Goal: Task Accomplishment & Management: Manage account settings

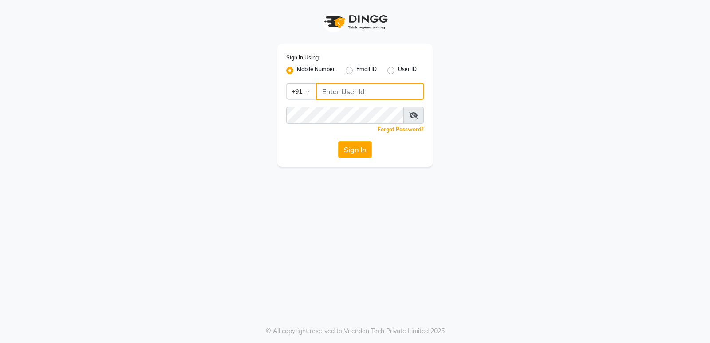
click at [347, 92] on input "Username" at bounding box center [370, 91] width 108 height 17
type input "8169518462"
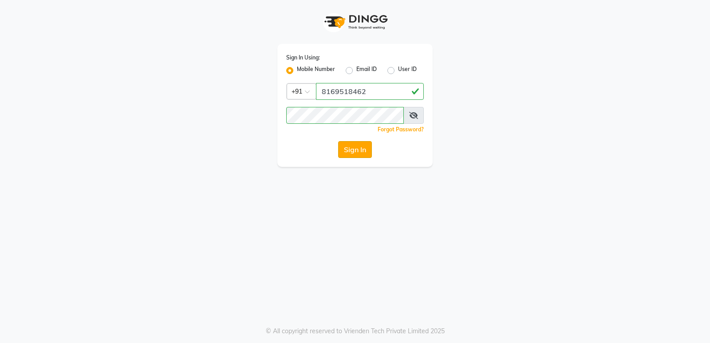
click at [359, 154] on button "Sign In" at bounding box center [355, 149] width 34 height 17
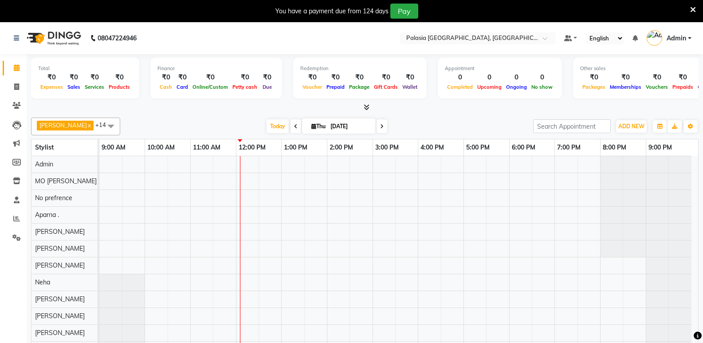
click at [291, 129] on span at bounding box center [295, 126] width 11 height 14
type input "[DATE]"
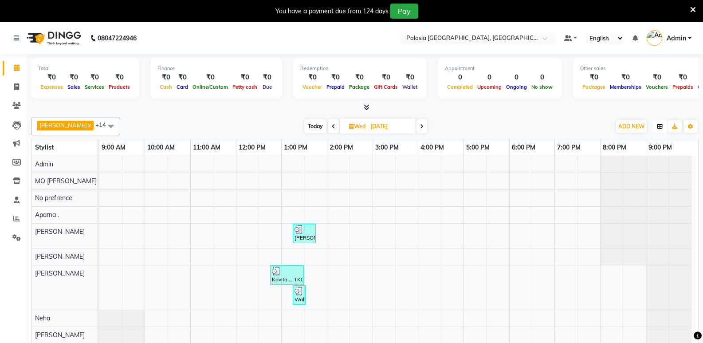
click at [657, 129] on icon "button" at bounding box center [659, 126] width 5 height 5
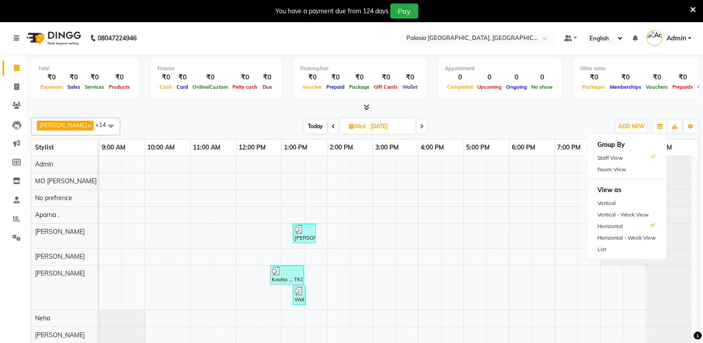
click at [592, 114] on div "Aarti wankhede x Admin x Aparna . x JD x Kaif Salmani x MO jahid ali x Neha x N…" at bounding box center [364, 235] width 667 height 242
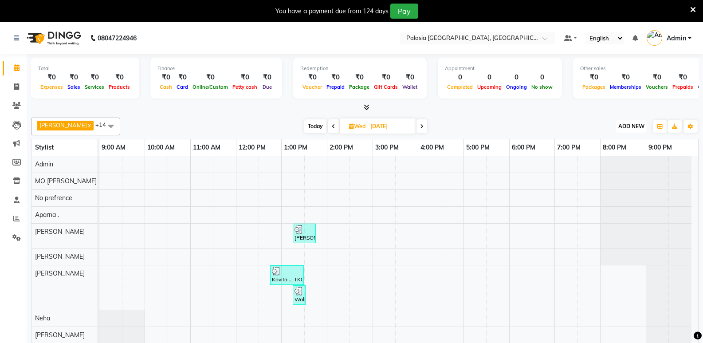
click at [622, 126] on span "ADD NEW" at bounding box center [631, 126] width 26 height 7
click at [616, 154] on link "Add Invoice" at bounding box center [611, 155] width 70 height 12
select select "6009"
select select "service"
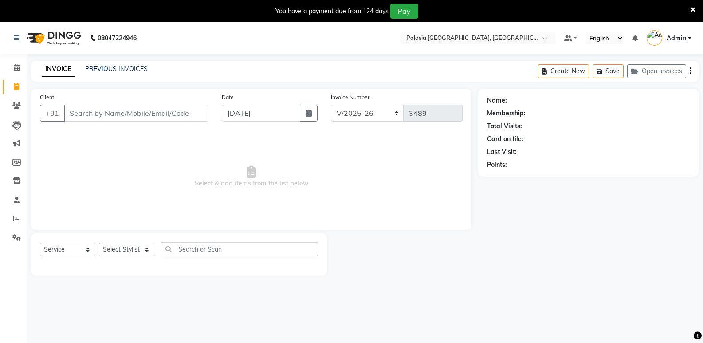
click at [133, 111] on input "Client" at bounding box center [136, 113] width 145 height 17
click at [17, 67] on icon at bounding box center [17, 67] width 6 height 7
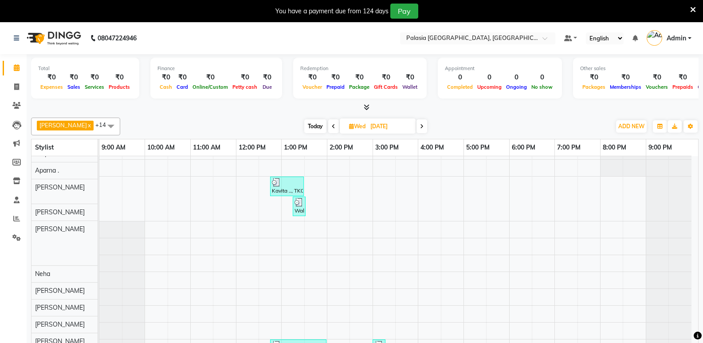
scroll to position [89, 0]
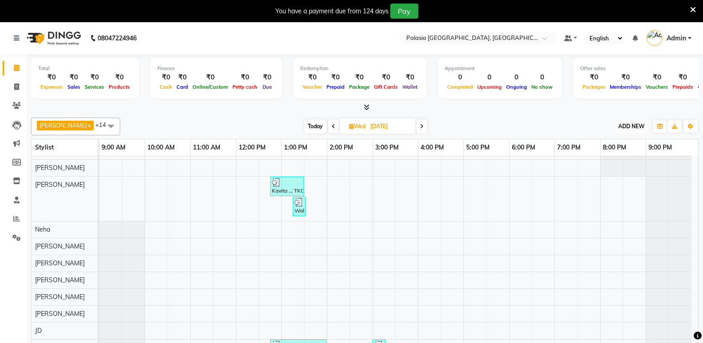
click at [643, 129] on span "ADD NEW" at bounding box center [631, 126] width 26 height 7
click at [616, 153] on link "Add Invoice" at bounding box center [611, 155] width 70 height 12
select select "6009"
select select "service"
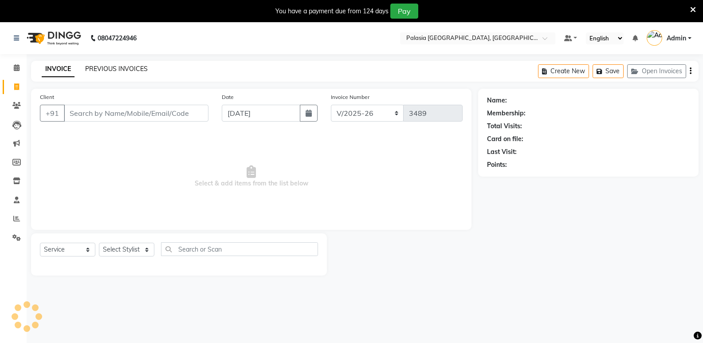
click at [129, 67] on link "PREVIOUS INVOICES" at bounding box center [116, 69] width 63 height 8
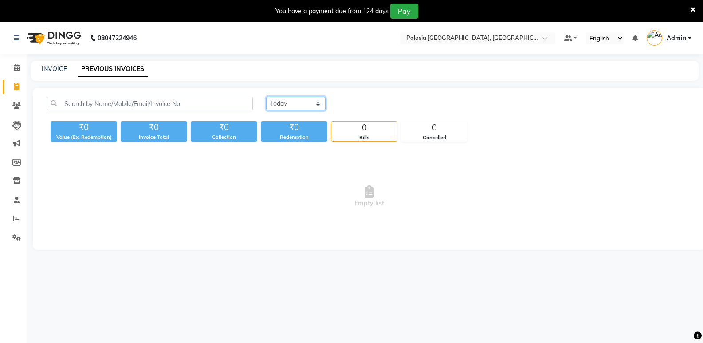
click at [318, 103] on select "Today Yesterday Custom Range" at bounding box center [295, 104] width 59 height 14
select select "yesterday"
click at [266, 97] on select "Today Yesterday Custom Range" at bounding box center [295, 104] width 59 height 14
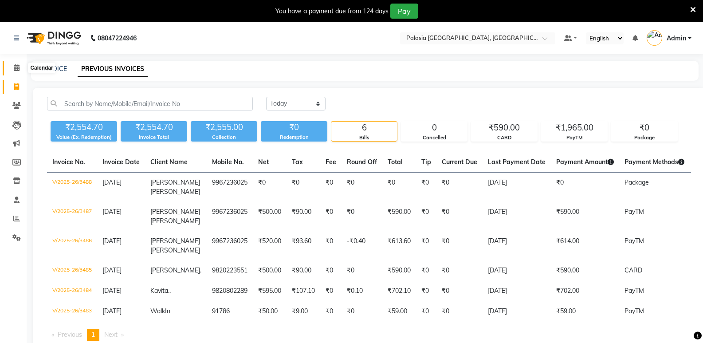
click at [18, 72] on span at bounding box center [17, 68] width 16 height 10
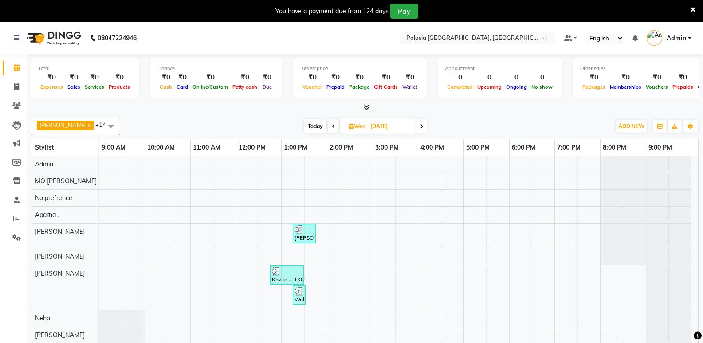
click at [657, 133] on div "Group By Staff View Room View View as Vertical Vertical - Week View Horizontal …" at bounding box center [660, 126] width 16 height 14
click at [657, 130] on button "button" at bounding box center [660, 126] width 14 height 12
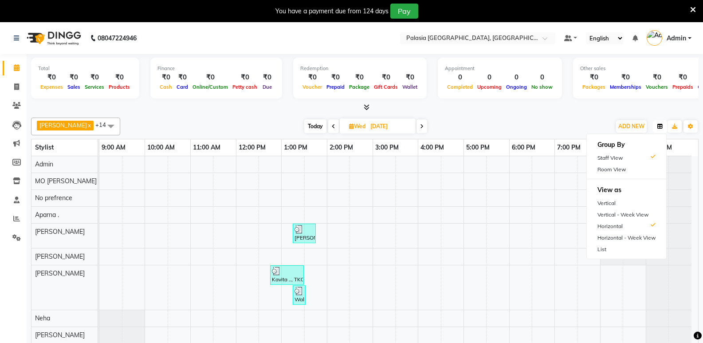
click at [655, 128] on button "button" at bounding box center [660, 126] width 14 height 12
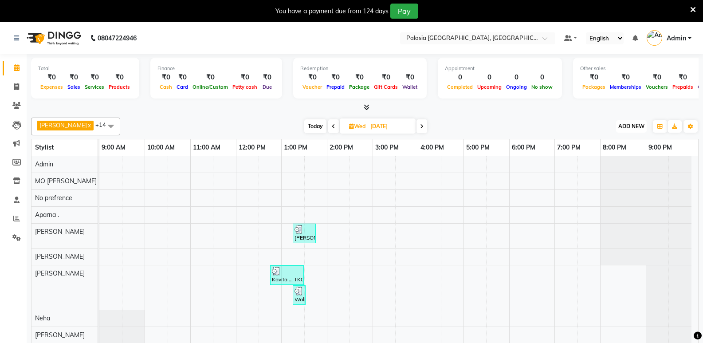
click at [640, 131] on button "ADD NEW Toggle Dropdown" at bounding box center [631, 126] width 31 height 12
click at [623, 157] on link "Add Invoice" at bounding box center [611, 155] width 70 height 12
select select "service"
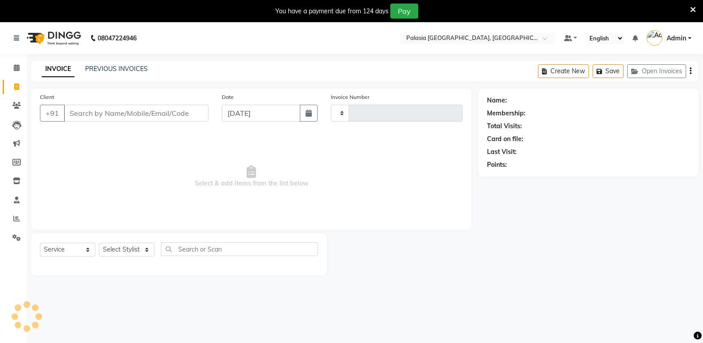
type input "3489"
select select "6009"
click at [116, 114] on input "Client" at bounding box center [136, 113] width 145 height 17
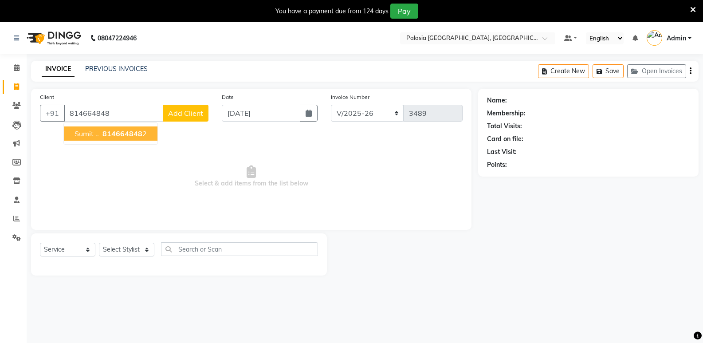
click at [117, 137] on span "814664848" at bounding box center [122, 133] width 40 height 9
type input "8146648482"
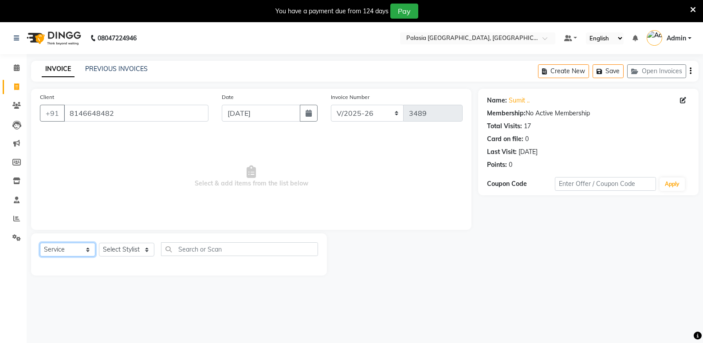
click at [86, 251] on select "Select Service Product Membership Package Voucher Prepaid Gift Card" at bounding box center [67, 250] width 55 height 14
click at [40, 243] on select "Select Service Product Membership Package Voucher Prepaid Gift Card" at bounding box center [67, 250] width 55 height 14
click at [116, 253] on select "Select Stylist [PERSON_NAME] Admin Aparna . [PERSON_NAME] [PERSON_NAME] Kaif [P…" at bounding box center [126, 250] width 55 height 14
click at [142, 249] on select "Select Stylist [PERSON_NAME] Admin Aparna . [PERSON_NAME] [PERSON_NAME] Kaif [P…" at bounding box center [126, 250] width 55 height 14
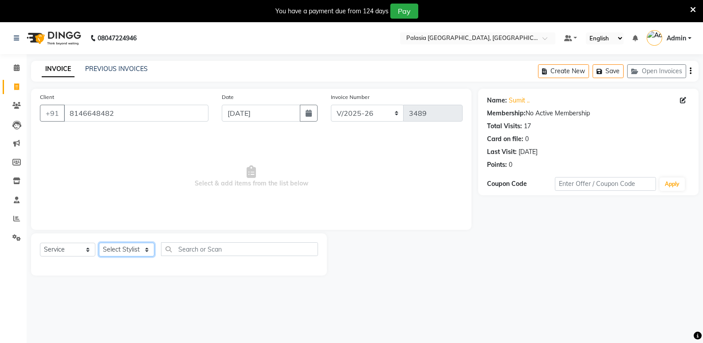
select select "47232"
click at [99, 243] on select "Select Stylist [PERSON_NAME] Admin Aparna . [PERSON_NAME] [PERSON_NAME] Kaif [P…" at bounding box center [126, 250] width 55 height 14
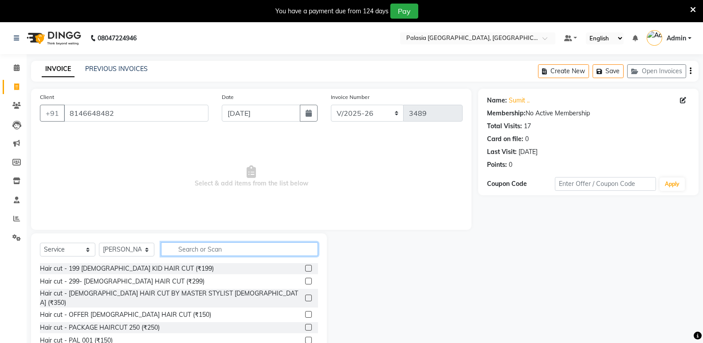
click at [194, 245] on input "text" at bounding box center [239, 249] width 157 height 14
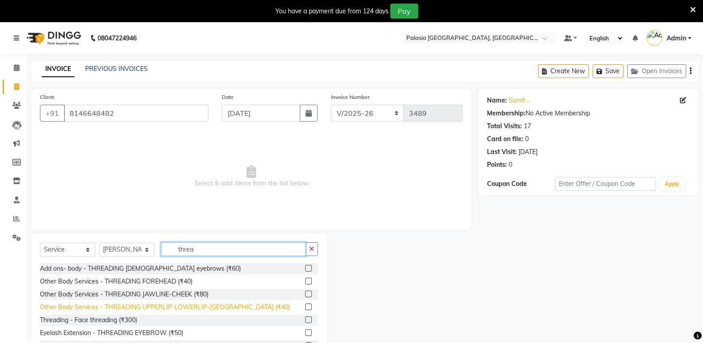
type input "threa"
click at [208, 309] on div "Other Body Services - THREADING UPPERLIP-LOWERLIP-CHIN (₹40)" at bounding box center [165, 306] width 250 height 9
checkbox input "false"
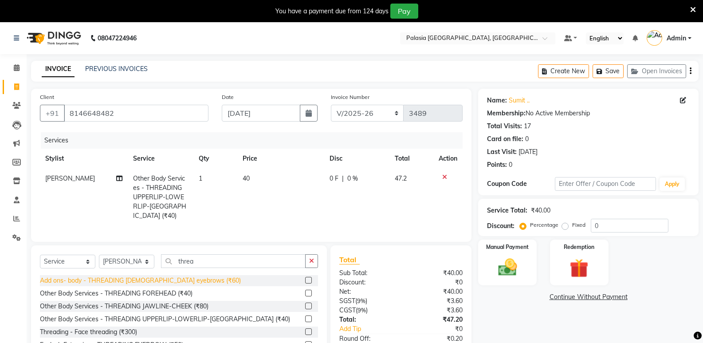
click at [166, 276] on div "Add ons- body - THREADING male eyebrows (₹60)" at bounding box center [140, 280] width 201 height 9
checkbox input "false"
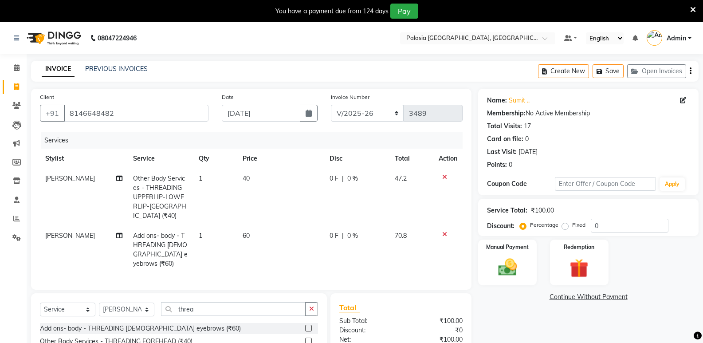
scroll to position [82, 0]
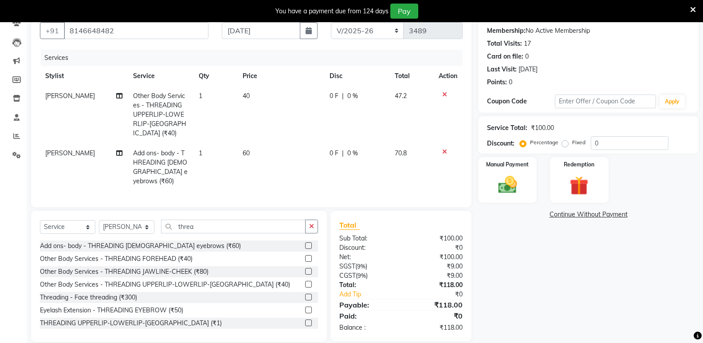
click at [448, 95] on div at bounding box center [448, 94] width 19 height 6
click at [444, 149] on icon at bounding box center [444, 152] width 5 height 6
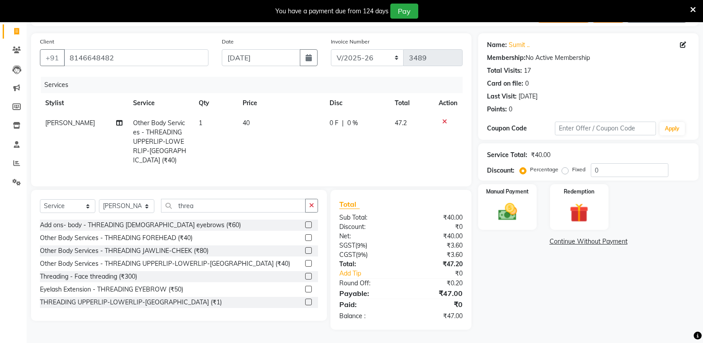
scroll to position [53, 0]
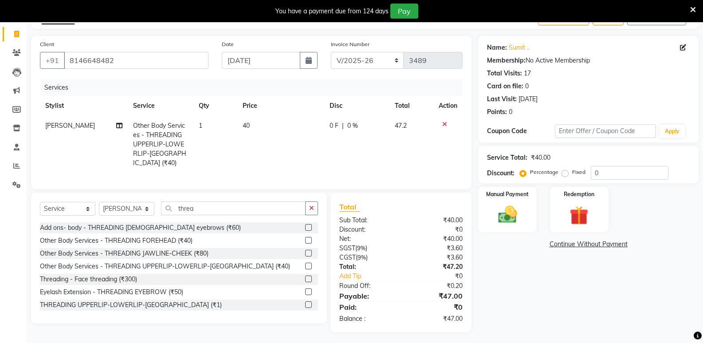
click at [305, 288] on label at bounding box center [308, 291] width 7 height 7
click at [305, 289] on input "checkbox" at bounding box center [308, 292] width 6 height 6
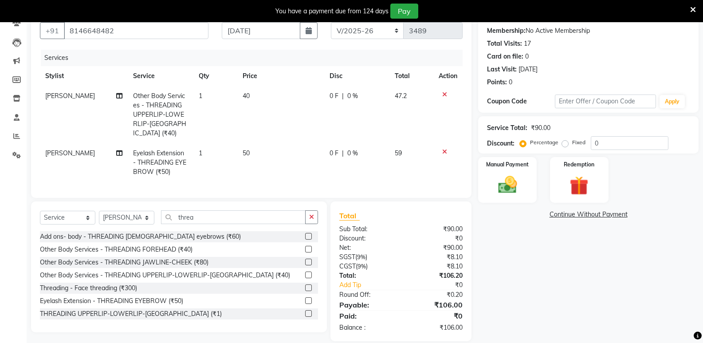
checkbox input "false"
click at [518, 185] on img at bounding box center [506, 184] width 31 height 23
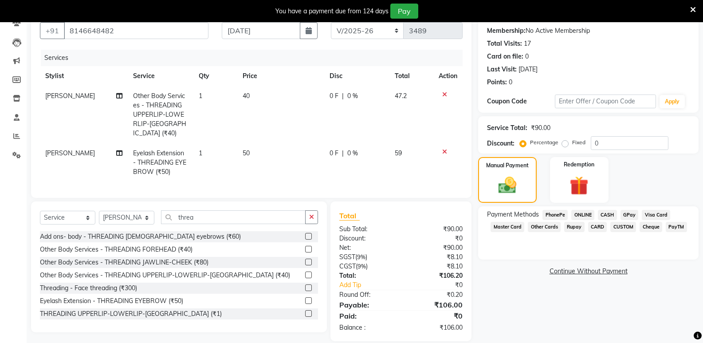
click at [673, 230] on span "PayTM" at bounding box center [676, 227] width 21 height 10
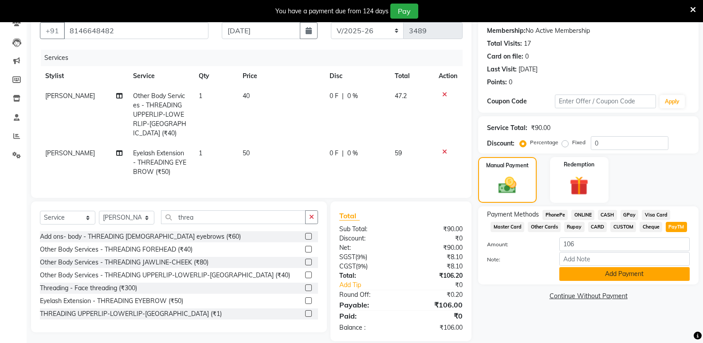
click at [626, 272] on button "Add Payment" at bounding box center [624, 274] width 130 height 14
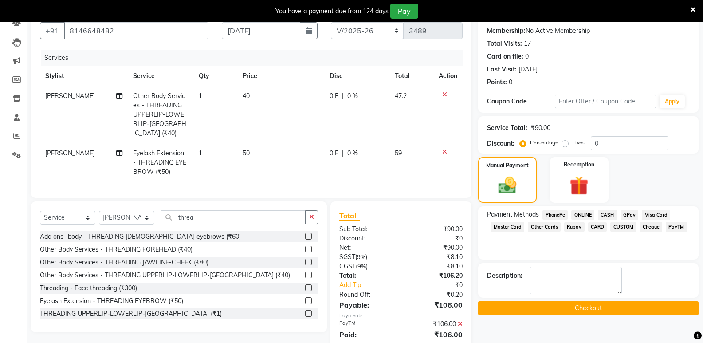
click at [598, 305] on button "Checkout" at bounding box center [588, 308] width 220 height 14
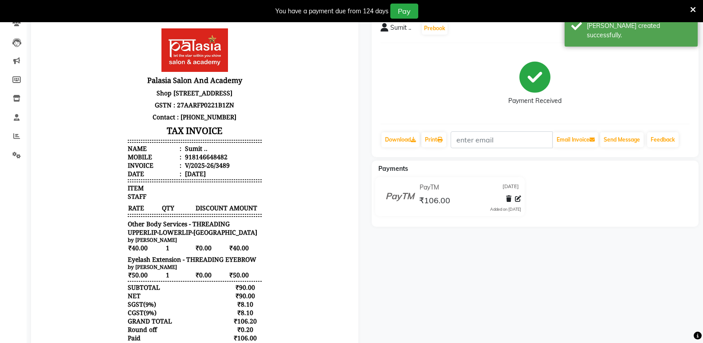
click at [694, 8] on icon at bounding box center [693, 10] width 6 height 8
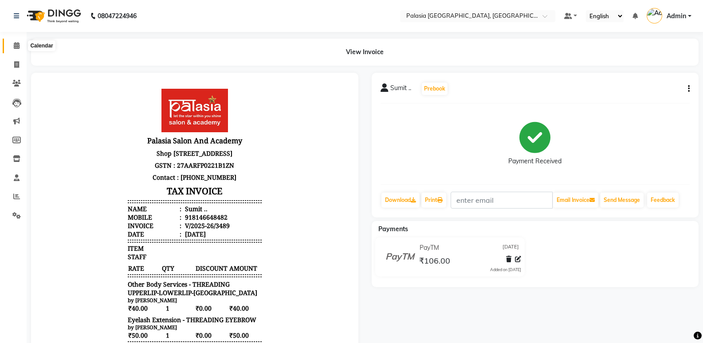
click at [15, 50] on span at bounding box center [17, 46] width 16 height 10
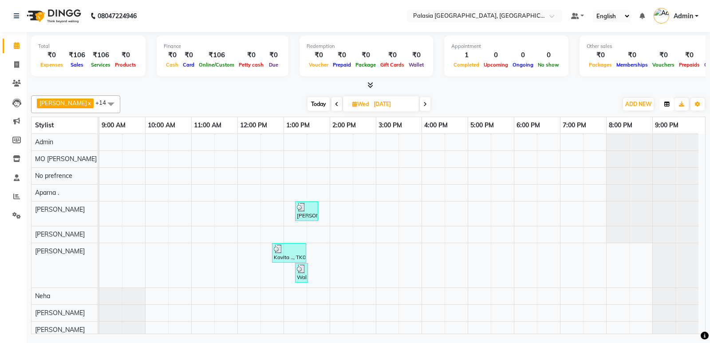
click at [666, 106] on icon "button" at bounding box center [666, 104] width 5 height 5
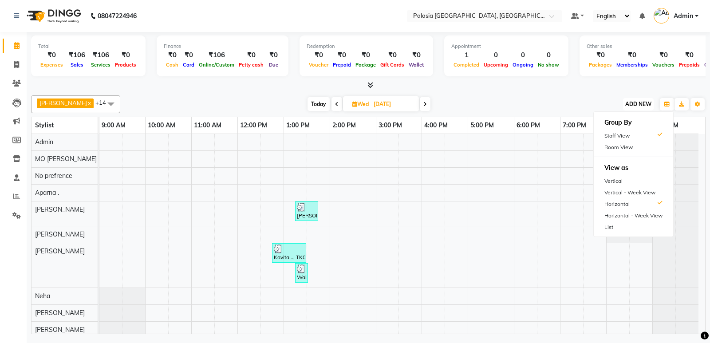
click at [632, 105] on span "ADD NEW" at bounding box center [638, 104] width 26 height 7
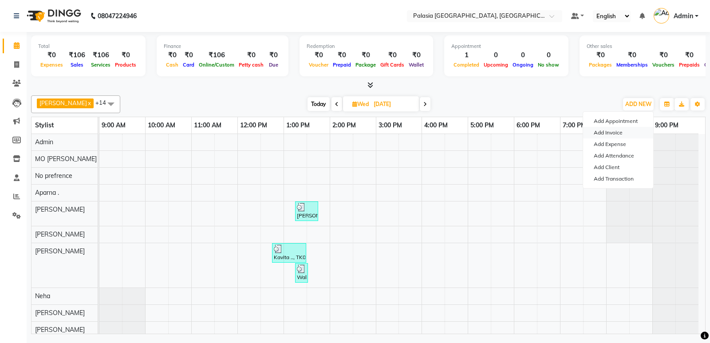
click at [632, 131] on link "Add Invoice" at bounding box center [618, 133] width 70 height 12
select select "6009"
select select "service"
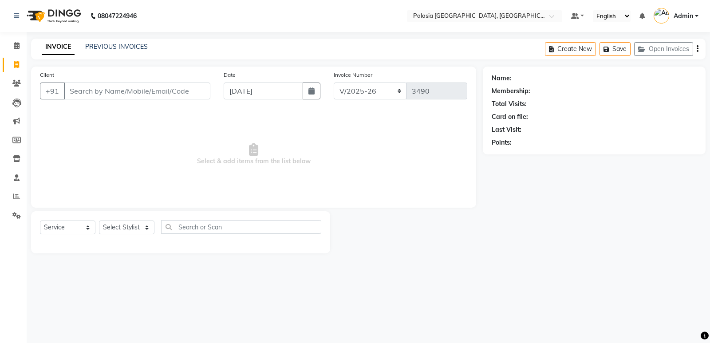
click at [106, 87] on input "Client" at bounding box center [137, 90] width 146 height 17
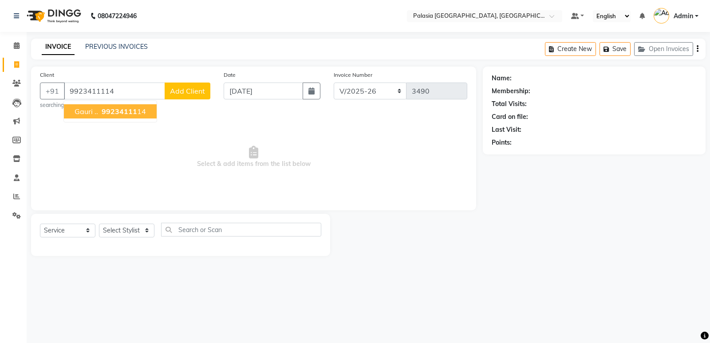
type input "9923411114"
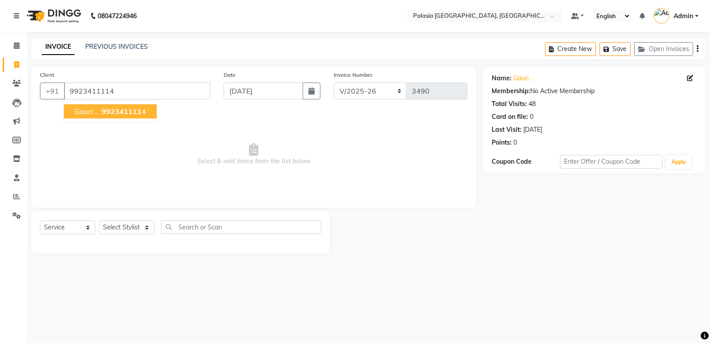
click at [124, 114] on span "992341111" at bounding box center [122, 111] width 40 height 9
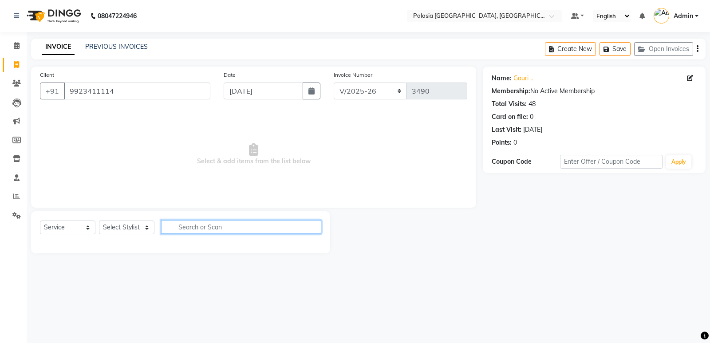
click at [202, 228] on input "text" at bounding box center [241, 227] width 160 height 14
click at [121, 227] on select "Select Stylist Aarti wankhede Admin Aparna . farhan siddiqui JD Kaif Salmani MO…" at bounding box center [126, 227] width 55 height 14
select select "46370"
click at [99, 220] on select "Select Stylist Aarti wankhede Admin Aparna . farhan siddiqui JD Kaif Salmani MO…" at bounding box center [126, 227] width 55 height 14
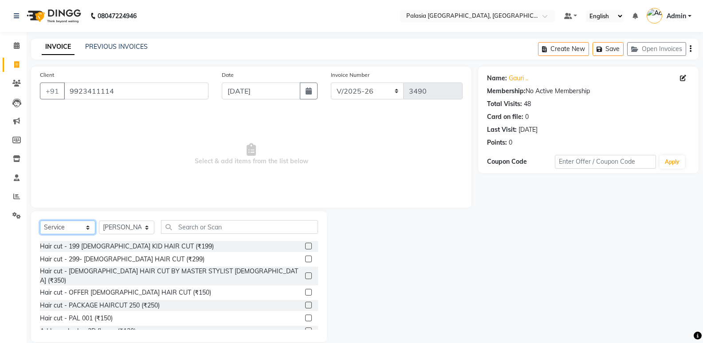
click at [75, 224] on select "Select Service Product Membership Package Voucher Prepaid Gift Card" at bounding box center [67, 227] width 55 height 14
click at [226, 224] on input "text" at bounding box center [239, 227] width 157 height 14
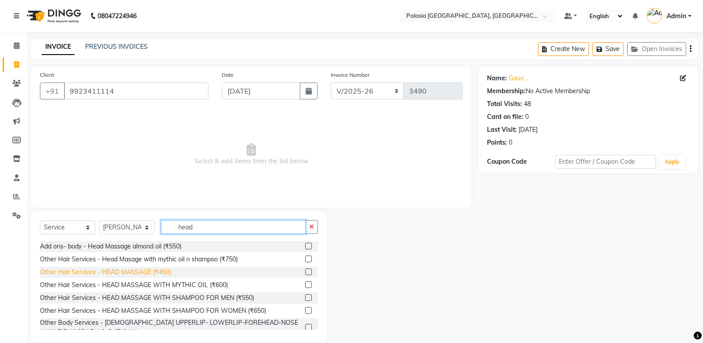
type input "head"
click at [153, 273] on div "Other Hair Services - HEAD MASSAGE (₹450)" at bounding box center [105, 271] width 131 height 9
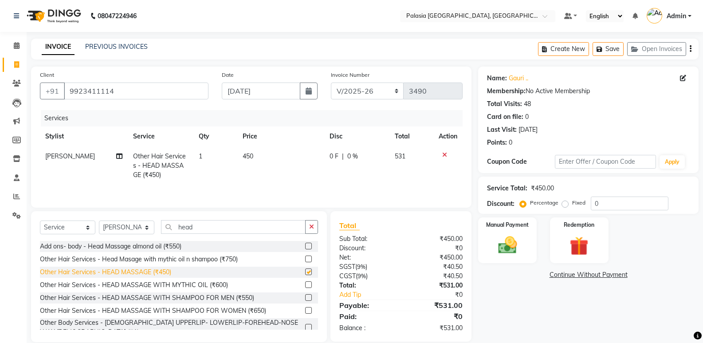
checkbox input "false"
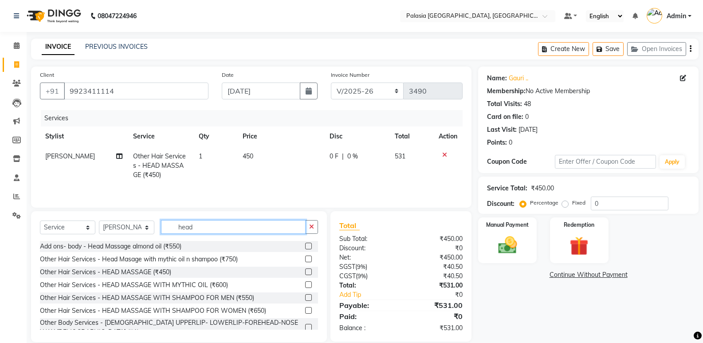
click at [198, 231] on input "head" at bounding box center [233, 227] width 145 height 14
drag, startPoint x: 187, startPoint y: 227, endPoint x: 178, endPoint y: 227, distance: 9.3
click at [178, 227] on input "head" at bounding box center [233, 227] width 145 height 14
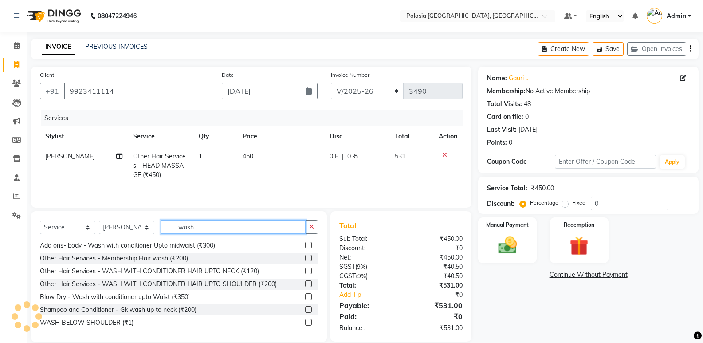
scroll to position [57, 0]
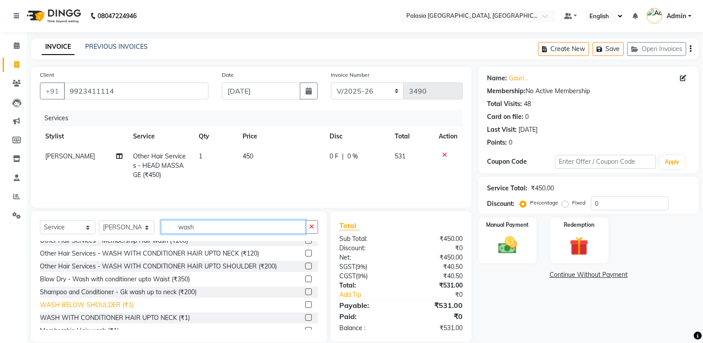
type input "wash"
click at [107, 306] on div "WASH BELOW SHOULDER (₹1)" at bounding box center [87, 304] width 94 height 9
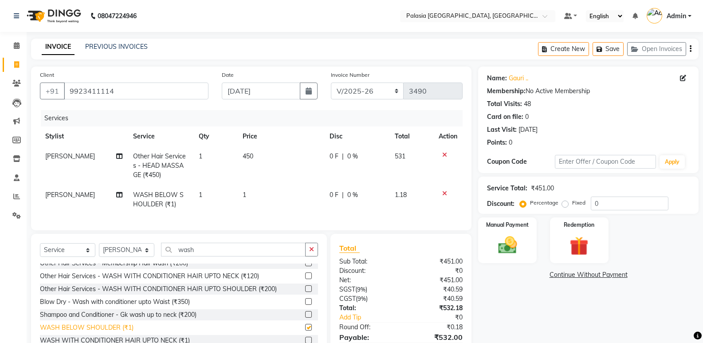
checkbox input "false"
click at [442, 193] on icon at bounding box center [444, 193] width 5 height 6
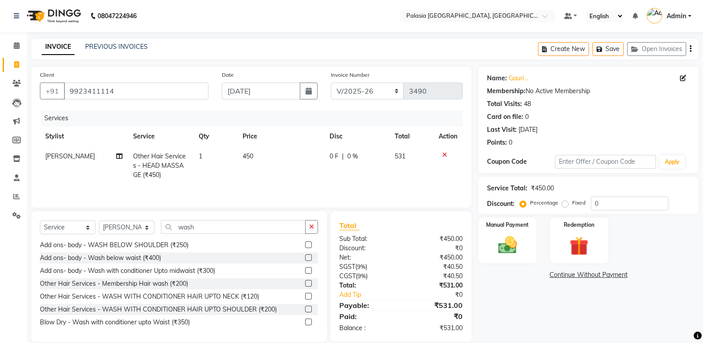
scroll to position [0, 0]
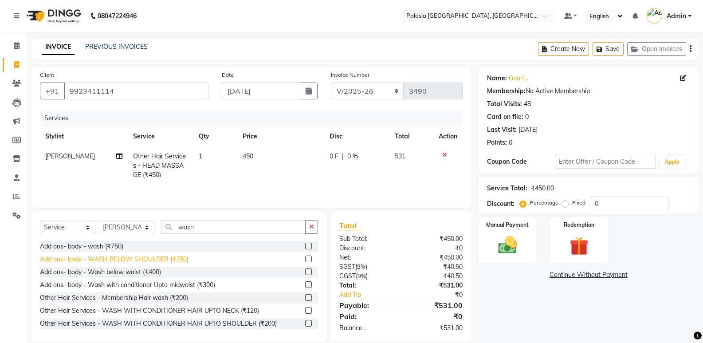
click at [157, 256] on div "Add ons- body - WASH BELOW SHOULDER (₹250)" at bounding box center [114, 259] width 149 height 9
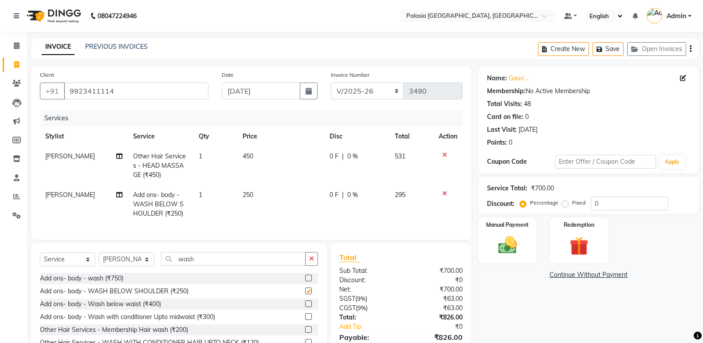
checkbox input "false"
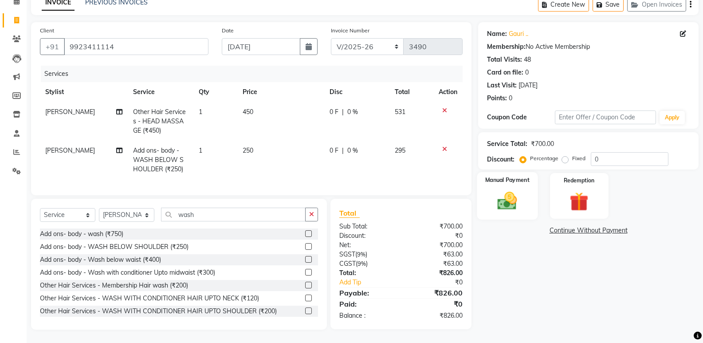
click at [520, 193] on img at bounding box center [506, 200] width 31 height 23
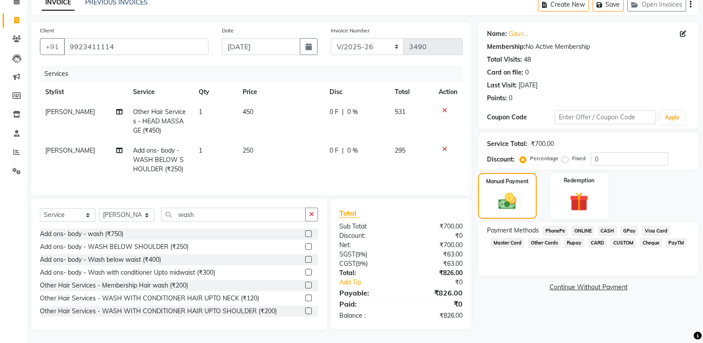
click at [677, 238] on span "PayTM" at bounding box center [676, 243] width 21 height 10
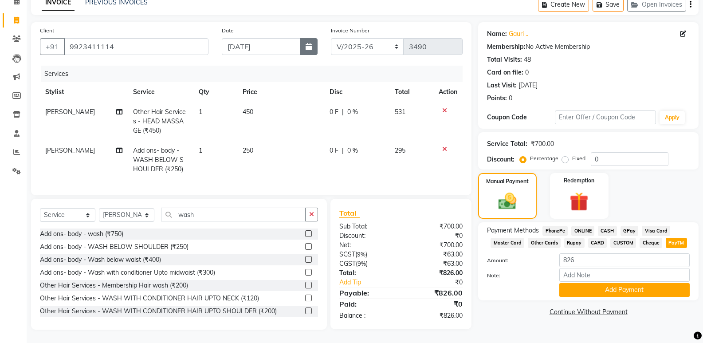
click at [308, 43] on button "button" at bounding box center [309, 46] width 18 height 17
select select "9"
select select "2025"
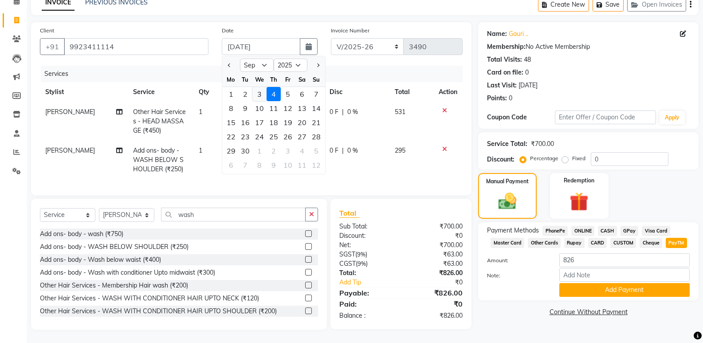
click at [256, 89] on div "3" at bounding box center [259, 94] width 14 height 14
type input "[DATE]"
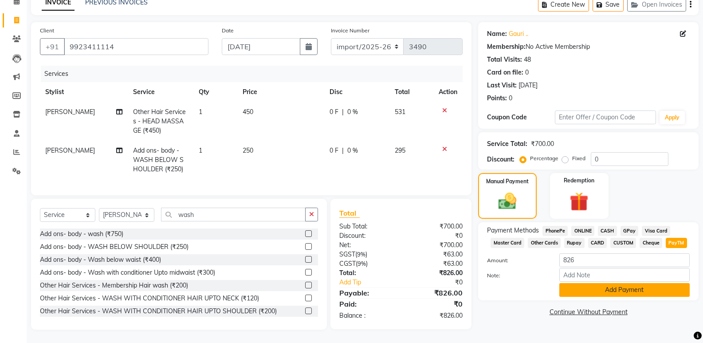
click at [614, 283] on button "Add Payment" at bounding box center [624, 290] width 130 height 14
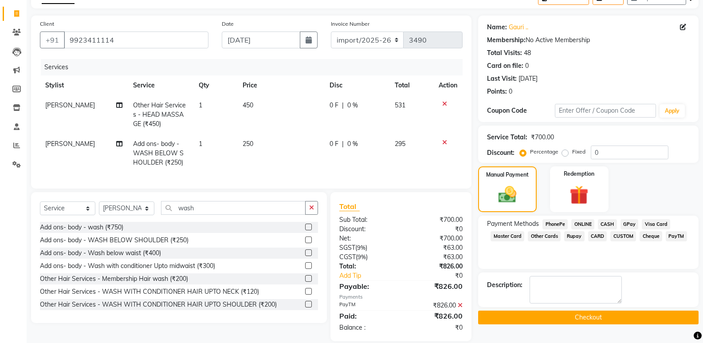
click at [574, 316] on button "Checkout" at bounding box center [588, 317] width 220 height 14
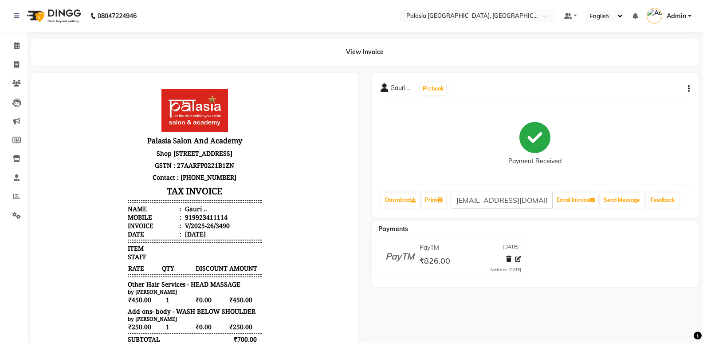
click at [265, 12] on nav "08047224946 Select Location × Palasia Salon And Academy, Goregoan Default Panel…" at bounding box center [351, 16] width 703 height 32
click at [16, 51] on span at bounding box center [17, 46] width 16 height 10
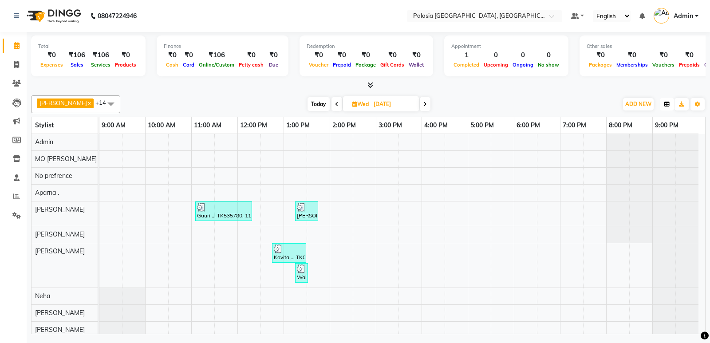
click at [664, 106] on icon "button" at bounding box center [666, 104] width 5 height 5
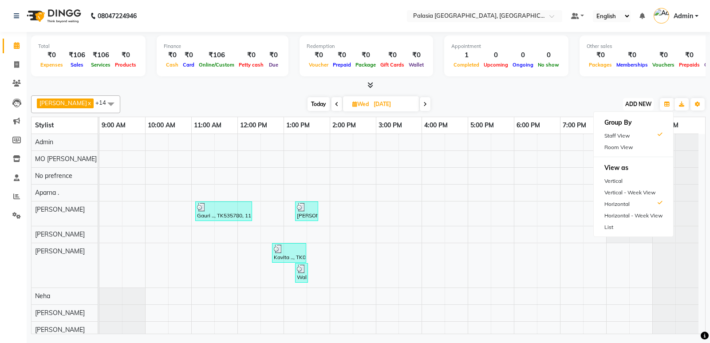
click at [642, 104] on span "ADD NEW" at bounding box center [638, 104] width 26 height 7
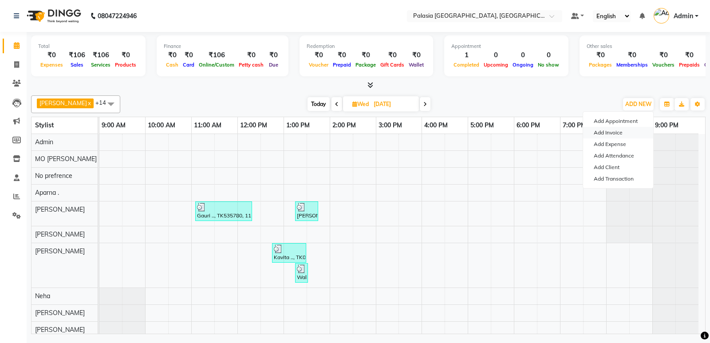
click at [623, 134] on link "Add Invoice" at bounding box center [618, 133] width 70 height 12
select select "6009"
select select "service"
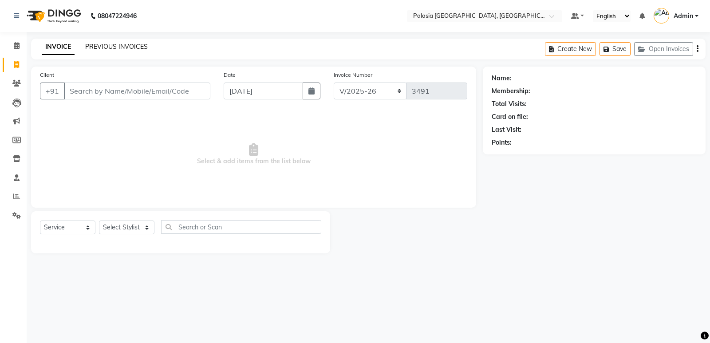
click at [121, 46] on link "PREVIOUS INVOICES" at bounding box center [116, 47] width 63 height 8
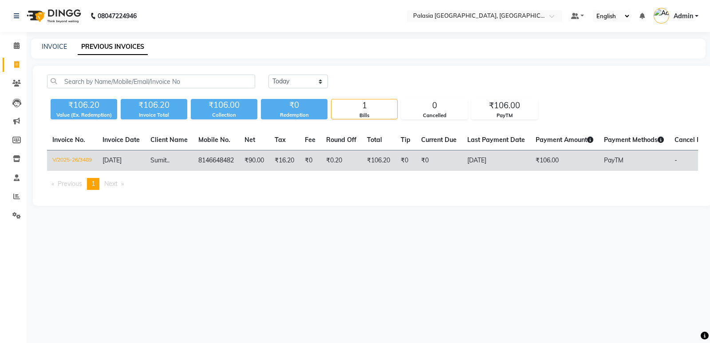
click at [122, 161] on span "04-09-2025" at bounding box center [111, 160] width 19 height 8
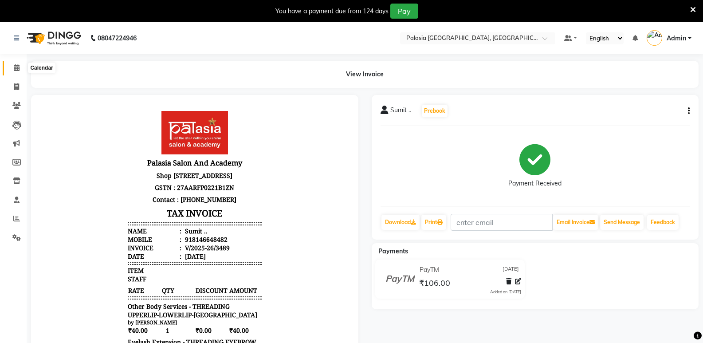
click at [19, 66] on icon at bounding box center [17, 67] width 6 height 7
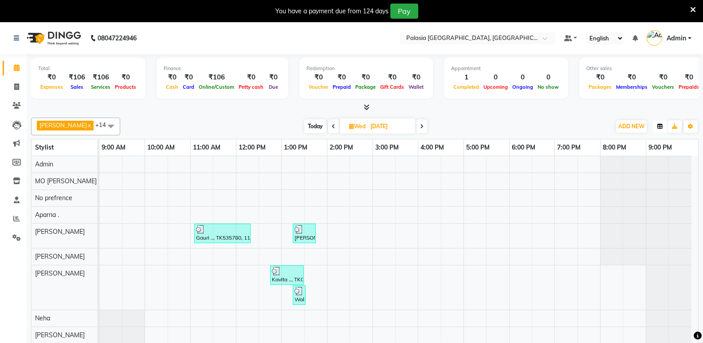
click at [662, 129] on icon "button" at bounding box center [659, 126] width 5 height 5
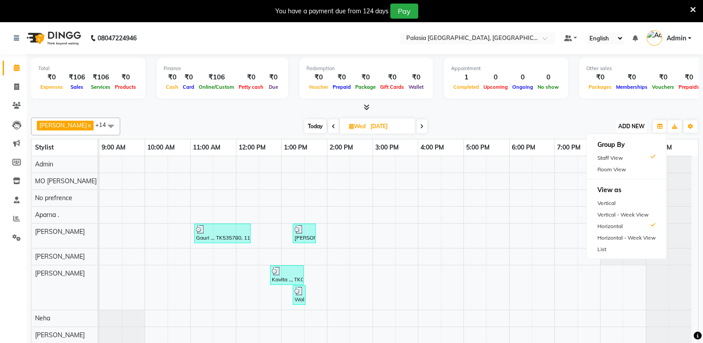
click at [630, 127] on span "ADD NEW" at bounding box center [631, 126] width 26 height 7
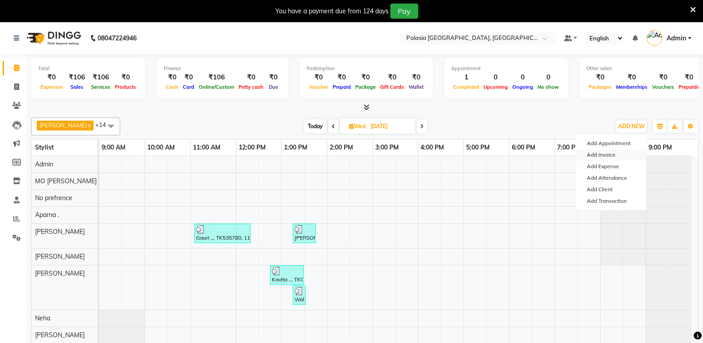
click at [620, 158] on link "Add Invoice" at bounding box center [611, 155] width 70 height 12
select select "service"
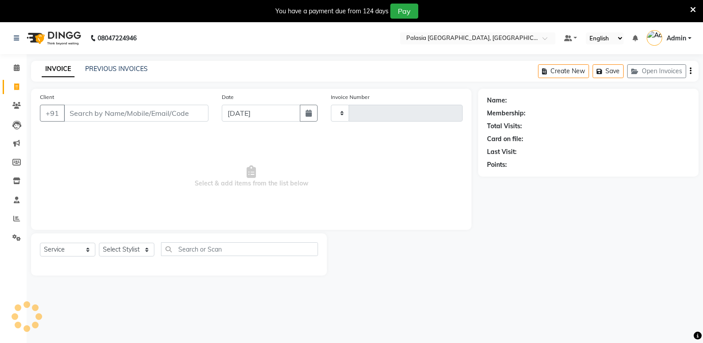
type input "3491"
select select "6009"
click at [137, 71] on link "PREVIOUS INVOICES" at bounding box center [116, 69] width 63 height 8
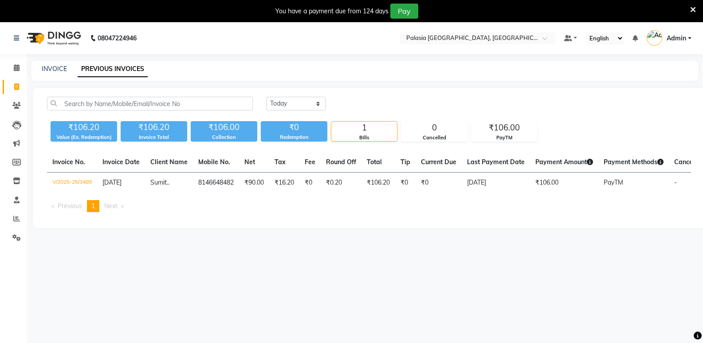
scroll to position [0, 68]
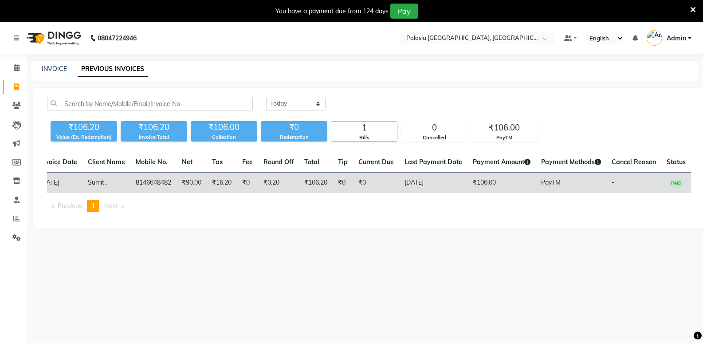
click at [672, 180] on span "PAID" at bounding box center [676, 183] width 15 height 9
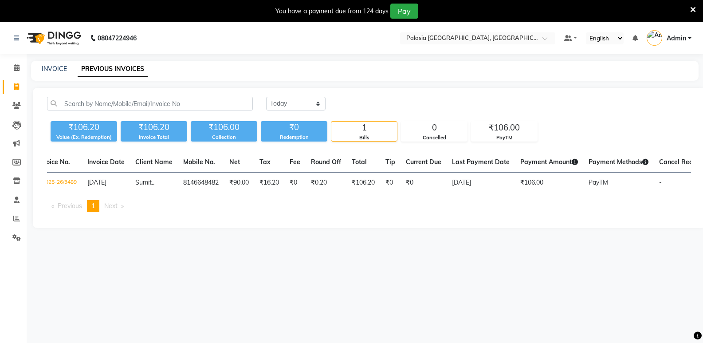
scroll to position [0, 0]
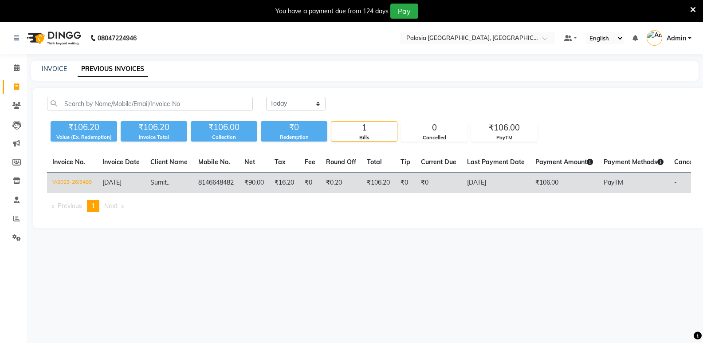
click at [65, 179] on td "V/2025-26/3489" at bounding box center [72, 183] width 50 height 21
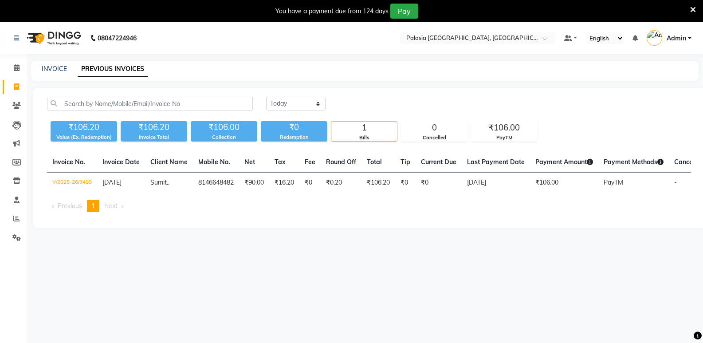
drag, startPoint x: 82, startPoint y: 180, endPoint x: 197, endPoint y: 244, distance: 131.6
click at [197, 241] on main "INVOICE PREVIOUS INVOICES Today Yesterday Custom Range ₹106.20 Value (Ex. Redem…" at bounding box center [365, 151] width 676 height 180
click at [46, 192] on div "Invoice No. Invoice Date Client Name Mobile No. Net Tax Fee Round Off Total Tip…" at bounding box center [369, 185] width 655 height 67
click at [505, 134] on div "PayTM" at bounding box center [504, 138] width 66 height 8
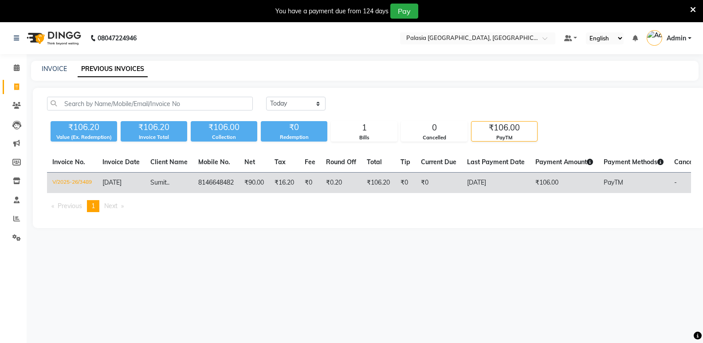
click at [72, 183] on td "V/2025-26/3489" at bounding box center [72, 183] width 50 height 21
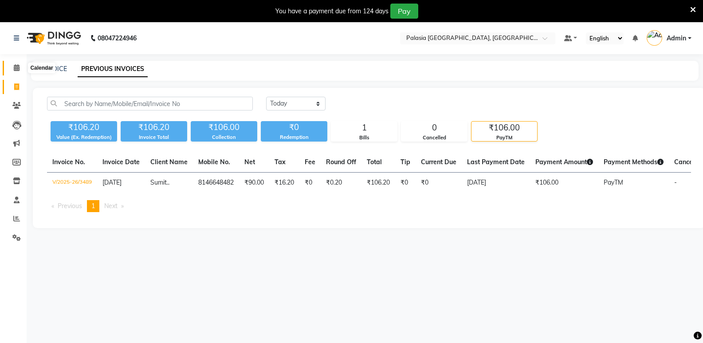
click at [17, 69] on icon at bounding box center [17, 67] width 6 height 7
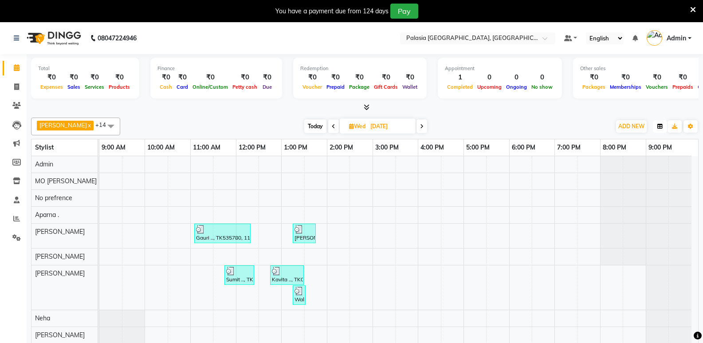
click at [661, 128] on icon "button" at bounding box center [659, 126] width 5 height 5
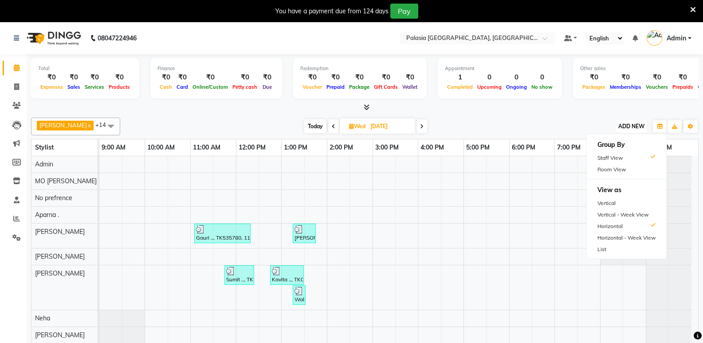
click at [640, 129] on span "ADD NEW" at bounding box center [631, 126] width 26 height 7
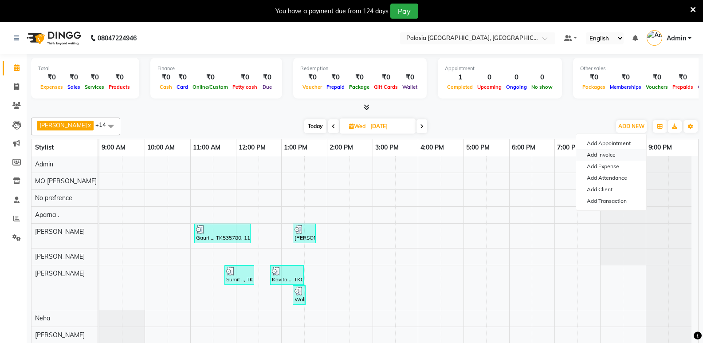
click at [614, 152] on link "Add Invoice" at bounding box center [611, 155] width 70 height 12
select select "6009"
select select "service"
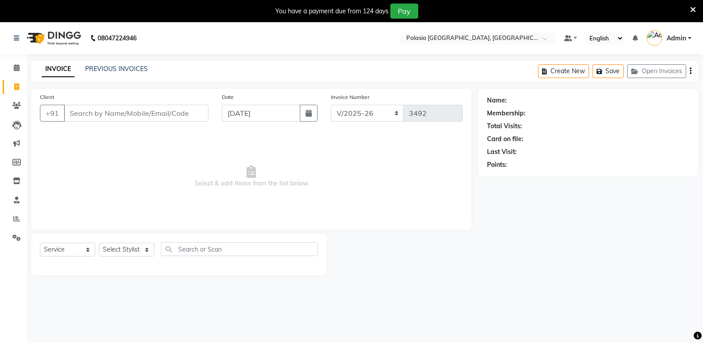
click at [127, 112] on input "Client" at bounding box center [136, 113] width 145 height 17
click at [104, 106] on input "8879281072" at bounding box center [113, 113] width 99 height 17
type input "8879281072"
click at [191, 115] on span "Add Client" at bounding box center [185, 113] width 35 height 9
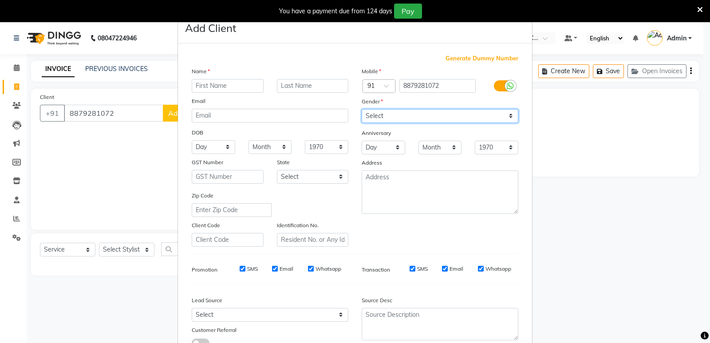
click at [385, 115] on select "Select Male Female Other Prefer Not To Say" at bounding box center [439, 116] width 157 height 14
select select "female"
click at [361, 109] on select "Select Male Female Other Prefer Not To Say" at bounding box center [439, 116] width 157 height 14
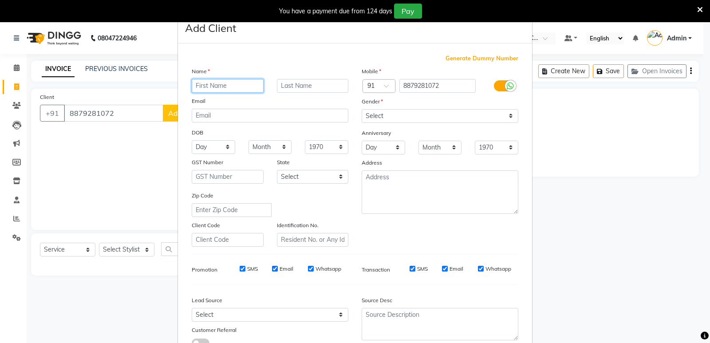
click at [229, 87] on input "text" at bounding box center [228, 86] width 72 height 14
type input "kavita"
click at [299, 89] on input "text" at bounding box center [313, 86] width 72 height 14
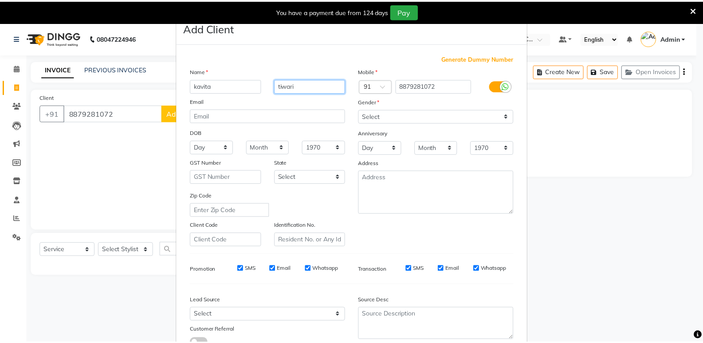
scroll to position [67, 0]
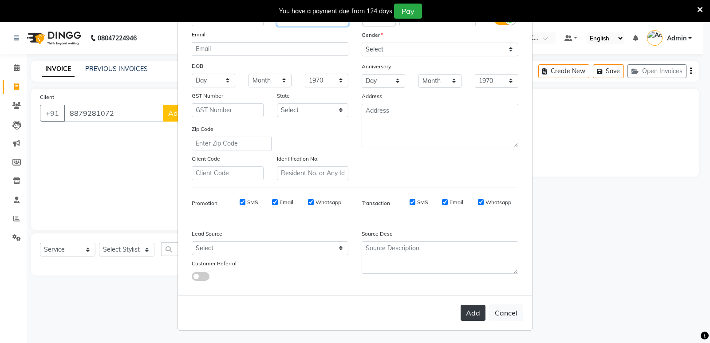
type input "tiwari"
click at [471, 310] on button "Add" at bounding box center [472, 313] width 25 height 16
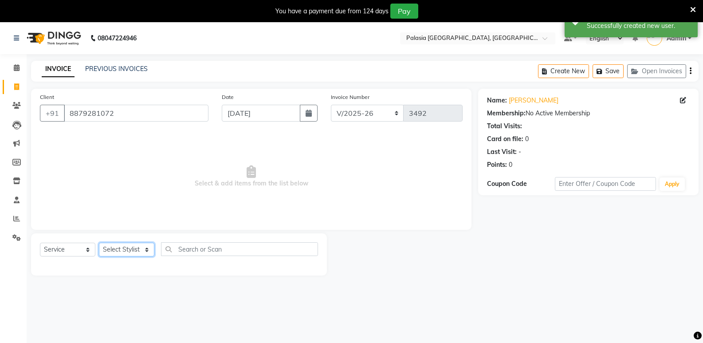
click at [131, 247] on select "Select Stylist Aarti wankhede Admin Aparna . farhan siddiqui JD Kaif Salmani MO…" at bounding box center [126, 250] width 55 height 14
select select "47232"
click at [99, 243] on select "Select Stylist Aarti wankhede Admin Aparna . farhan siddiqui JD Kaif Salmani MO…" at bounding box center [126, 250] width 55 height 14
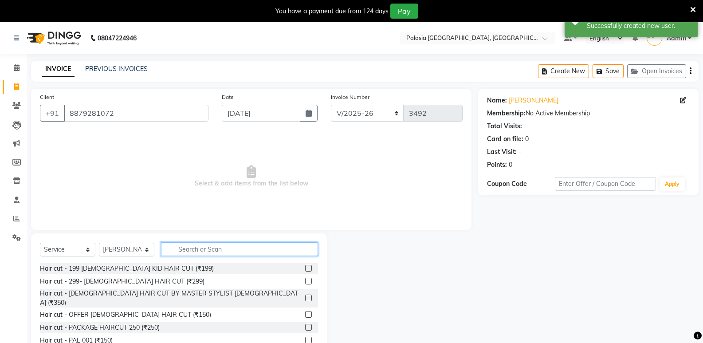
click at [229, 253] on input "text" at bounding box center [239, 249] width 157 height 14
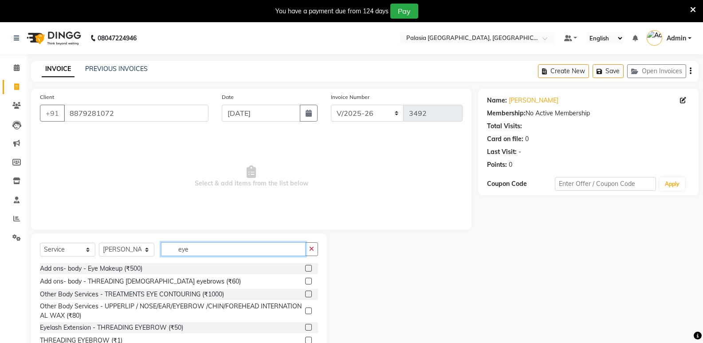
type input "eye"
click at [308, 327] on label at bounding box center [308, 327] width 7 height 7
click at [308, 327] on input "checkbox" at bounding box center [308, 328] width 6 height 6
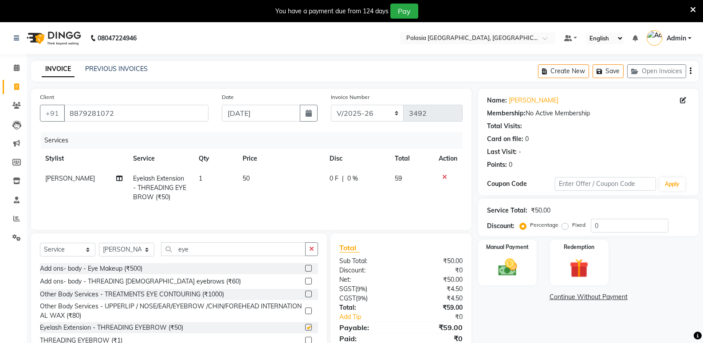
checkbox input "false"
click at [212, 248] on input "eye" at bounding box center [233, 249] width 145 height 14
type input "e"
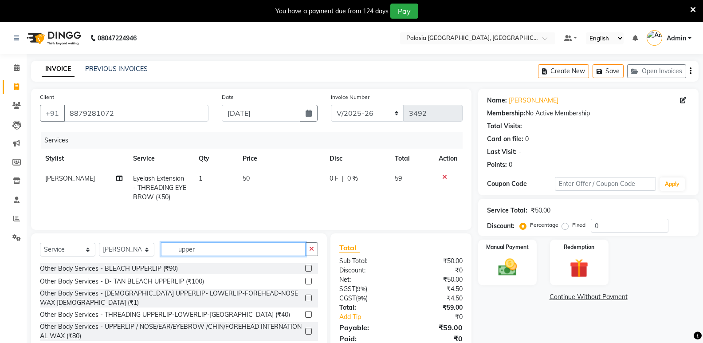
type input "upper"
click at [305, 311] on label at bounding box center [308, 314] width 7 height 7
click at [305, 312] on input "checkbox" at bounding box center [308, 315] width 6 height 6
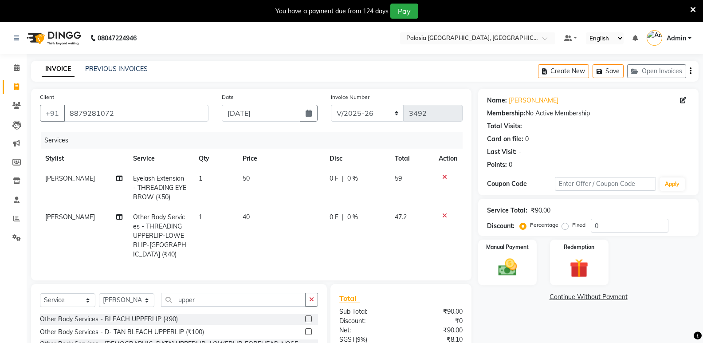
checkbox input "false"
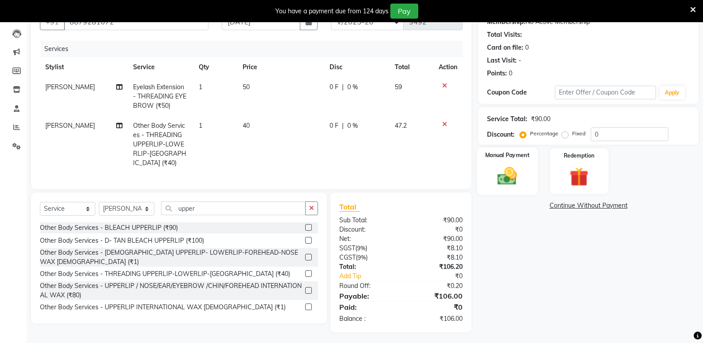
click at [504, 181] on img at bounding box center [506, 176] width 31 height 23
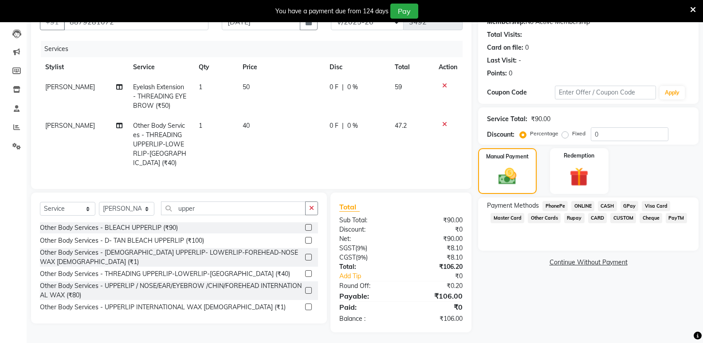
click at [671, 217] on span "PayTM" at bounding box center [676, 218] width 21 height 10
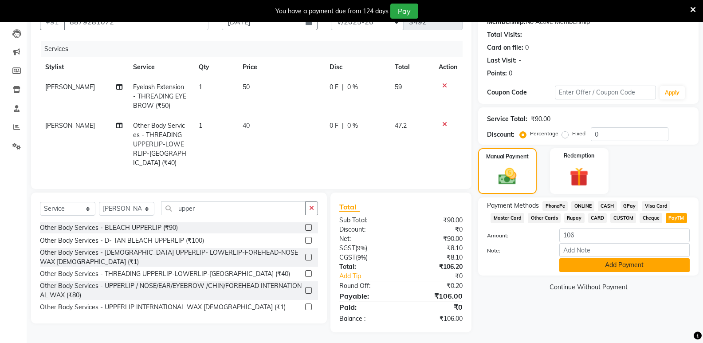
click at [600, 266] on button "Add Payment" at bounding box center [624, 265] width 130 height 14
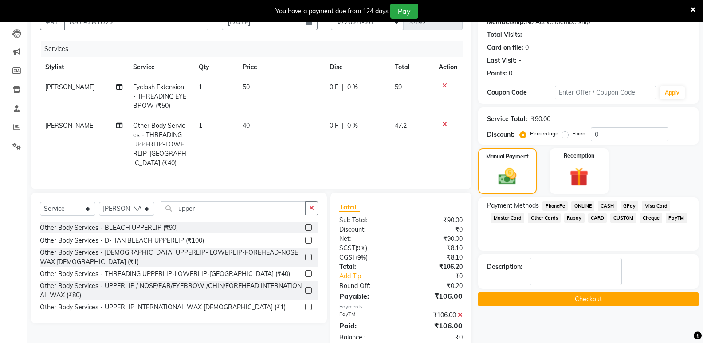
click at [565, 296] on button "Checkout" at bounding box center [588, 299] width 220 height 14
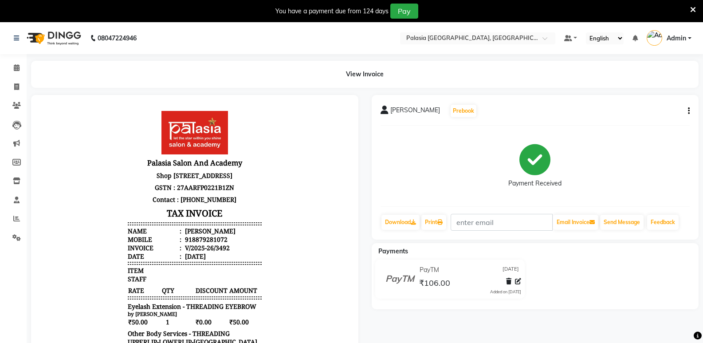
click at [689, 111] on icon "button" at bounding box center [689, 111] width 2 height 0
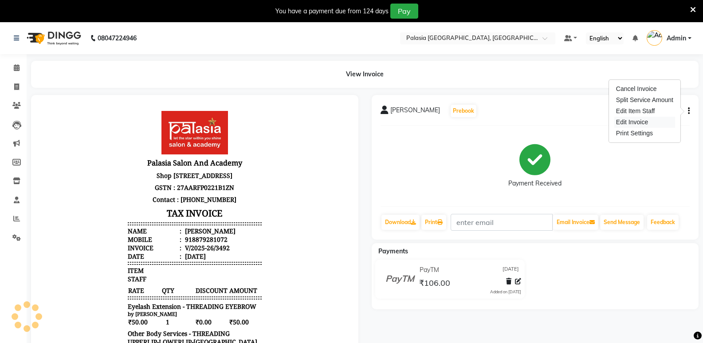
click at [643, 119] on div "Edit Invoice" at bounding box center [644, 122] width 61 height 11
select select "service"
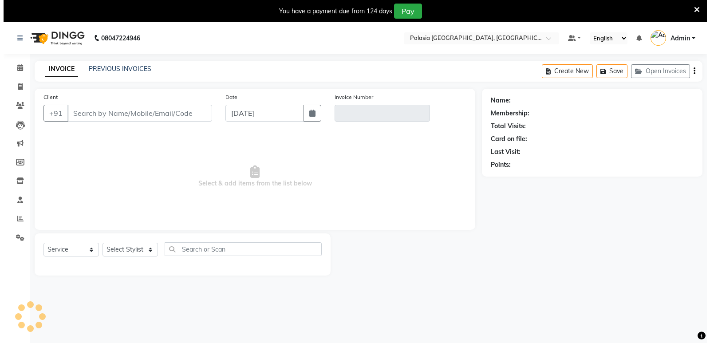
scroll to position [22, 0]
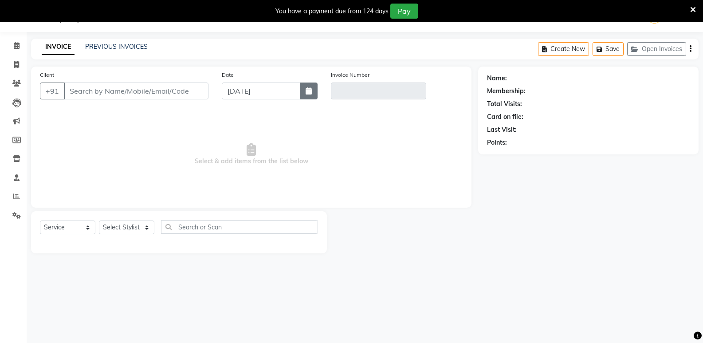
click at [308, 96] on button "button" at bounding box center [309, 90] width 18 height 17
type input "8879281072"
type input "V/2025-26/3492"
select select "9"
select select "2025"
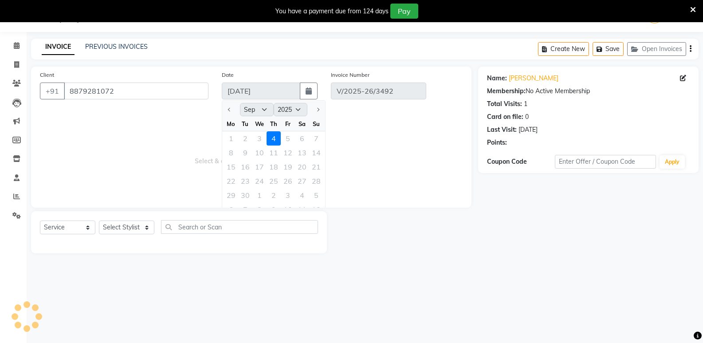
select select "select"
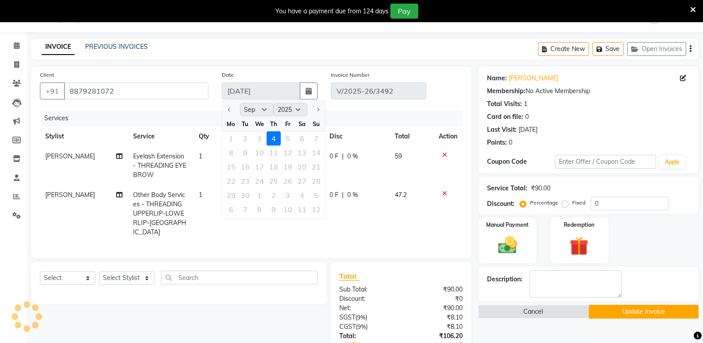
click at [260, 139] on div "1 2 3 4 5 6 7" at bounding box center [273, 138] width 103 height 14
click at [684, 78] on icon at bounding box center [683, 78] width 6 height 6
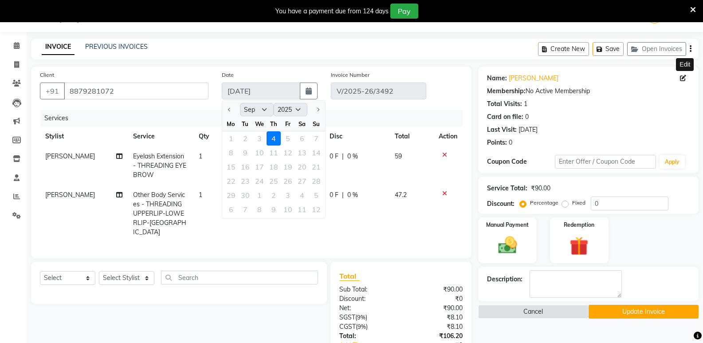
select select "female"
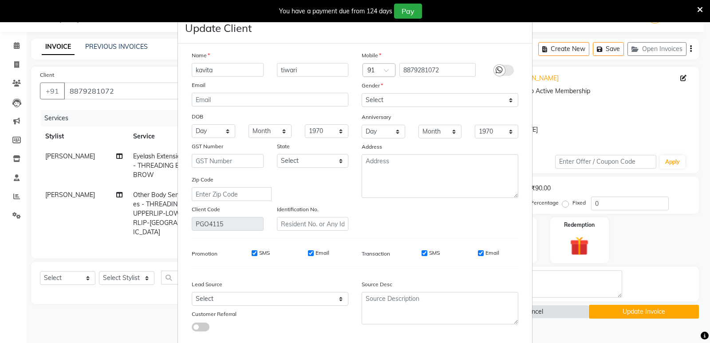
click at [655, 108] on ngb-modal-window "Update Client Name kavita tiwari Email DOB Day 01 02 03 04 05 06 07 08 09 10 11…" at bounding box center [355, 171] width 710 height 343
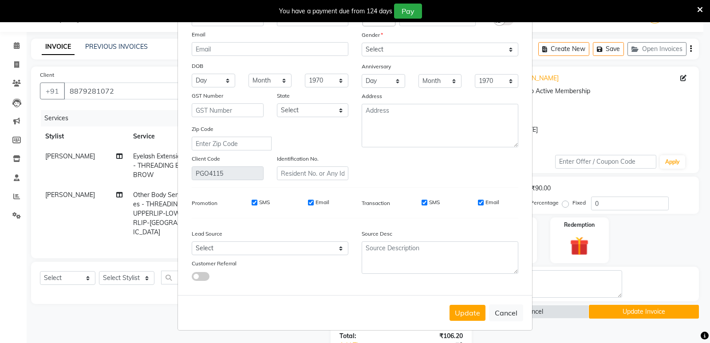
scroll to position [0, 0]
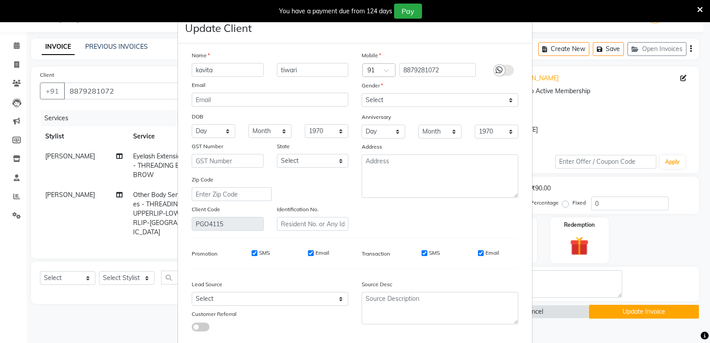
click at [698, 11] on icon at bounding box center [700, 10] width 6 height 8
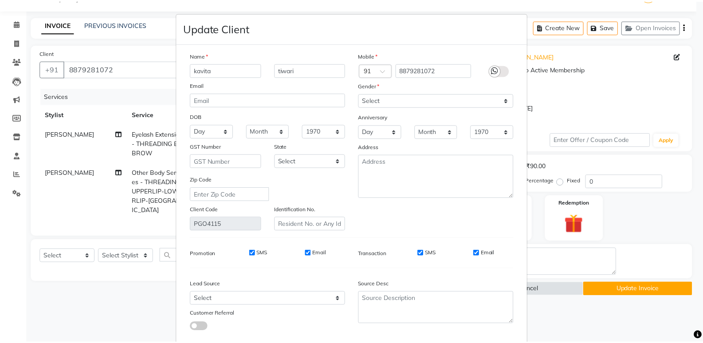
scroll to position [51, 0]
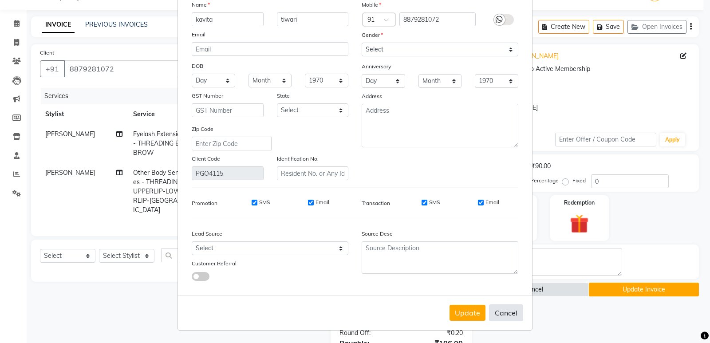
click at [492, 313] on button "Cancel" at bounding box center [506, 312] width 34 height 17
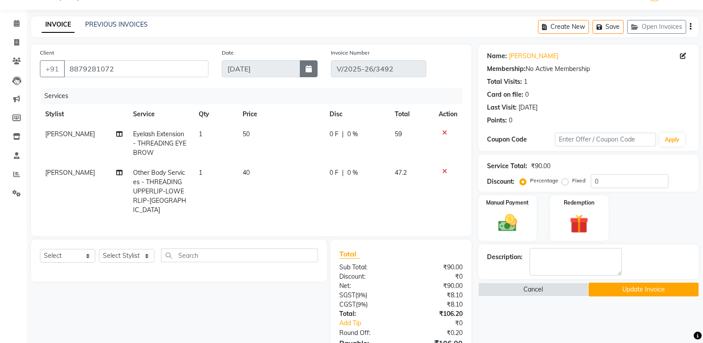
click at [313, 71] on button "button" at bounding box center [309, 68] width 18 height 17
select select "9"
select select "2025"
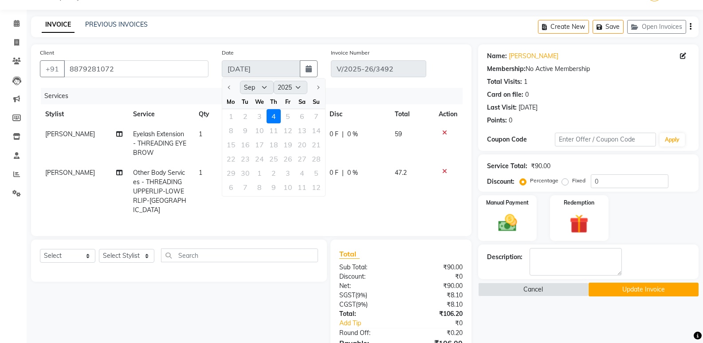
click at [690, 24] on button "button" at bounding box center [691, 26] width 2 height 21
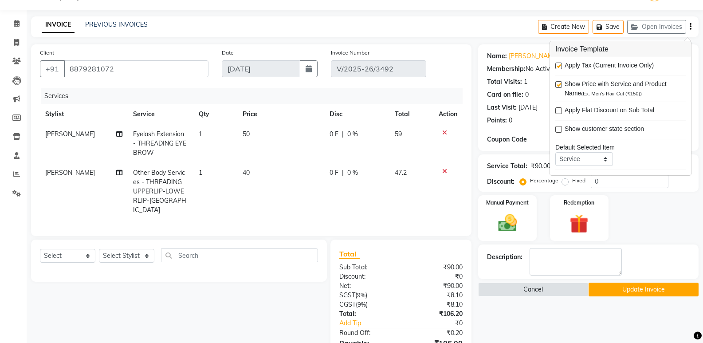
click at [489, 21] on div "INVOICE PREVIOUS INVOICES Create New Save Open Invoices" at bounding box center [364, 26] width 667 height 21
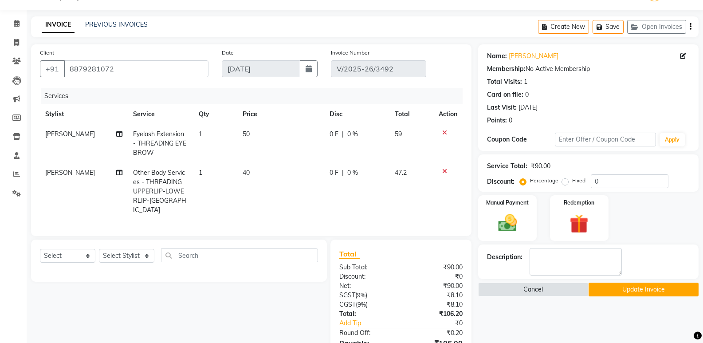
click at [443, 172] on icon at bounding box center [444, 171] width 5 height 6
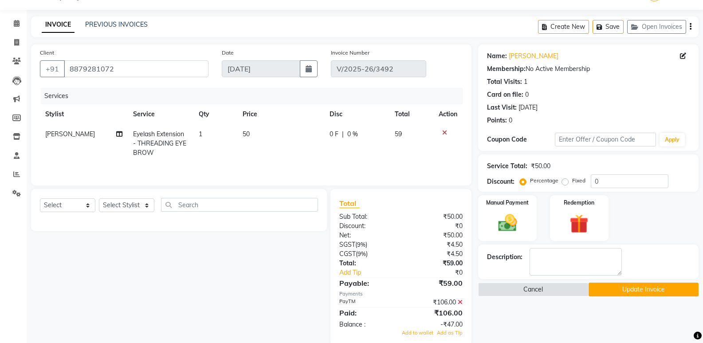
click at [446, 130] on icon at bounding box center [444, 132] width 5 height 6
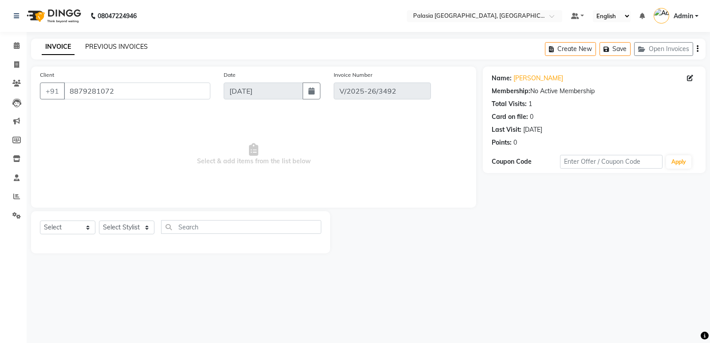
click at [88, 47] on link "PREVIOUS INVOICES" at bounding box center [116, 47] width 63 height 8
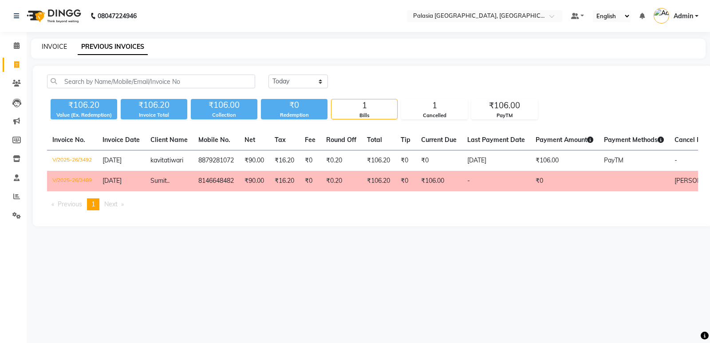
click at [50, 46] on link "INVOICE" at bounding box center [54, 47] width 25 height 8
select select "6009"
select select "service"
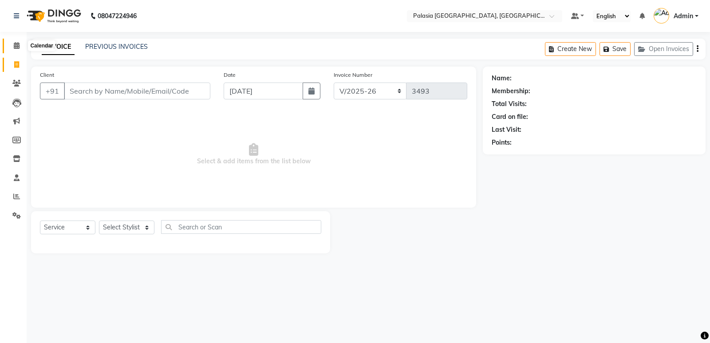
click at [14, 46] on icon at bounding box center [17, 45] width 6 height 7
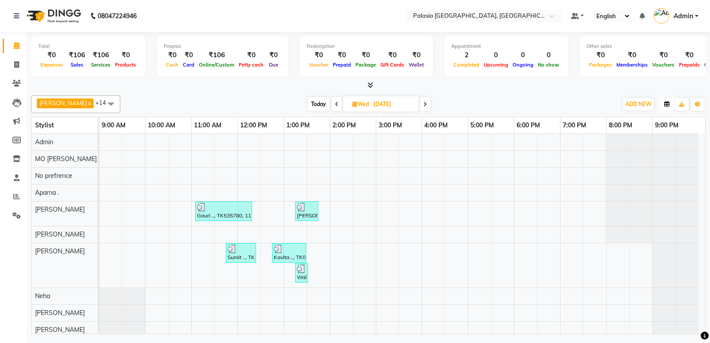
click at [665, 106] on icon "button" at bounding box center [666, 104] width 5 height 5
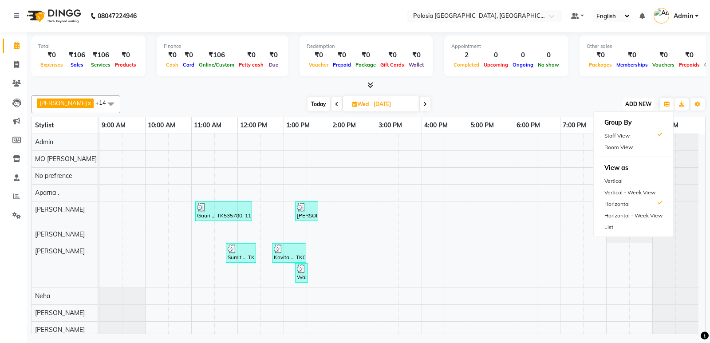
click at [637, 102] on span "ADD NEW" at bounding box center [638, 104] width 26 height 7
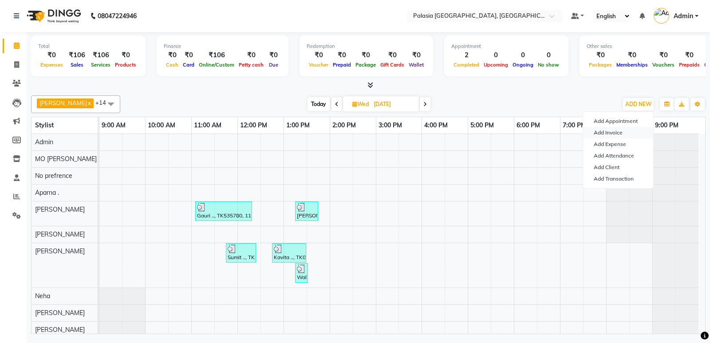
click at [624, 135] on link "Add Invoice" at bounding box center [618, 133] width 70 height 12
select select "6009"
select select "service"
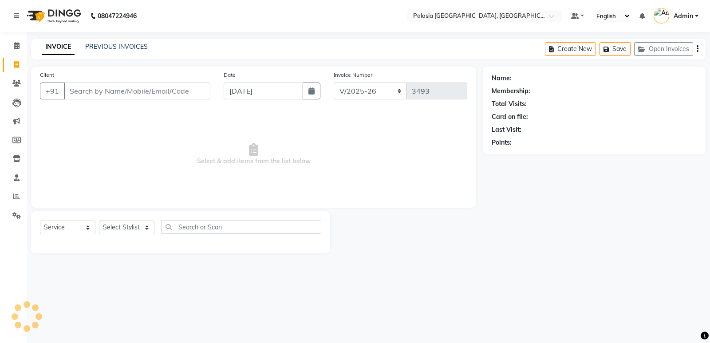
click at [111, 90] on input "Client" at bounding box center [137, 90] width 146 height 17
click at [164, 94] on input "Client" at bounding box center [137, 90] width 146 height 17
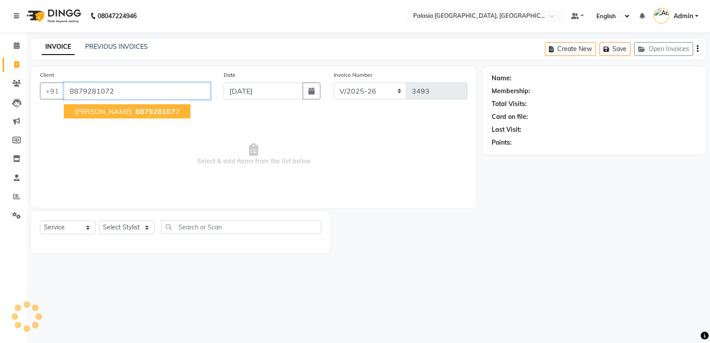
type input "8879281072"
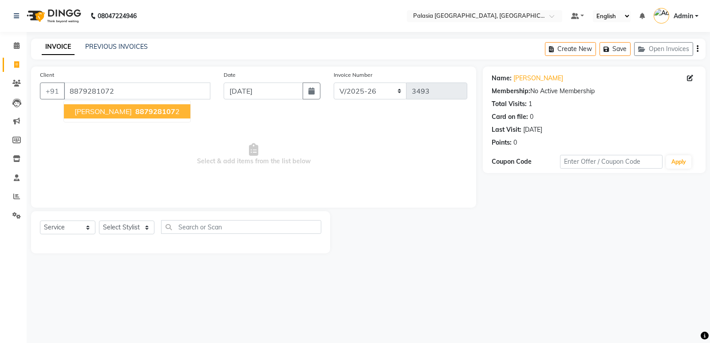
click at [149, 114] on span "887928107" at bounding box center [155, 111] width 40 height 9
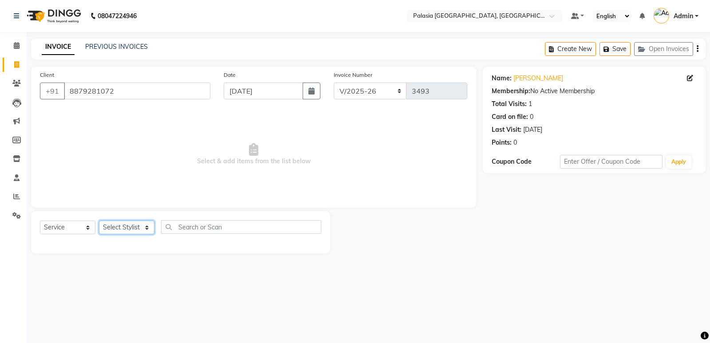
click at [137, 230] on select "Select Stylist Aarti wankhede Admin Aparna . farhan siddiqui JD Kaif Salmani MO…" at bounding box center [126, 227] width 55 height 14
select select "47232"
click at [99, 220] on select "Select Stylist Aarti wankhede Admin Aparna . farhan siddiqui JD Kaif Salmani MO…" at bounding box center [126, 227] width 55 height 14
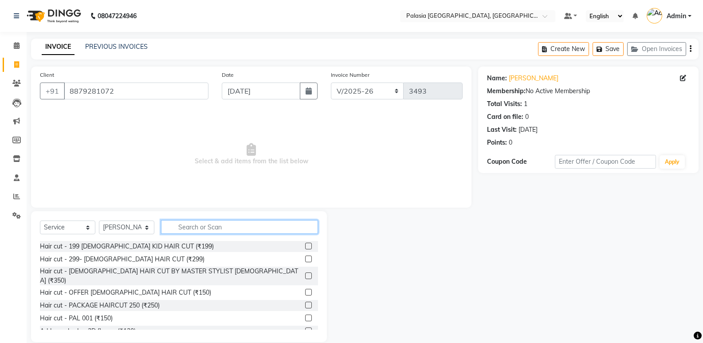
click at [199, 227] on input "text" at bounding box center [239, 227] width 157 height 14
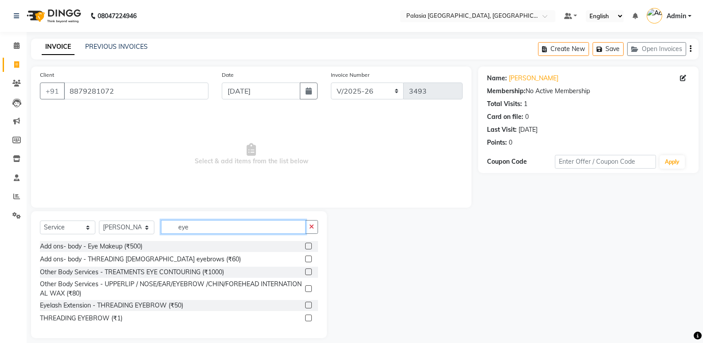
type input "eye"
click at [309, 304] on label at bounding box center [308, 305] width 7 height 7
click at [309, 304] on input "checkbox" at bounding box center [308, 305] width 6 height 6
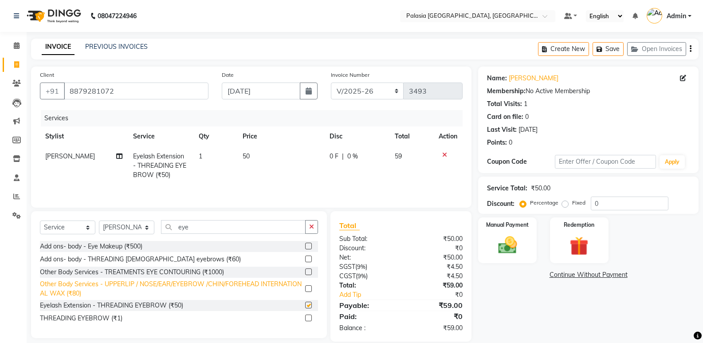
checkbox input "false"
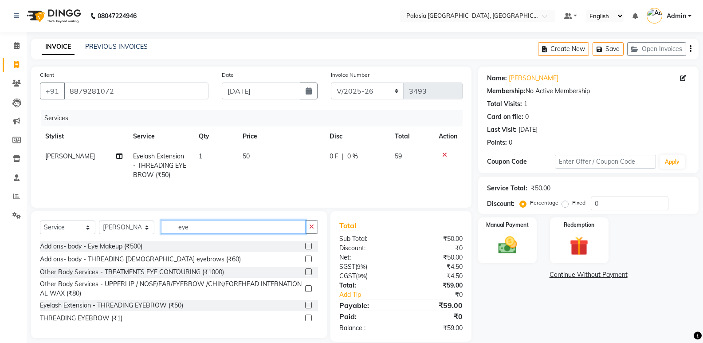
drag, startPoint x: 213, startPoint y: 229, endPoint x: 139, endPoint y: 231, distance: 74.1
click at [139, 231] on div "Select Service Product Membership Package Voucher Prepaid Gift Card Select Styl…" at bounding box center [179, 230] width 278 height 21
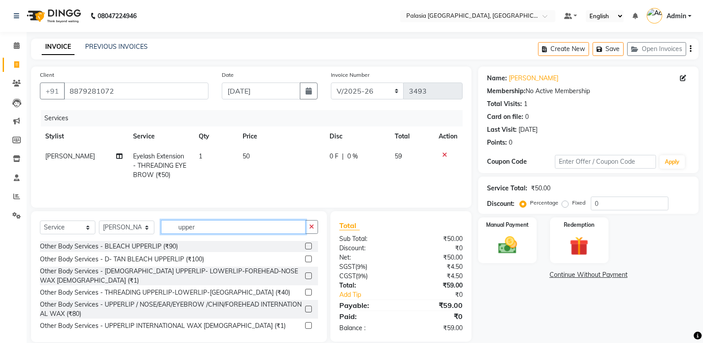
type input "upper"
click at [305, 289] on label at bounding box center [308, 292] width 7 height 7
click at [305, 290] on input "checkbox" at bounding box center [308, 293] width 6 height 6
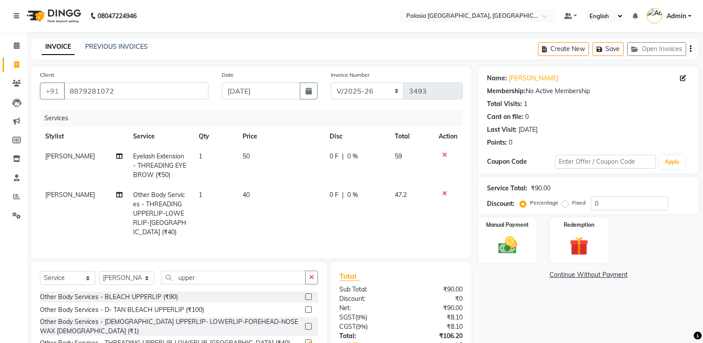
checkbox input "false"
click at [308, 90] on icon "button" at bounding box center [309, 90] width 6 height 7
select select "9"
select select "2025"
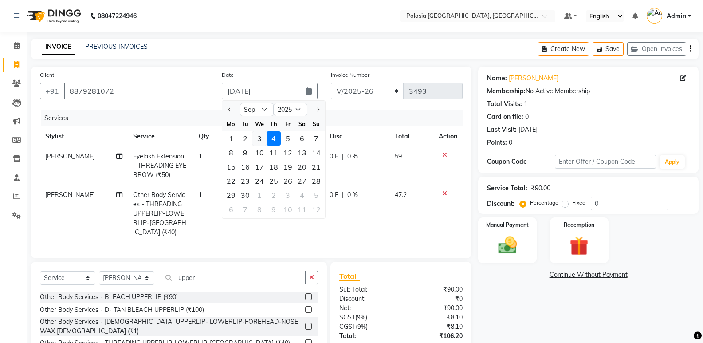
click at [258, 138] on div "3" at bounding box center [259, 138] width 14 height 14
type input "[DATE]"
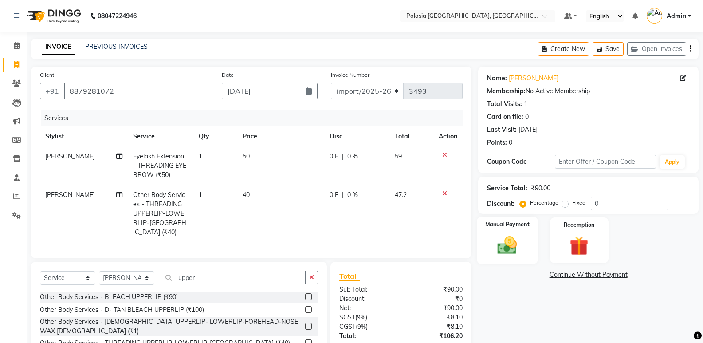
click at [518, 251] on img at bounding box center [506, 245] width 31 height 23
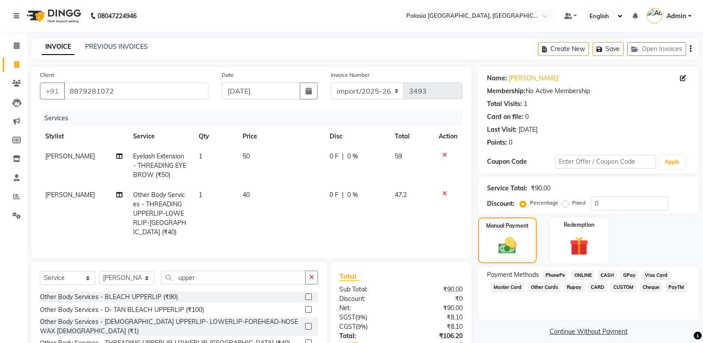
click at [674, 287] on span "PayTM" at bounding box center [676, 287] width 21 height 10
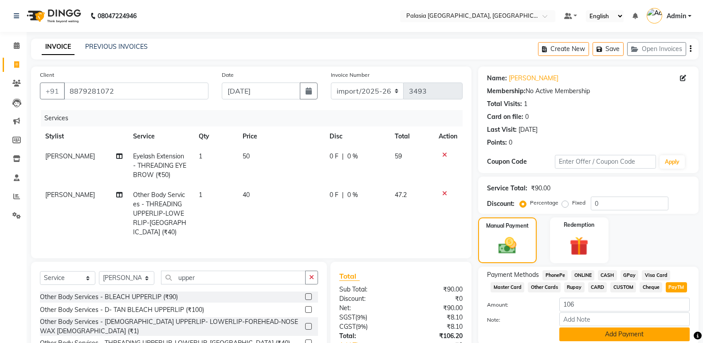
click at [612, 337] on button "Add Payment" at bounding box center [624, 334] width 130 height 14
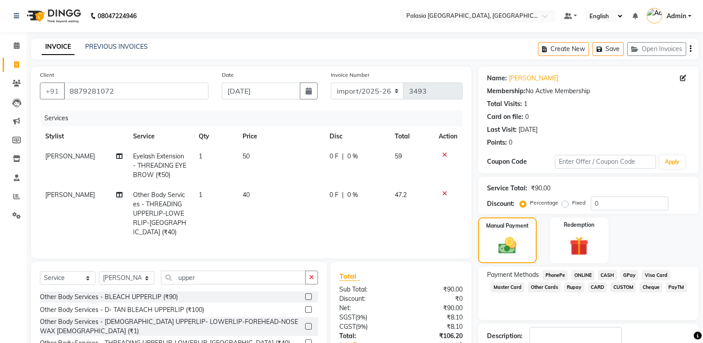
scroll to position [88, 0]
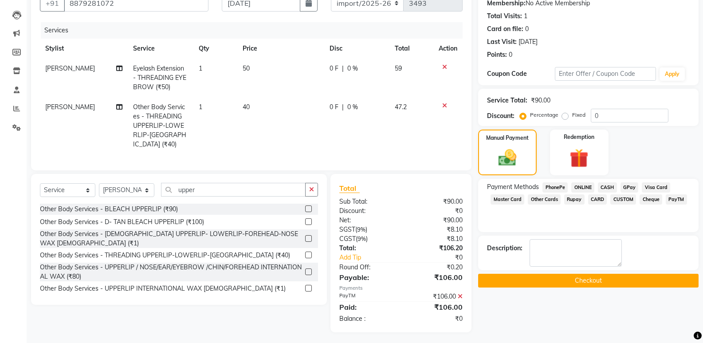
click at [558, 277] on button "Checkout" at bounding box center [588, 281] width 220 height 14
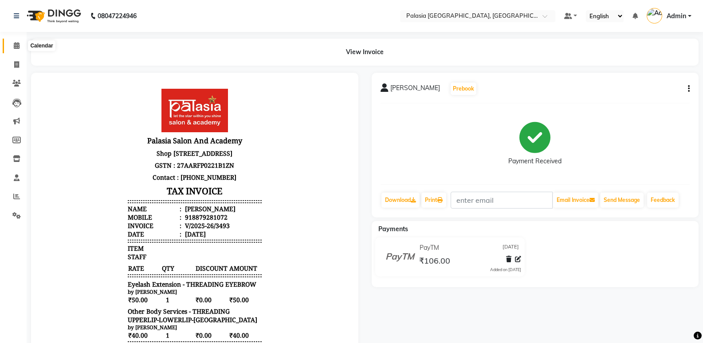
click at [15, 49] on span at bounding box center [17, 46] width 16 height 10
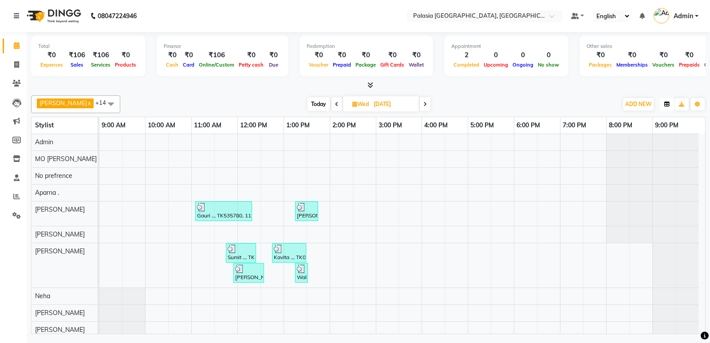
click at [663, 105] on button "button" at bounding box center [666, 104] width 14 height 12
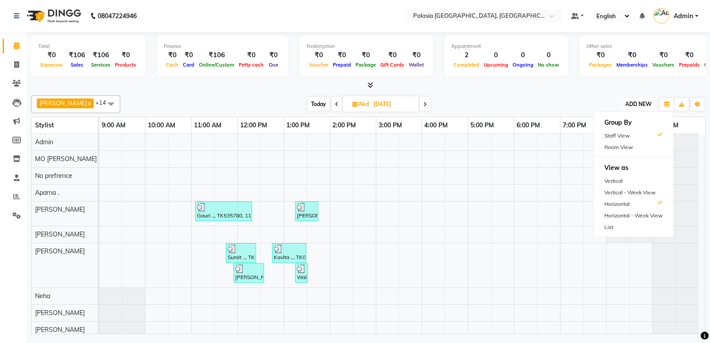
click at [643, 101] on span "ADD NEW" at bounding box center [638, 104] width 26 height 7
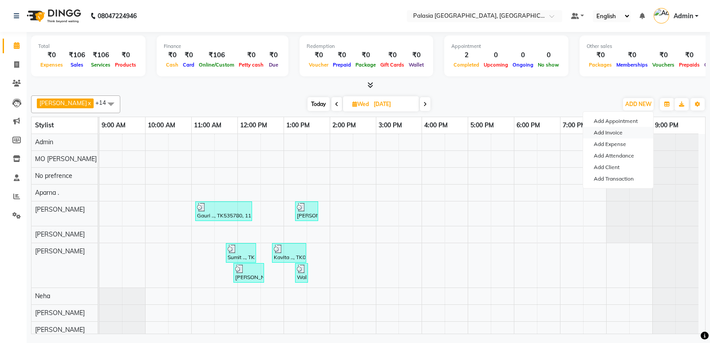
click at [611, 129] on link "Add Invoice" at bounding box center [618, 133] width 70 height 12
select select "6009"
select select "service"
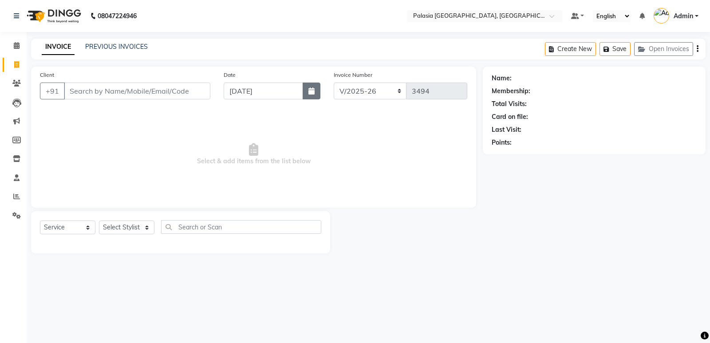
click at [310, 96] on button "button" at bounding box center [311, 90] width 18 height 17
select select "9"
select select "2025"
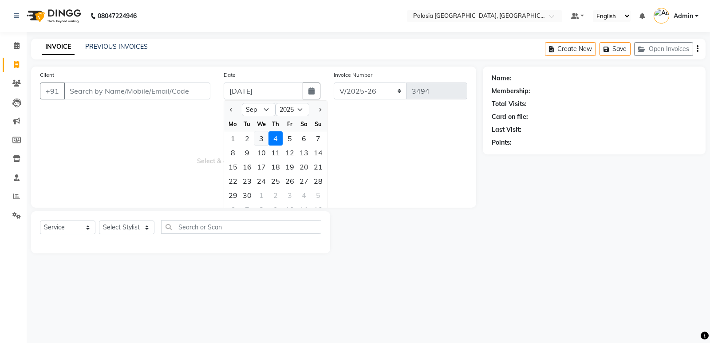
click at [263, 138] on div "3" at bounding box center [261, 138] width 14 height 14
type input "[DATE]"
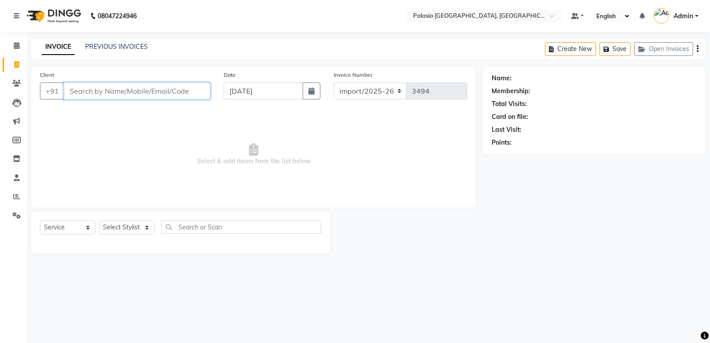
click at [165, 94] on input "Client" at bounding box center [137, 90] width 146 height 17
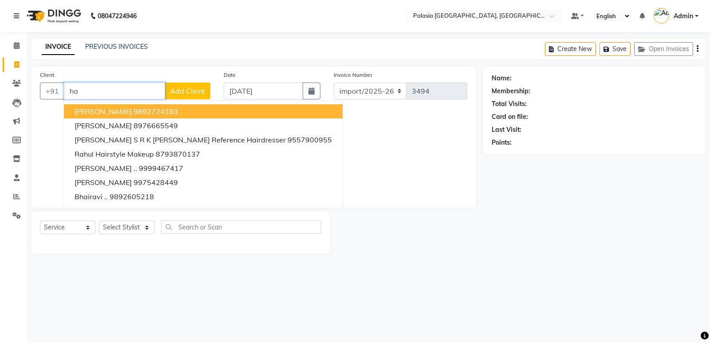
type input "h"
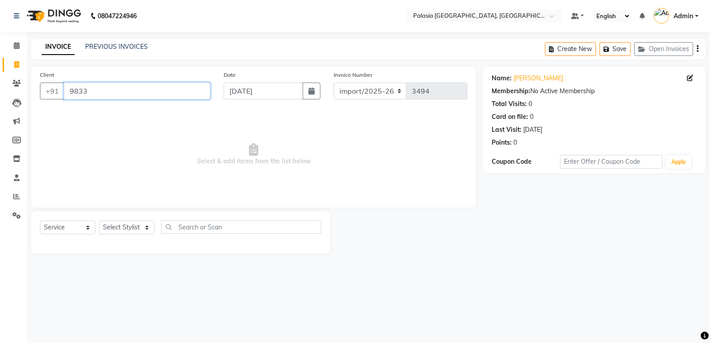
click at [161, 86] on input "9833" at bounding box center [137, 90] width 146 height 17
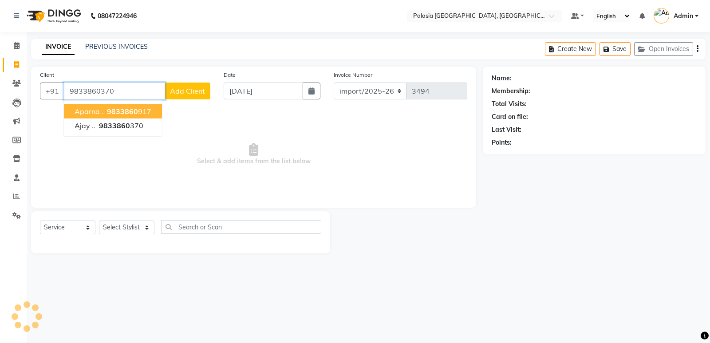
type input "9833860370"
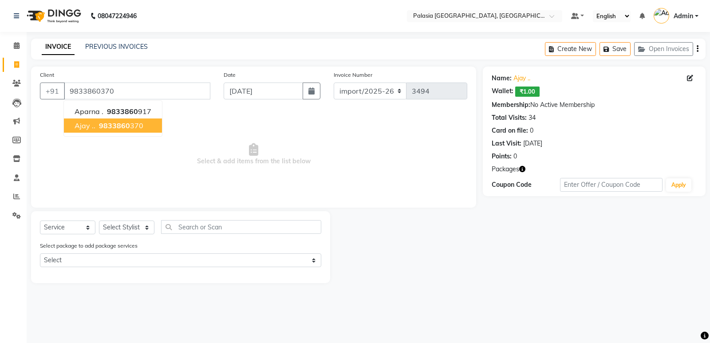
click at [143, 123] on button "Ajay .. 9833860 370" at bounding box center [113, 125] width 98 height 14
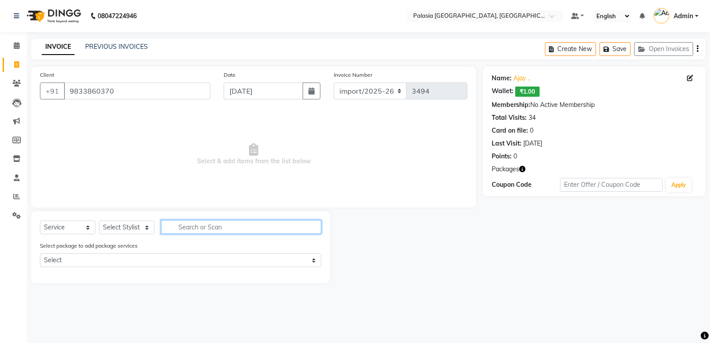
click at [208, 230] on input "text" at bounding box center [241, 227] width 160 height 14
type input "hair"
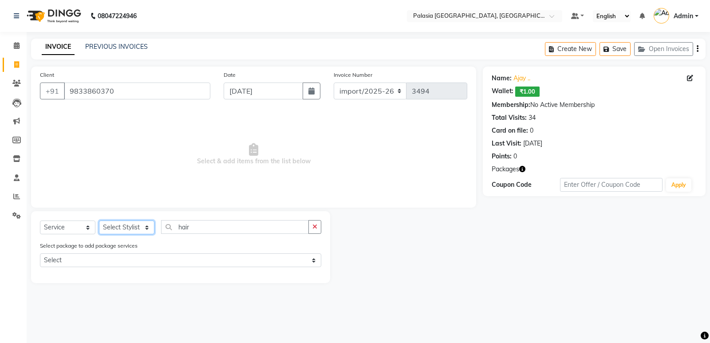
click at [143, 223] on select "Select Stylist Aarti wankhede Admin Aparna . farhan siddiqui JD Kaif Salmani MO…" at bounding box center [126, 227] width 55 height 14
drag, startPoint x: 207, startPoint y: 189, endPoint x: 199, endPoint y: 196, distance: 10.1
click at [207, 189] on span "Select & add items from the list below" at bounding box center [253, 154] width 427 height 89
click at [139, 228] on select "Select Stylist Aarti wankhede Admin Aparna . farhan siddiqui JD Kaif Salmani MO…" at bounding box center [126, 227] width 55 height 14
select select "46370"
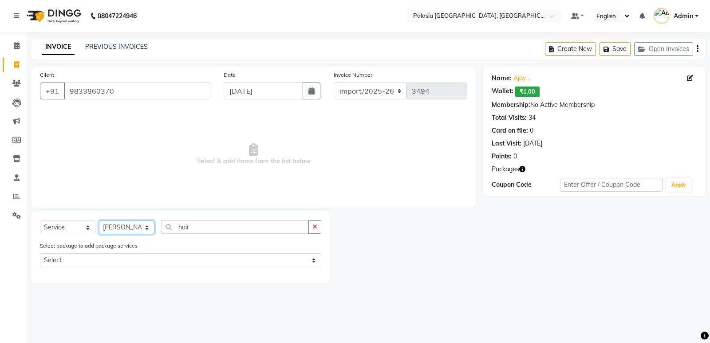
click at [99, 220] on select "Select Stylist Aarti wankhede Admin Aparna . farhan siddiqui JD Kaif Salmani MO…" at bounding box center [126, 227] width 55 height 14
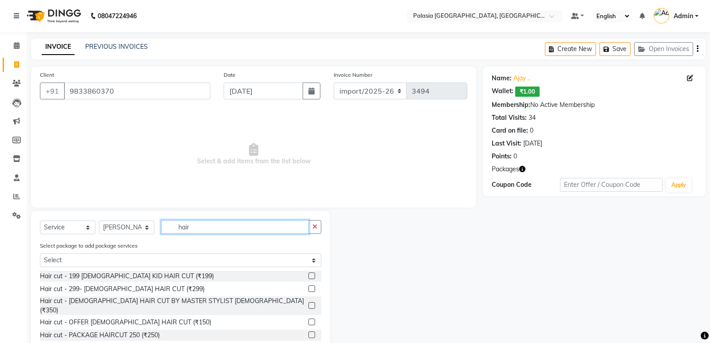
click at [217, 229] on input "hair" at bounding box center [235, 227] width 148 height 14
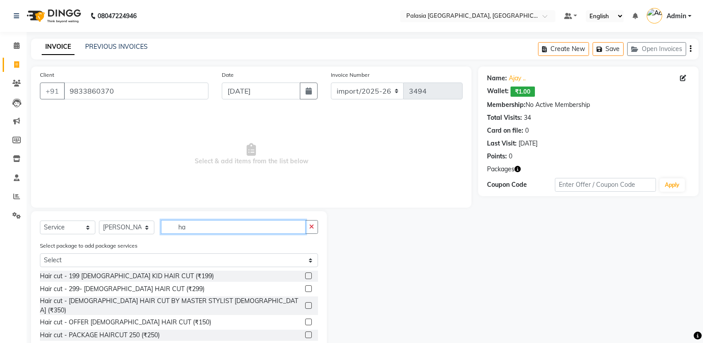
type input "h"
type input "male"
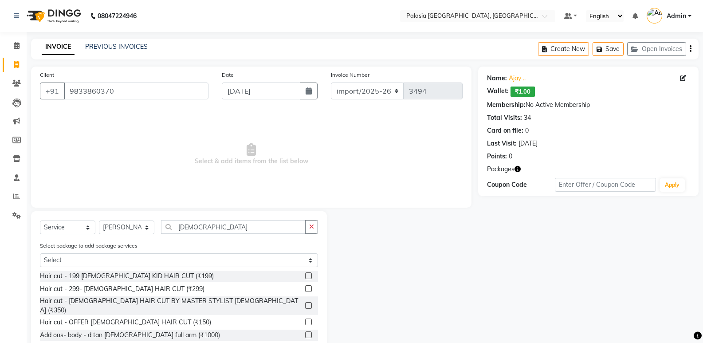
click at [305, 302] on label at bounding box center [308, 305] width 7 height 7
click at [305, 303] on input "checkbox" at bounding box center [308, 306] width 6 height 6
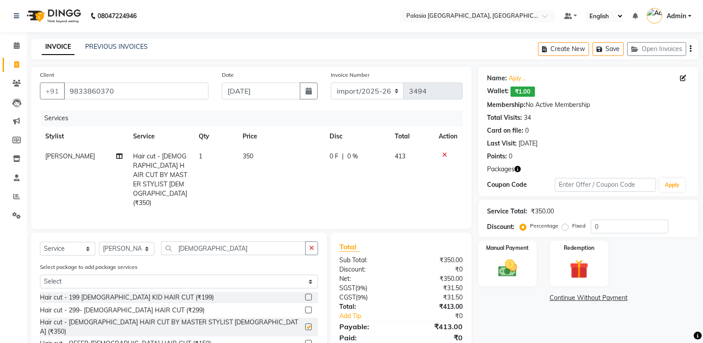
checkbox input "false"
click at [199, 241] on input "male" at bounding box center [233, 248] width 145 height 14
drag, startPoint x: 199, startPoint y: 235, endPoint x: 151, endPoint y: 237, distance: 47.9
click at [151, 241] on div "Select Service Product Membership Package Voucher Prepaid Gift Card Select Styl…" at bounding box center [179, 251] width 278 height 21
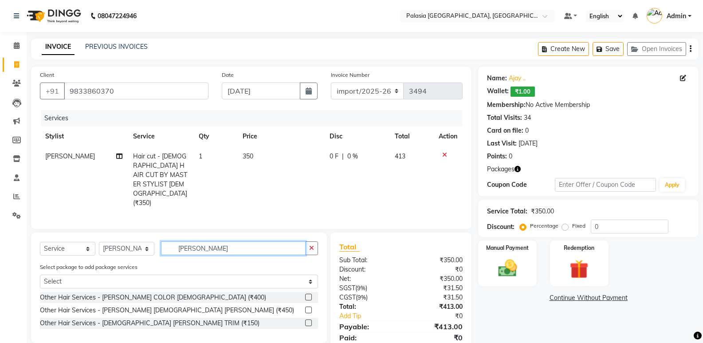
type input "beard"
click at [310, 319] on label at bounding box center [308, 322] width 7 height 7
click at [310, 320] on input "checkbox" at bounding box center [308, 323] width 6 height 6
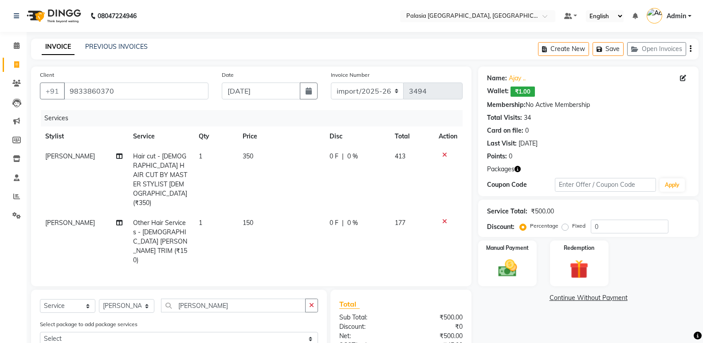
scroll to position [44, 0]
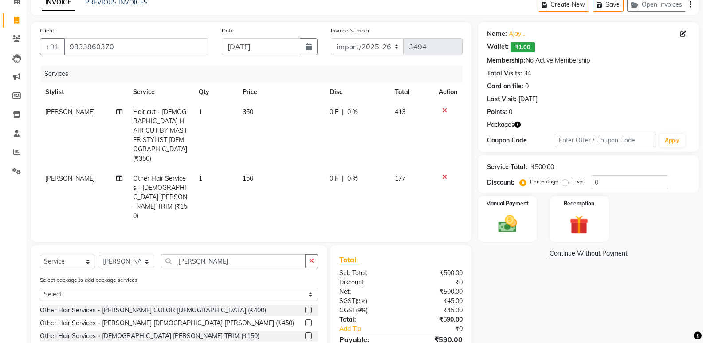
click at [310, 332] on label at bounding box center [308, 335] width 7 height 7
click at [310, 333] on input "checkbox" at bounding box center [308, 336] width 6 height 6
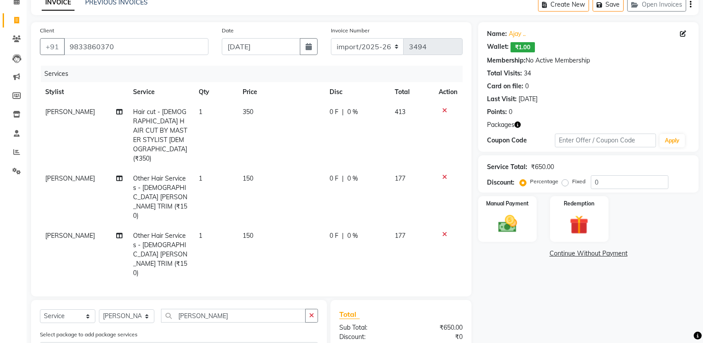
checkbox input "false"
click at [444, 231] on icon at bounding box center [444, 234] width 5 height 6
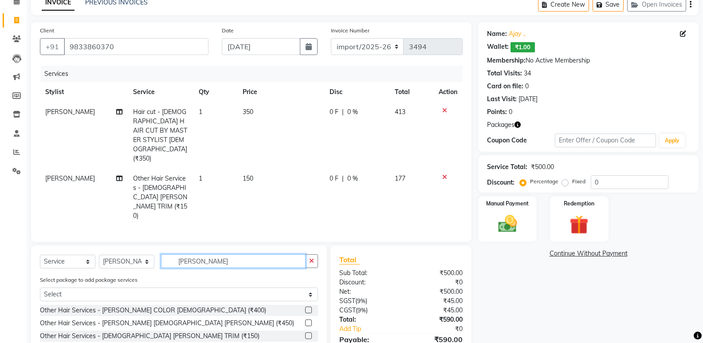
drag, startPoint x: 163, startPoint y: 230, endPoint x: 133, endPoint y: 231, distance: 30.6
click at [133, 254] on div "Select Service Product Membership Package Voucher Prepaid Gift Card Select Styl…" at bounding box center [179, 264] width 278 height 21
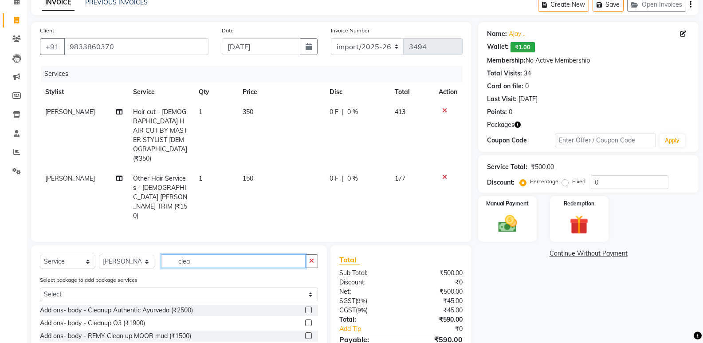
type input "clean"
drag, startPoint x: 218, startPoint y: 231, endPoint x: 124, endPoint y: 229, distance: 93.6
click at [124, 254] on div "Select Service Product Membership Package Voucher Prepaid Gift Card Select Styl…" at bounding box center [179, 264] width 278 height 21
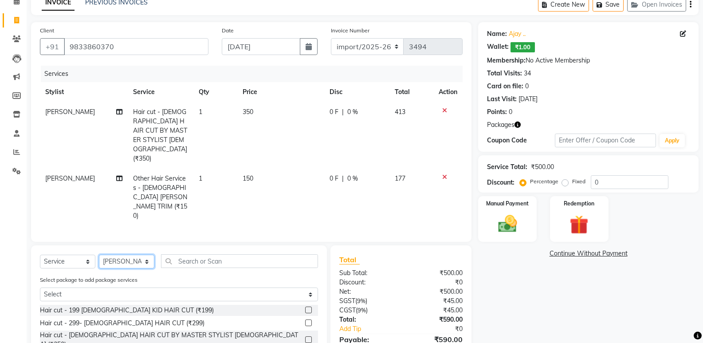
click at [141, 255] on select "Select Stylist Aarti wankhede Admin Aparna . farhan siddiqui JD Kaif Salmani MO…" at bounding box center [126, 262] width 55 height 14
select select "47232"
click at [99, 255] on select "Select Stylist Aarti wankhede Admin Aparna . farhan siddiqui JD Kaif Salmani MO…" at bounding box center [126, 262] width 55 height 14
click at [193, 254] on input "text" at bounding box center [239, 261] width 157 height 14
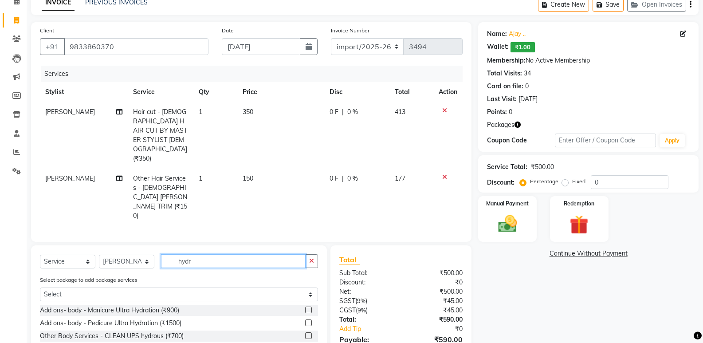
type input "hydr"
click at [306, 332] on label at bounding box center [308, 335] width 7 height 7
click at [306, 333] on input "checkbox" at bounding box center [308, 336] width 6 height 6
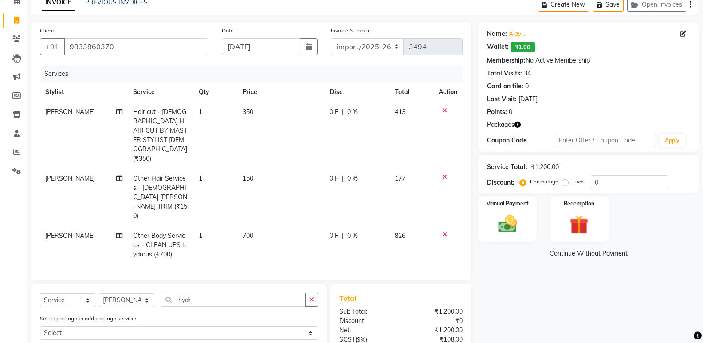
scroll to position [89, 0]
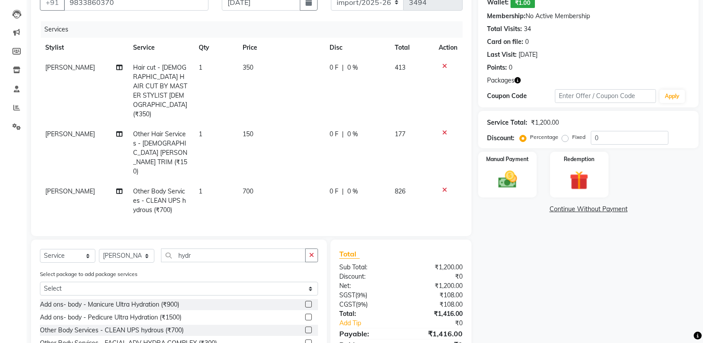
click at [308, 326] on label at bounding box center [308, 329] width 7 height 7
click at [308, 327] on input "checkbox" at bounding box center [308, 330] width 6 height 6
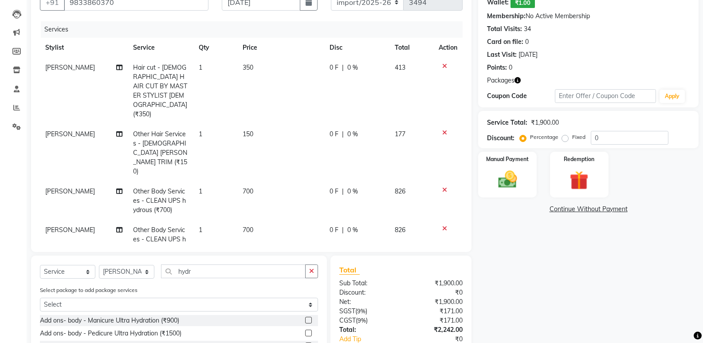
checkbox input "false"
click at [443, 225] on icon at bounding box center [444, 228] width 5 height 6
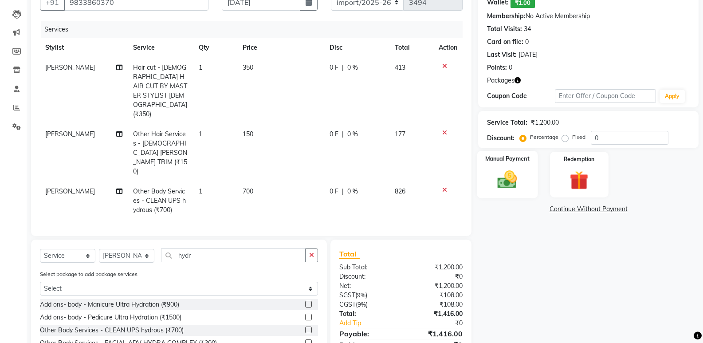
click at [517, 181] on img at bounding box center [506, 179] width 31 height 23
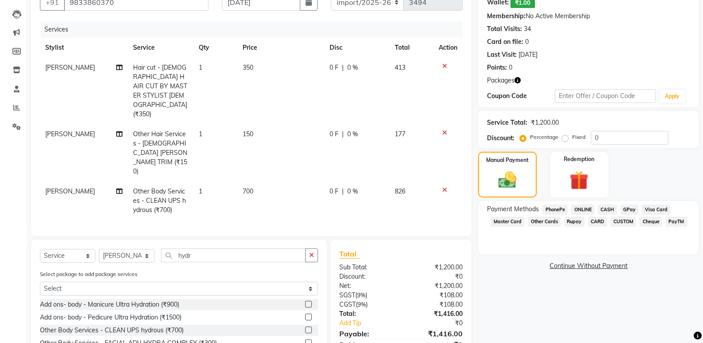
click at [596, 222] on span "CARD" at bounding box center [597, 221] width 19 height 10
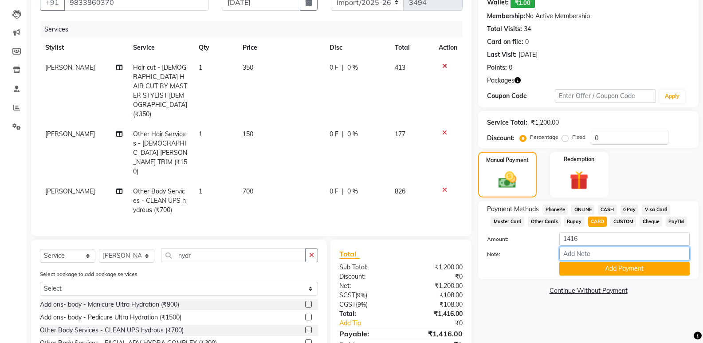
click at [592, 257] on input "Note:" at bounding box center [624, 254] width 130 height 14
type input "9263"
click at [599, 270] on button "Add Payment" at bounding box center [624, 269] width 130 height 14
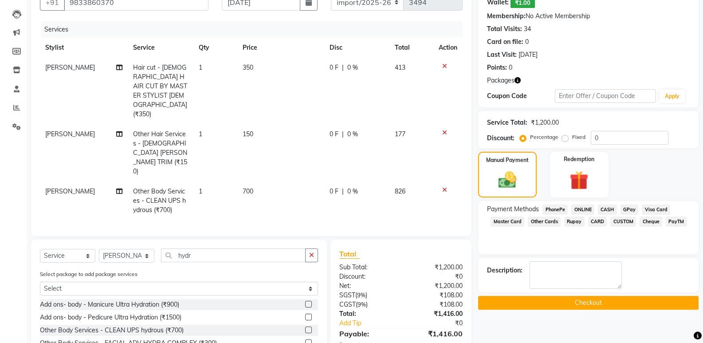
click at [594, 302] on button "Checkout" at bounding box center [588, 303] width 220 height 14
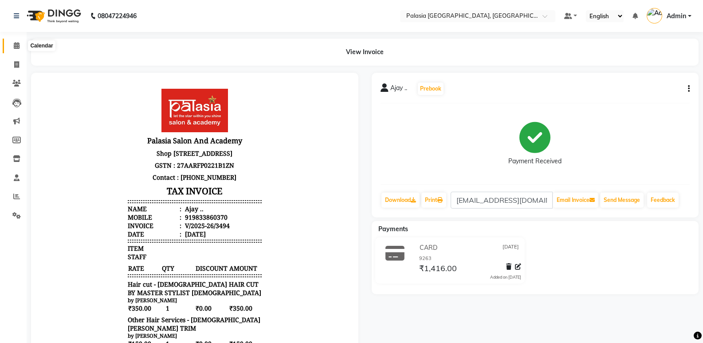
click at [16, 47] on icon at bounding box center [17, 45] width 6 height 7
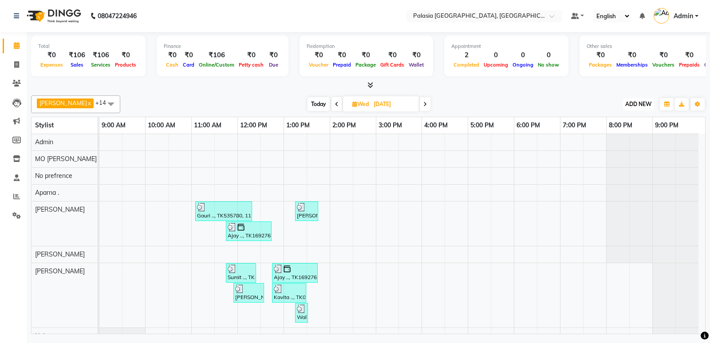
click at [631, 105] on span "ADD NEW" at bounding box center [638, 104] width 26 height 7
click at [630, 132] on link "Add Invoice" at bounding box center [618, 133] width 70 height 12
select select "6009"
select select "service"
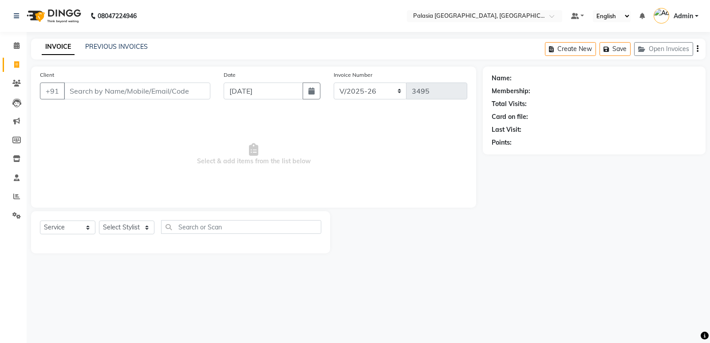
click at [142, 93] on input "Client" at bounding box center [137, 90] width 146 height 17
click at [315, 93] on button "button" at bounding box center [311, 90] width 18 height 17
select select "9"
select select "2025"
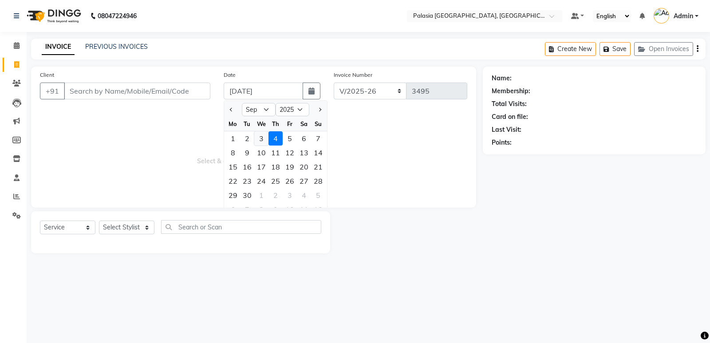
click at [261, 137] on div "3" at bounding box center [261, 138] width 14 height 14
type input "[DATE]"
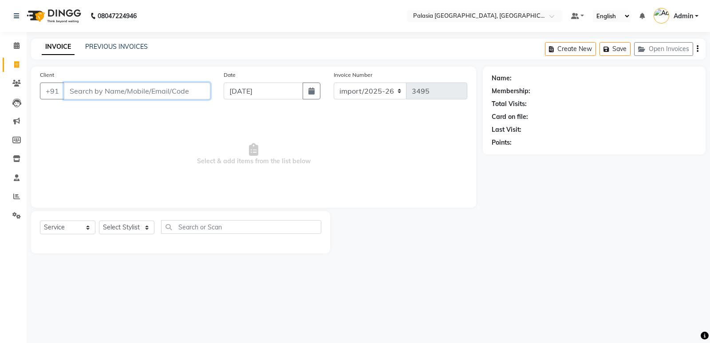
click at [106, 92] on input "Client" at bounding box center [137, 90] width 146 height 17
click at [141, 91] on input "Client" at bounding box center [137, 90] width 146 height 17
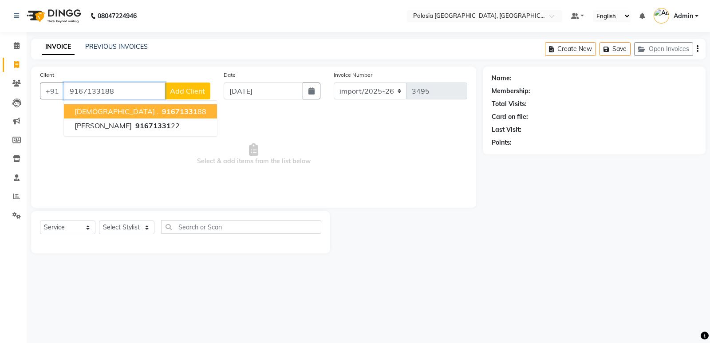
type input "9167133188"
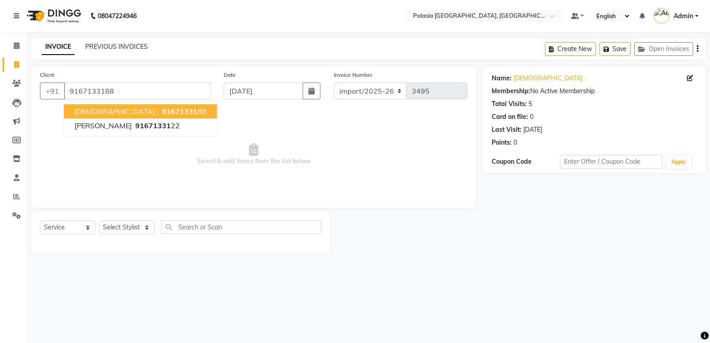
click at [160, 113] on button "Krishna . 91671331 88" at bounding box center [140, 111] width 153 height 14
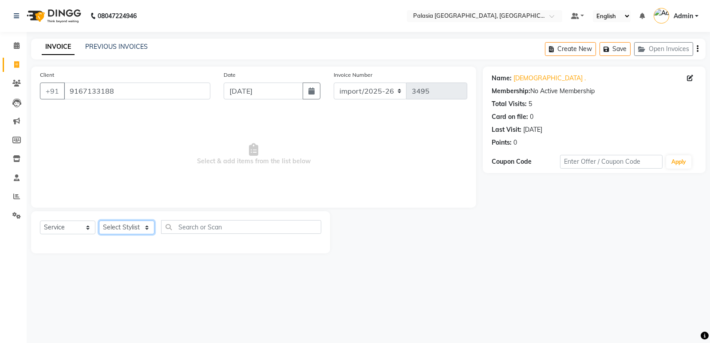
click at [122, 229] on select "Select Stylist Aarti wankhede Admin Aparna . farhan siddiqui JD Kaif Salmani MO…" at bounding box center [126, 227] width 55 height 14
select select "46370"
click at [99, 220] on select "Select Stylist Aarti wankhede Admin Aparna . farhan siddiqui JD Kaif Salmani MO…" at bounding box center [126, 227] width 55 height 14
click at [203, 228] on input "text" at bounding box center [241, 227] width 160 height 14
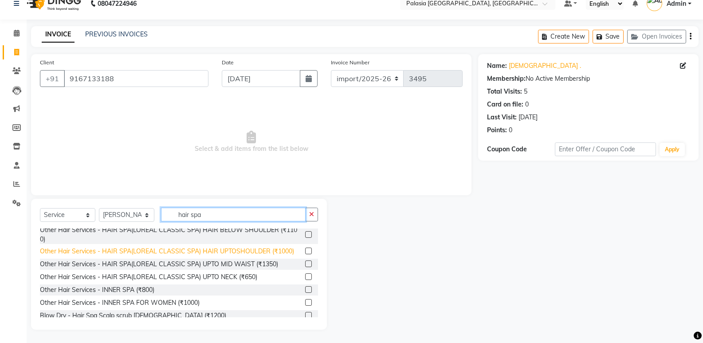
scroll to position [139, 0]
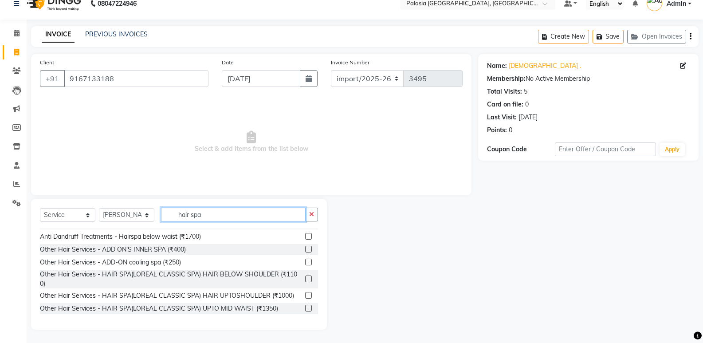
type input "hair spa"
click at [305, 280] on label at bounding box center [308, 278] width 7 height 7
click at [305, 280] on input "checkbox" at bounding box center [308, 279] width 6 height 6
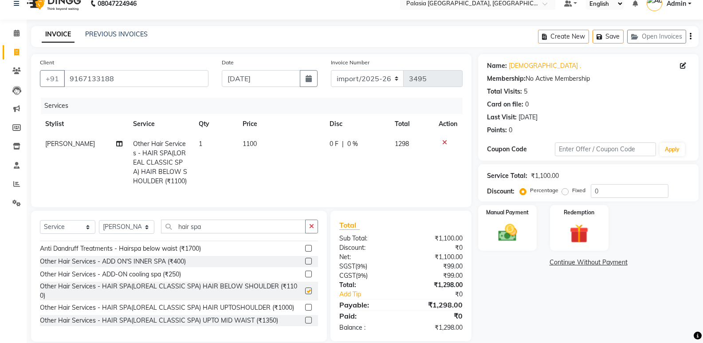
checkbox input "false"
drag, startPoint x: 217, startPoint y: 232, endPoint x: 171, endPoint y: 231, distance: 46.1
click at [171, 231] on input "hair spa" at bounding box center [233, 227] width 145 height 14
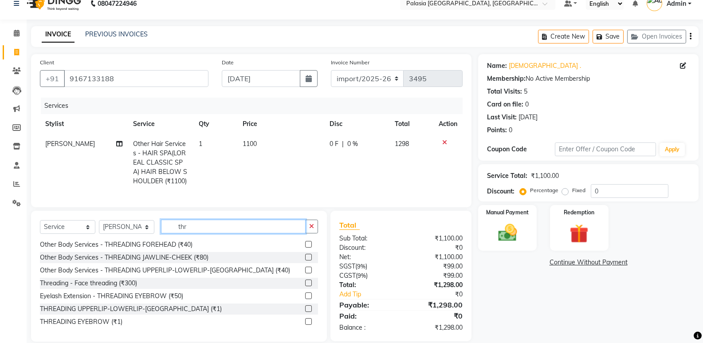
scroll to position [0, 0]
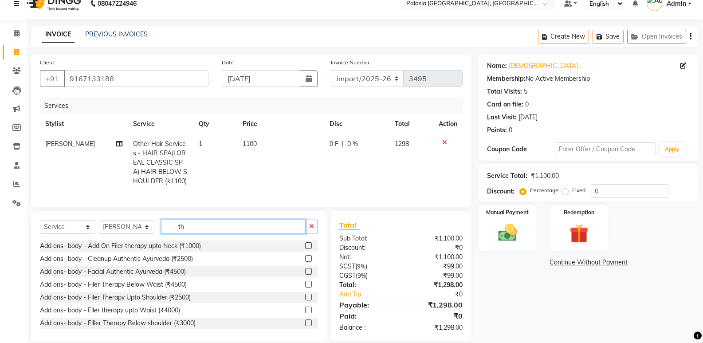
type input "t"
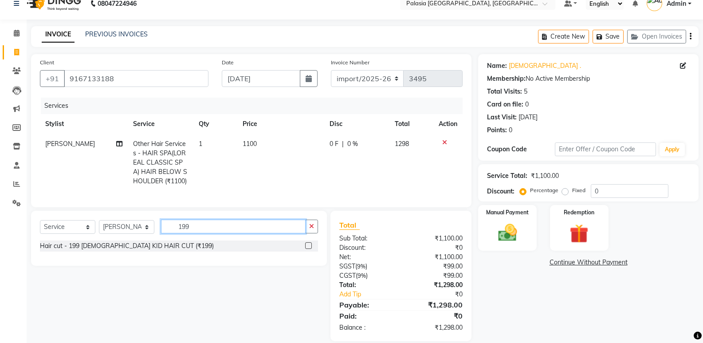
type input "199"
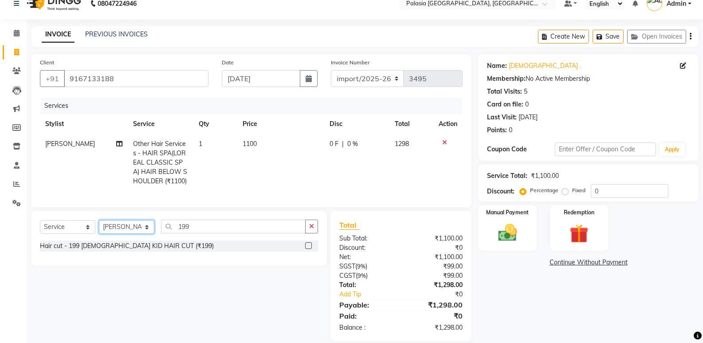
click at [132, 234] on select "Select Stylist Aarti wankhede Admin Aparna . farhan siddiqui JD Kaif Salmani MO…" at bounding box center [126, 227] width 55 height 14
select select "90734"
click at [99, 227] on select "Select Stylist Aarti wankhede Admin Aparna . farhan siddiqui JD Kaif Salmani MO…" at bounding box center [126, 227] width 55 height 14
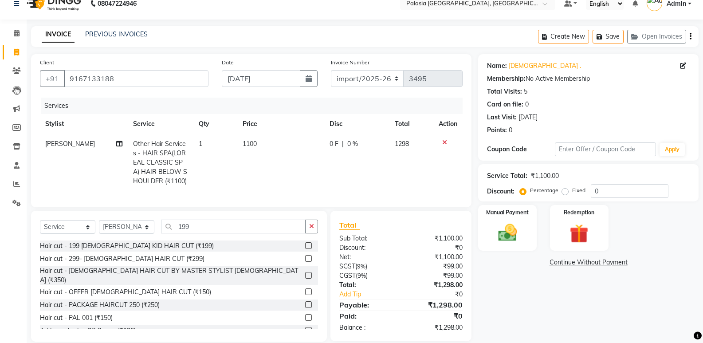
click at [305, 249] on label at bounding box center [308, 245] width 7 height 7
click at [305, 249] on input "checkbox" at bounding box center [308, 246] width 6 height 6
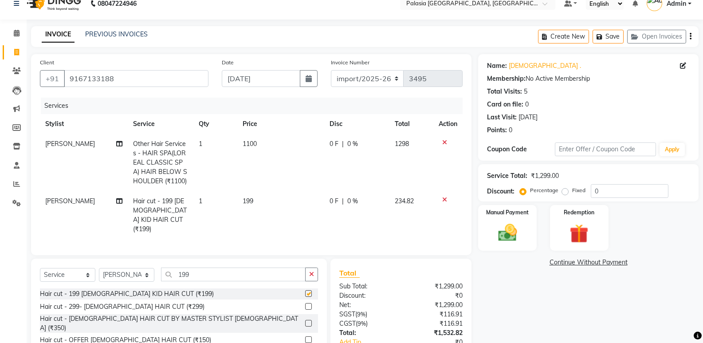
checkbox input "false"
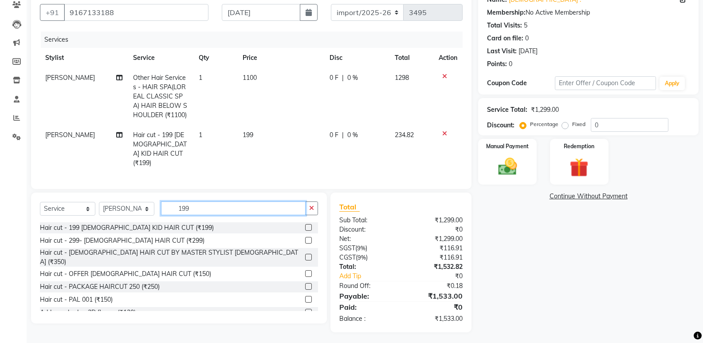
drag, startPoint x: 200, startPoint y: 206, endPoint x: 174, endPoint y: 206, distance: 26.2
click at [176, 206] on input "199" at bounding box center [233, 208] width 145 height 14
click at [141, 208] on select "Select Stylist Aarti wankhede Admin Aparna . farhan siddiqui JD Kaif Salmani MO…" at bounding box center [126, 209] width 55 height 14
drag, startPoint x: 197, startPoint y: 161, endPoint x: 175, endPoint y: 196, distance: 41.6
click at [197, 161] on td "1" at bounding box center [215, 149] width 44 height 48
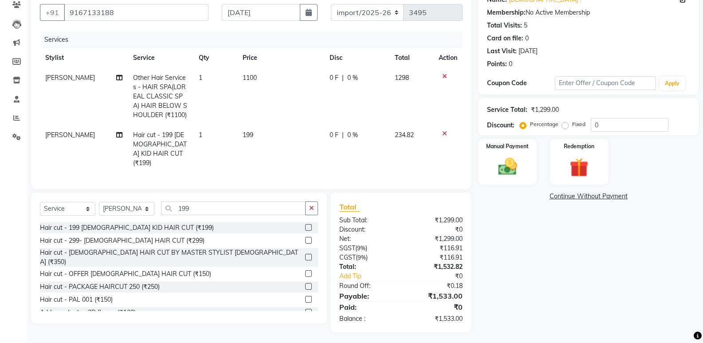
select select "90734"
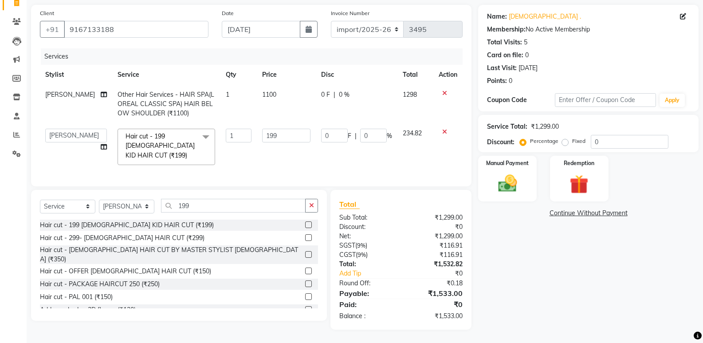
scroll to position [59, 0]
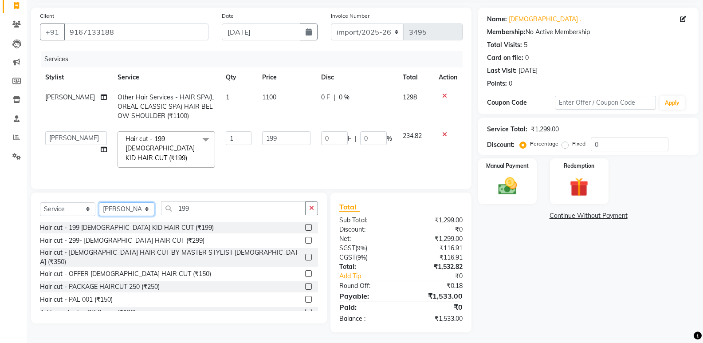
click at [146, 206] on select "Select Stylist Aarti wankhede Admin Aparna . farhan siddiqui JD Kaif Salmani MO…" at bounding box center [126, 209] width 55 height 14
drag, startPoint x: 209, startPoint y: 186, endPoint x: 186, endPoint y: 196, distance: 25.3
click at [209, 186] on div "Client +91 9167133188 Date 03-09-2025 Invoice Number import/2025-26 V/2025 V/20…" at bounding box center [251, 170] width 454 height 325
click at [148, 205] on select "Select Stylist Aarti wankhede Admin Aparna . farhan siddiqui JD Kaif Salmani MO…" at bounding box center [126, 209] width 55 height 14
select select "77967"
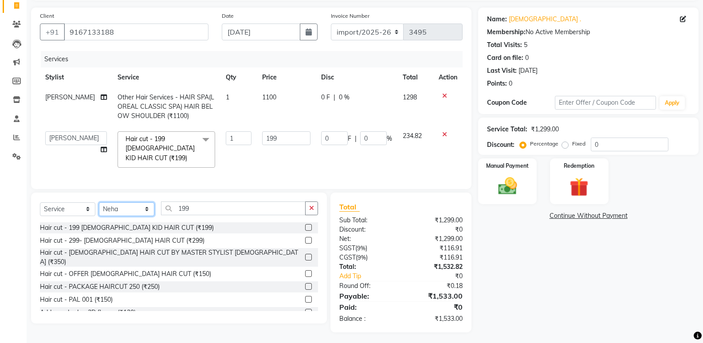
click at [99, 202] on select "Select Stylist Aarti wankhede Admin Aparna . farhan siddiqui JD Kaif Salmani MO…" at bounding box center [126, 209] width 55 height 14
click at [195, 201] on input "199" at bounding box center [233, 208] width 145 height 14
drag, startPoint x: 195, startPoint y: 204, endPoint x: 177, endPoint y: 204, distance: 18.2
click at [177, 204] on input "199" at bounding box center [233, 208] width 145 height 14
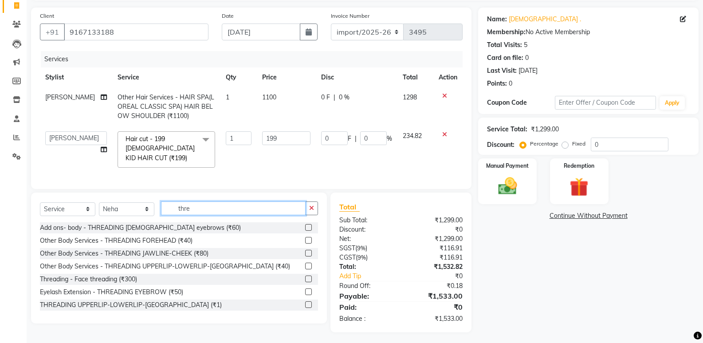
type input "thre"
click at [305, 290] on label at bounding box center [308, 291] width 7 height 7
click at [305, 290] on input "checkbox" at bounding box center [308, 292] width 6 height 6
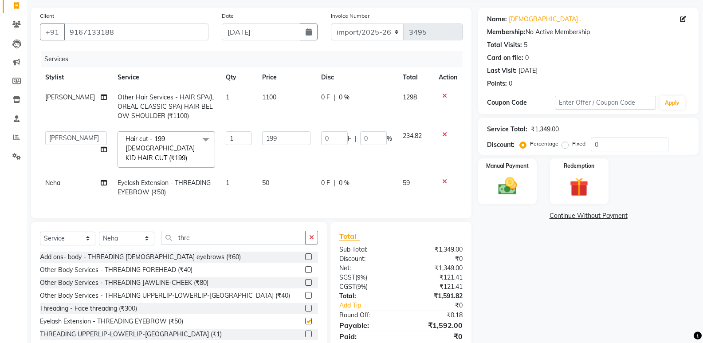
checkbox input "false"
click at [197, 236] on input "thre" at bounding box center [233, 238] width 145 height 14
drag, startPoint x: 197, startPoint y: 237, endPoint x: 174, endPoint y: 233, distance: 23.8
click at [174, 233] on input "thre" at bounding box center [233, 238] width 145 height 14
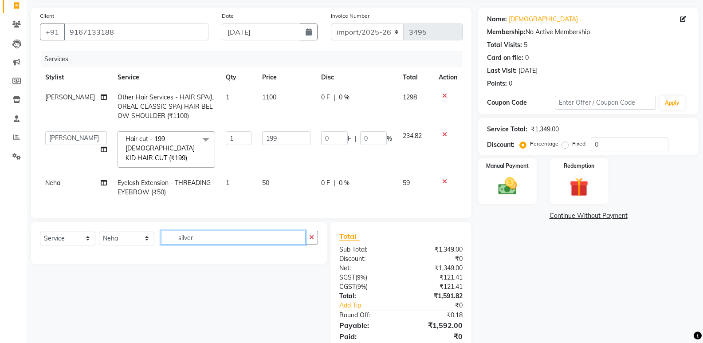
type input "silver"
click at [136, 236] on select "Select Stylist Aarti wankhede Admin Aparna . farhan siddiqui JD Kaif Salmani MO…" at bounding box center [126, 238] width 55 height 14
select select "46251"
click at [99, 231] on select "Select Stylist Aarti wankhede Admin Aparna . farhan siddiqui JD Kaif Salmani MO…" at bounding box center [126, 238] width 55 height 14
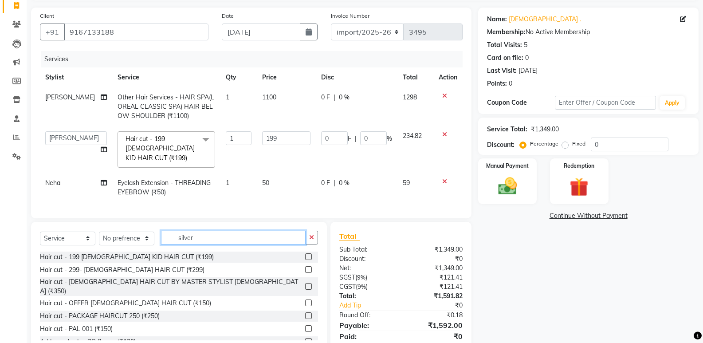
click at [203, 235] on input "silver" at bounding box center [233, 238] width 145 height 14
drag, startPoint x: 203, startPoint y: 235, endPoint x: 177, endPoint y: 236, distance: 25.3
click at [177, 236] on input "silver" at bounding box center [233, 238] width 145 height 14
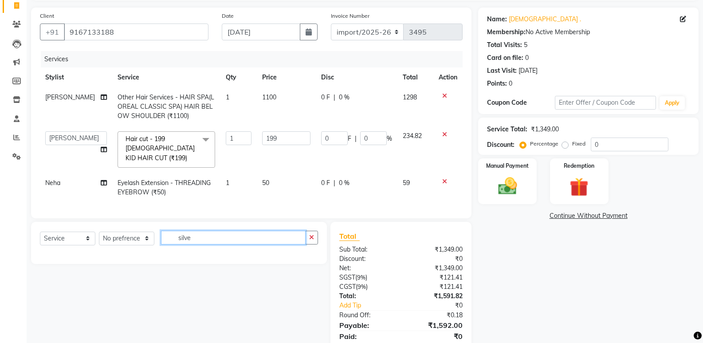
type input "silver"
click at [87, 233] on select "Select Service Product Membership Package Voucher Prepaid Gift Card" at bounding box center [67, 238] width 55 height 14
click at [40, 231] on select "Select Service Product Membership Package Voucher Prepaid Gift Card" at bounding box center [67, 238] width 55 height 14
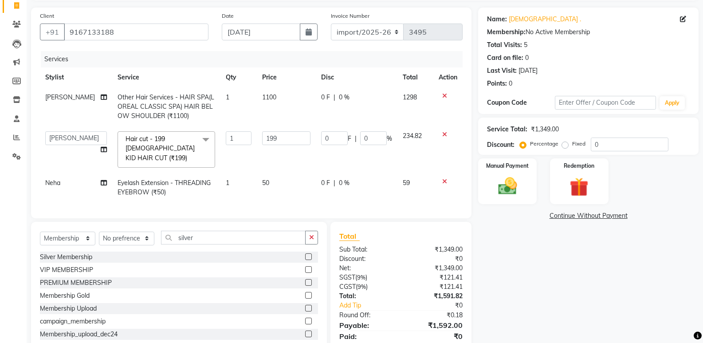
click at [305, 256] on label at bounding box center [308, 256] width 7 height 7
click at [305, 256] on input "checkbox" at bounding box center [308, 257] width 6 height 6
select select "select"
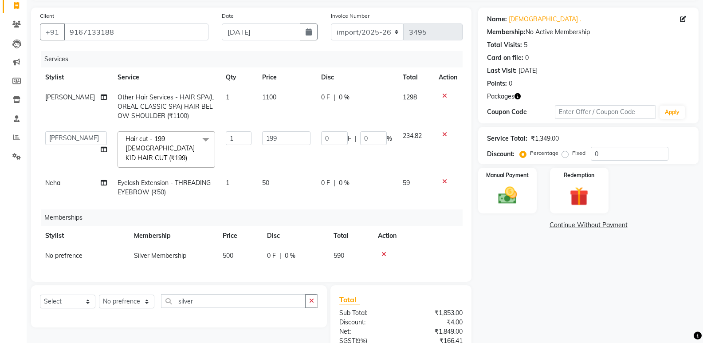
click at [220, 157] on td "1" at bounding box center [238, 149] width 36 height 47
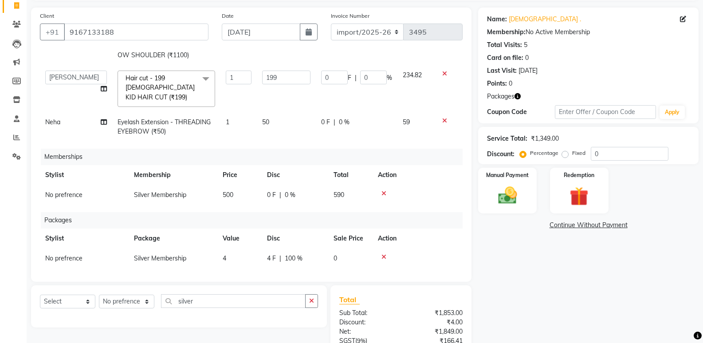
click at [384, 254] on icon at bounding box center [383, 257] width 5 height 6
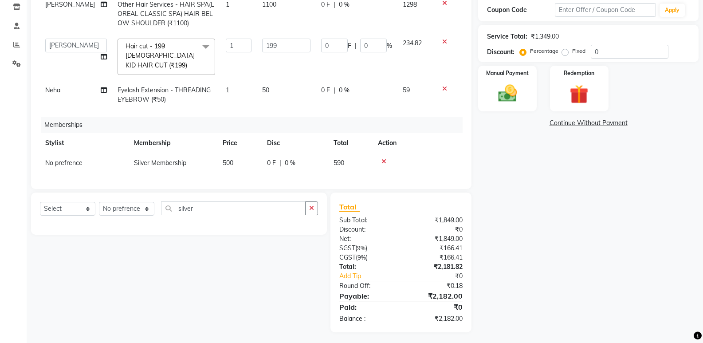
scroll to position [63, 0]
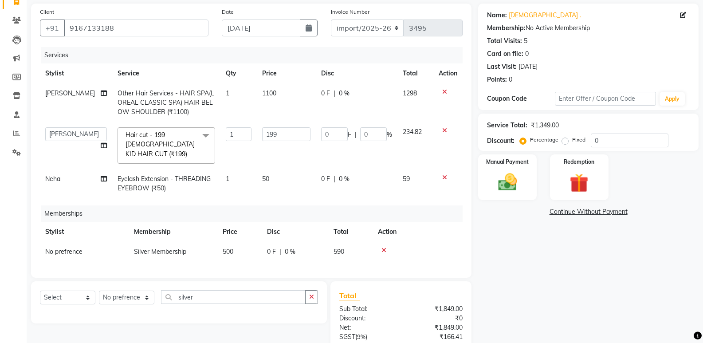
click at [340, 96] on span "0 %" at bounding box center [344, 93] width 11 height 9
select select "46370"
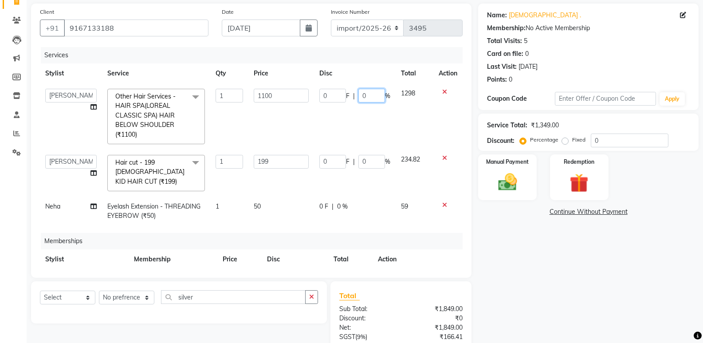
drag, startPoint x: 364, startPoint y: 93, endPoint x: 352, endPoint y: 97, distance: 12.5
click at [358, 97] on input "0" at bounding box center [371, 96] width 27 height 14
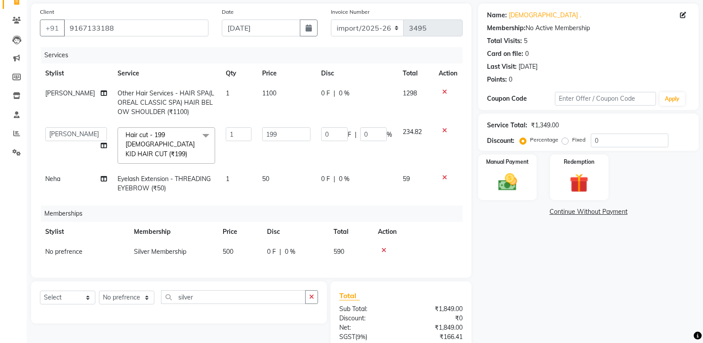
click at [322, 92] on span "0 F" at bounding box center [325, 93] width 9 height 9
select select "46370"
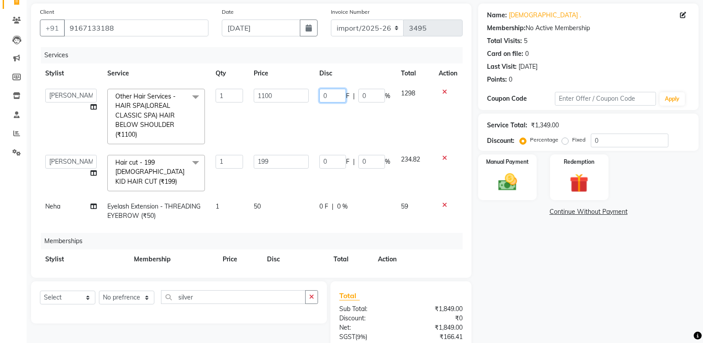
drag, startPoint x: 322, startPoint y: 92, endPoint x: 316, endPoint y: 92, distance: 5.8
click at [319, 92] on input "0" at bounding box center [332, 96] width 27 height 14
type input "345"
click at [376, 132] on tbody "Aarti wankhede Admin Aparna . farhan siddiqui JD Kaif Salmani MO jahid ali Neha…" at bounding box center [251, 154] width 423 height 142
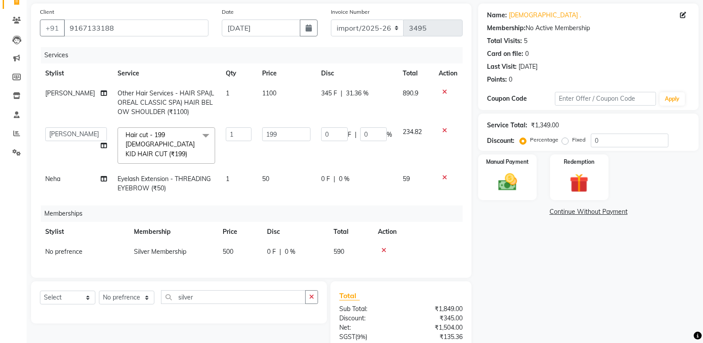
scroll to position [19, 0]
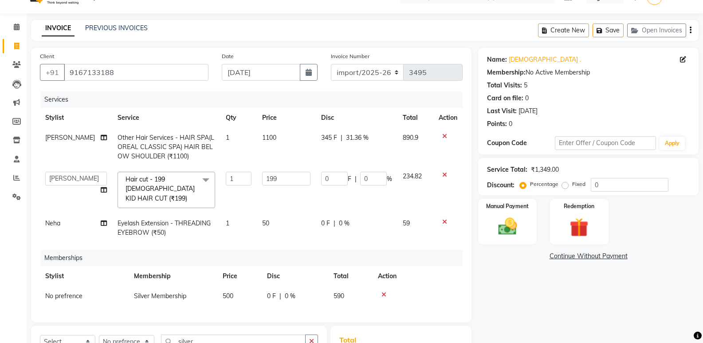
click at [341, 219] on span "0 %" at bounding box center [344, 223] width 11 height 9
select select "77967"
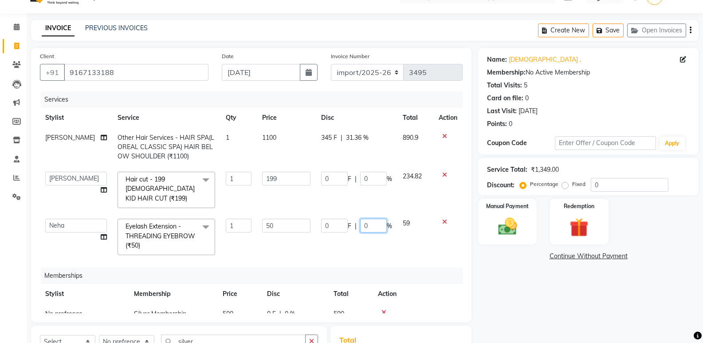
drag, startPoint x: 360, startPoint y: 215, endPoint x: 349, endPoint y: 215, distance: 11.1
click at [349, 219] on div "0 F | 0 %" at bounding box center [356, 226] width 71 height 14
type input "20"
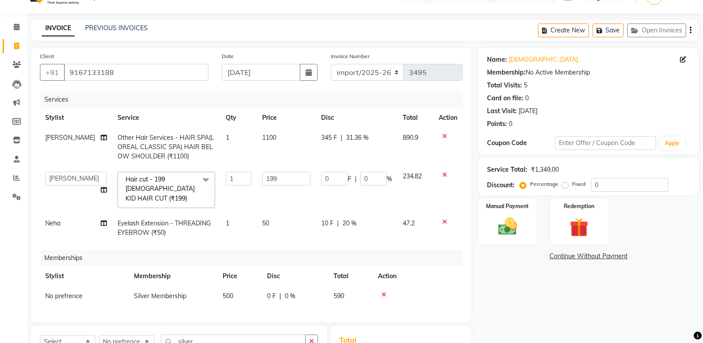
click at [532, 287] on div "Name: Krishna . Membership: No Active Membership Total Visits: 5 Card on file: …" at bounding box center [591, 256] width 227 height 417
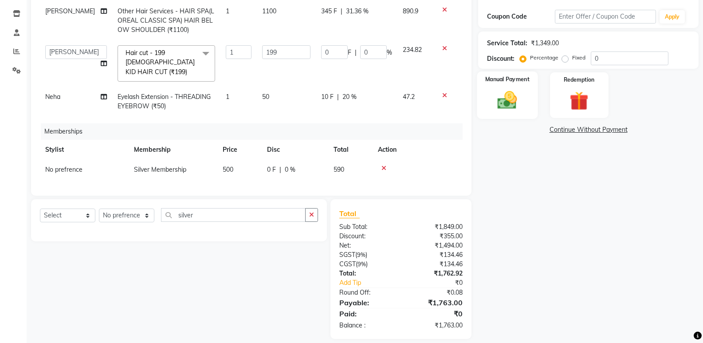
click at [509, 110] on img at bounding box center [506, 100] width 31 height 23
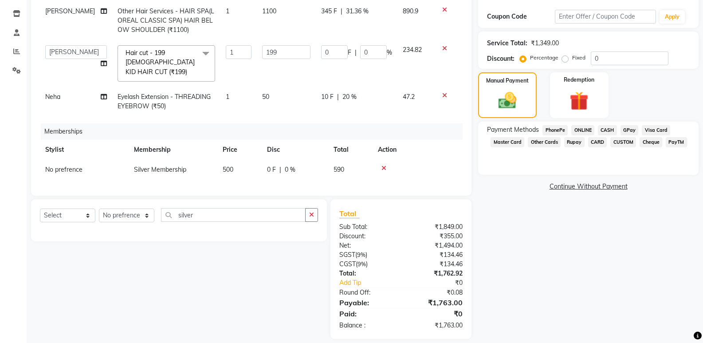
click at [673, 141] on span "PayTM" at bounding box center [676, 142] width 21 height 10
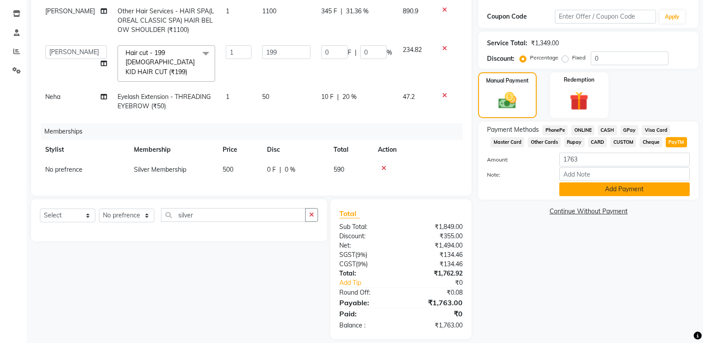
click at [616, 183] on button "Add Payment" at bounding box center [624, 189] width 130 height 14
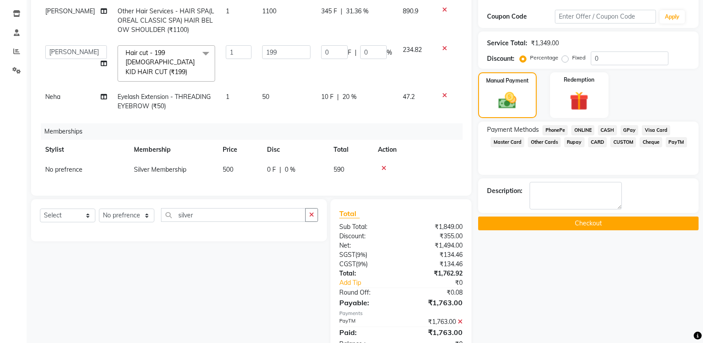
click at [608, 220] on button "Checkout" at bounding box center [588, 223] width 220 height 14
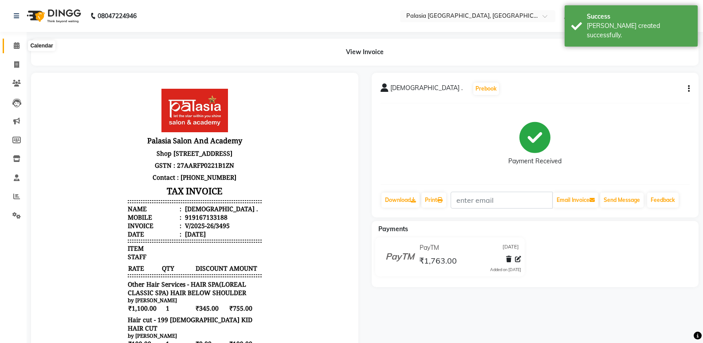
click at [18, 47] on icon at bounding box center [17, 45] width 6 height 7
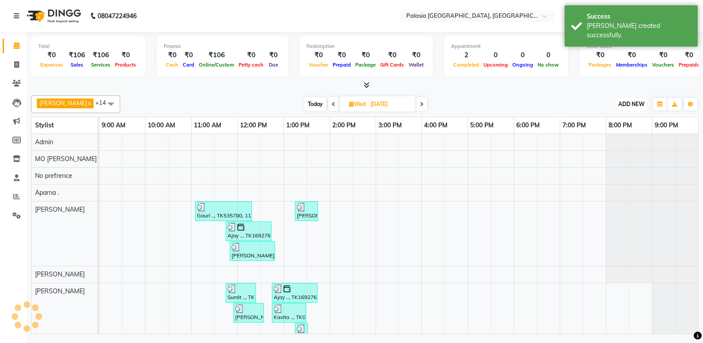
click at [644, 103] on span "ADD NEW" at bounding box center [631, 104] width 26 height 7
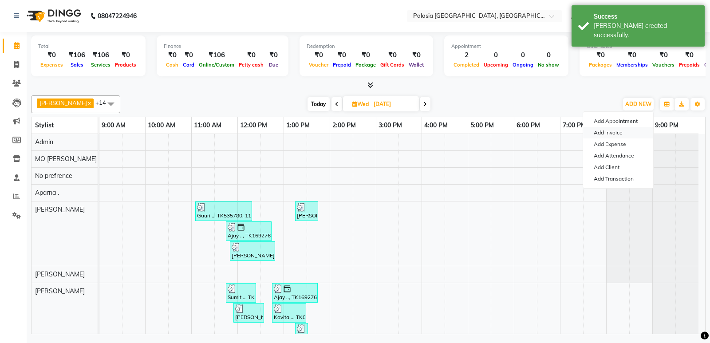
click at [624, 131] on link "Add Invoice" at bounding box center [618, 133] width 70 height 12
select select "6009"
select select "service"
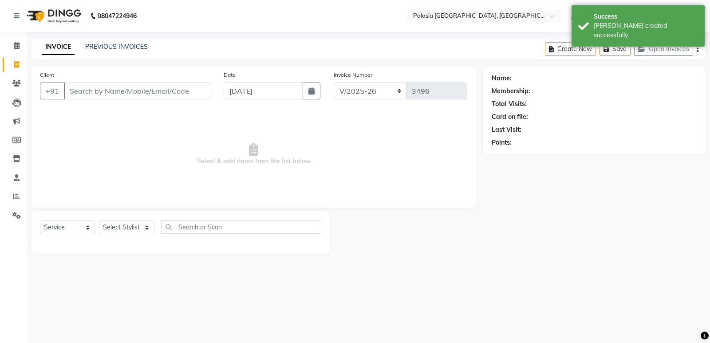
click at [129, 88] on input "Client" at bounding box center [137, 90] width 146 height 17
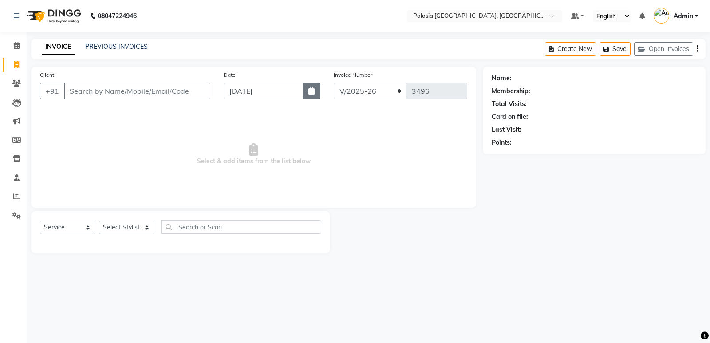
click at [306, 93] on button "button" at bounding box center [311, 90] width 18 height 17
select select "9"
select select "2025"
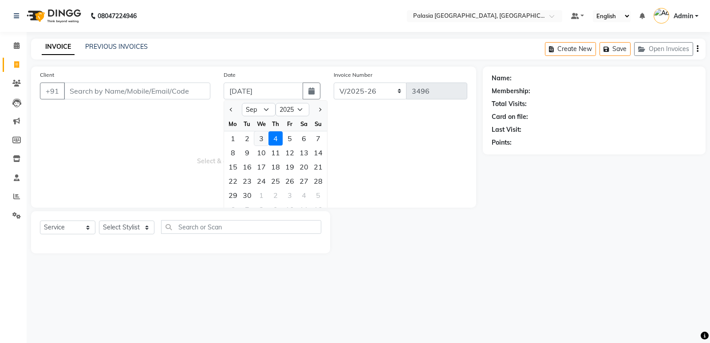
click at [260, 138] on div "3" at bounding box center [261, 138] width 14 height 14
type input "[DATE]"
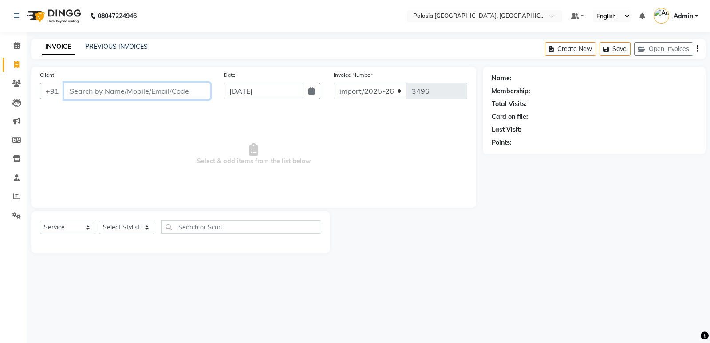
click at [127, 94] on input "Client" at bounding box center [137, 90] width 146 height 17
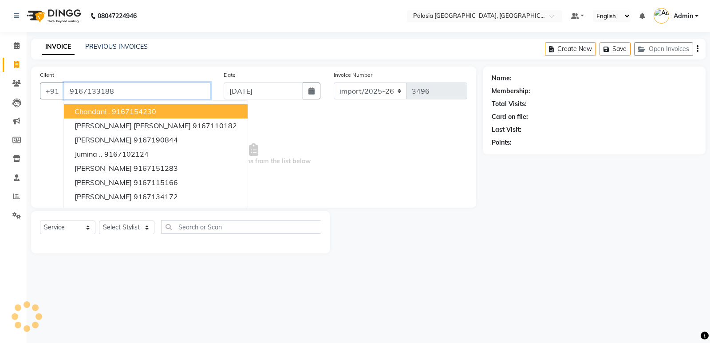
type input "9167133188"
select select "1: Object"
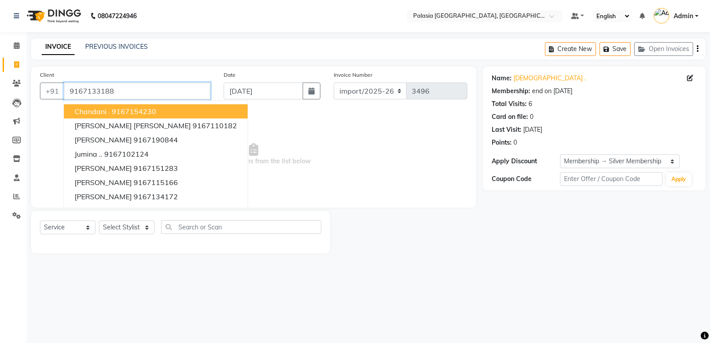
click at [132, 89] on input "9167133188" at bounding box center [137, 90] width 146 height 17
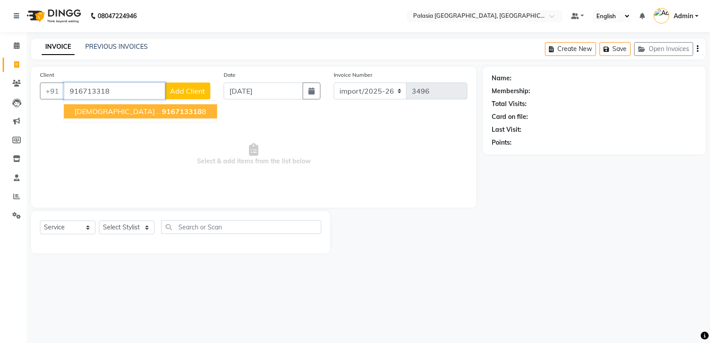
click at [162, 114] on span "916713318" at bounding box center [182, 111] width 40 height 9
type input "9167133188"
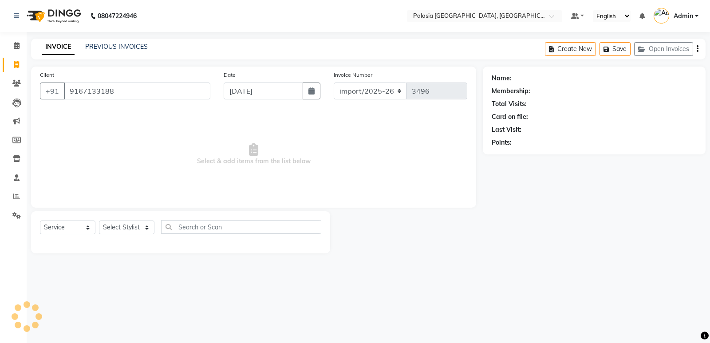
select select "1: Object"
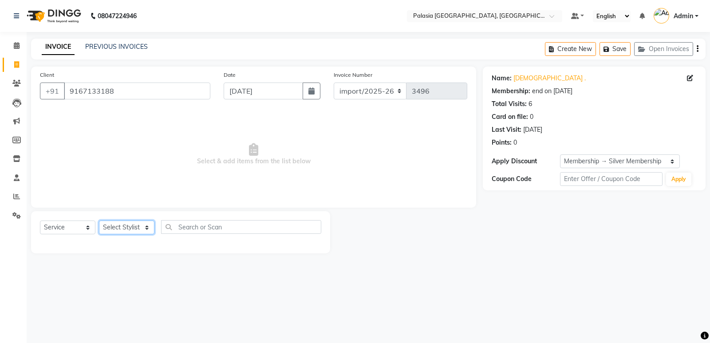
click at [130, 224] on select "Select Stylist Aarti wankhede Admin Aparna . farhan siddiqui JD Kaif Salmani MO…" at bounding box center [126, 227] width 55 height 14
click at [171, 190] on span "Select & add items from the list below" at bounding box center [253, 154] width 427 height 89
click at [140, 229] on select "Select Stylist Aarti wankhede Admin Aparna . farhan siddiqui JD Kaif Salmani MO…" at bounding box center [126, 227] width 55 height 14
select select "46370"
click at [99, 220] on select "Select Stylist Aarti wankhede Admin Aparna . farhan siddiqui JD Kaif Salmani MO…" at bounding box center [126, 227] width 55 height 14
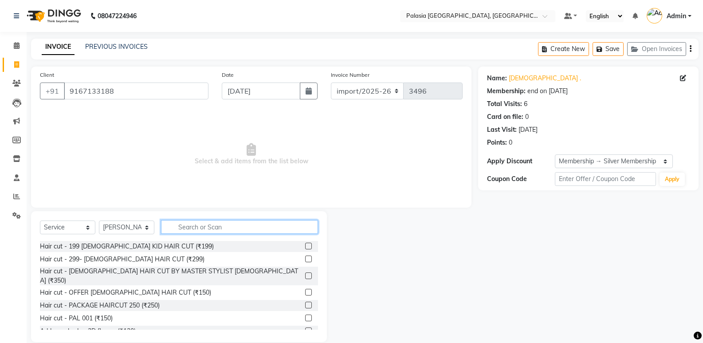
click at [235, 227] on input "text" at bounding box center [239, 227] width 157 height 14
click at [199, 228] on input "text" at bounding box center [239, 227] width 157 height 14
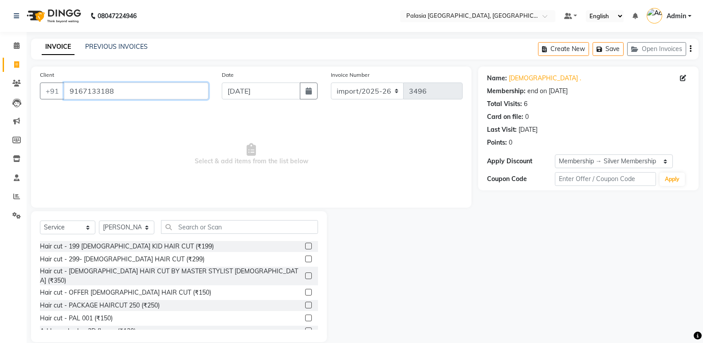
click at [122, 96] on input "9167133188" at bounding box center [136, 90] width 145 height 17
click at [407, 199] on div "Client +91 9167133188 Date 03-09-2025 Invoice Number import/2025-26 V/2025 V/20…" at bounding box center [251, 137] width 440 height 141
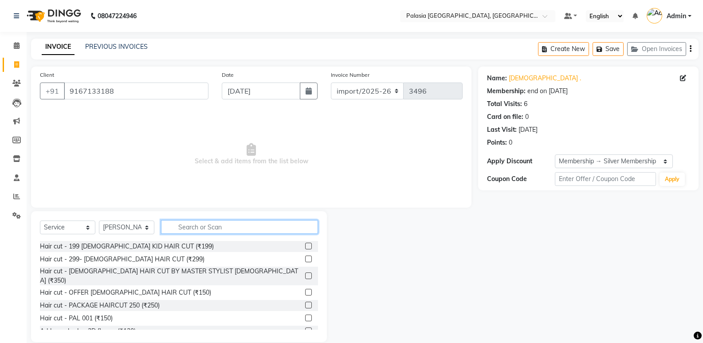
click at [184, 227] on input "text" at bounding box center [239, 227] width 157 height 14
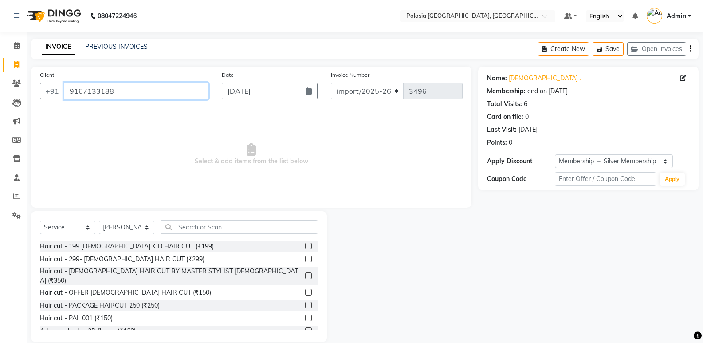
click at [114, 93] on input "9167133188" at bounding box center [136, 90] width 145 height 17
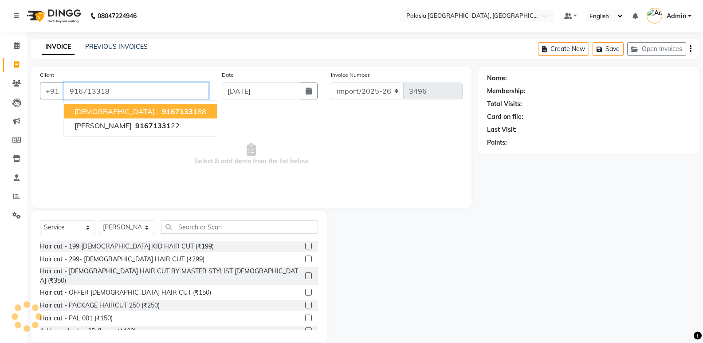
type input "9167133188"
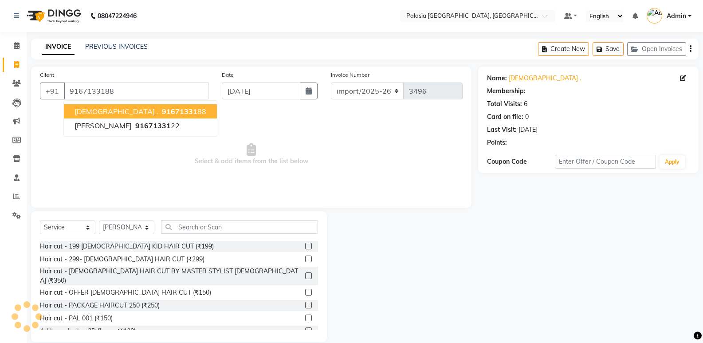
select select "1: Object"
click at [162, 108] on span "91671331" at bounding box center [179, 111] width 35 height 9
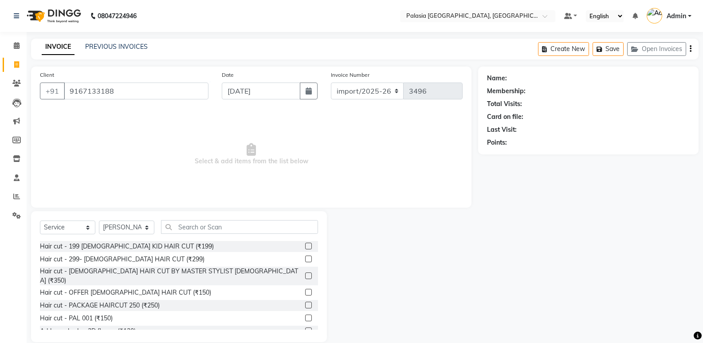
select select "1: Object"
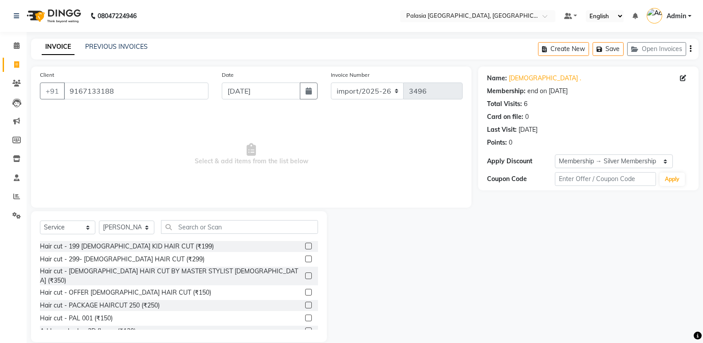
click at [353, 255] on div at bounding box center [402, 276] width 151 height 131
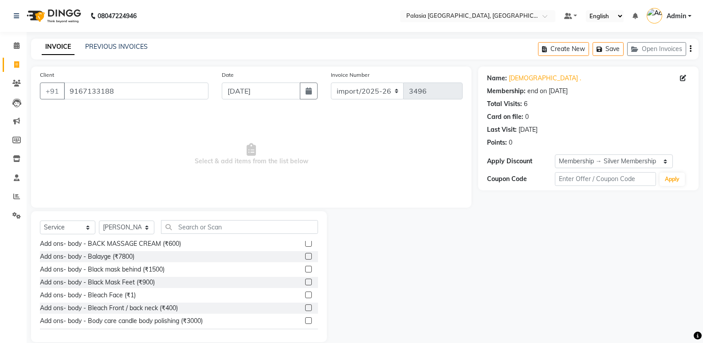
scroll to position [399, 0]
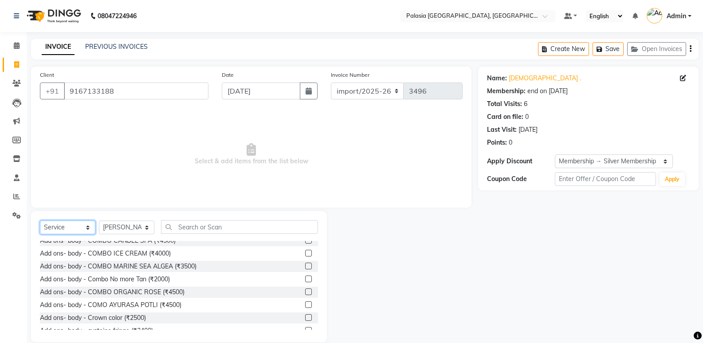
click at [82, 228] on select "Select Service Product Membership Package Voucher Prepaid Gift Card" at bounding box center [67, 227] width 55 height 14
select select "package"
click at [40, 220] on select "Select Service Product Membership Package Voucher Prepaid Gift Card" at bounding box center [67, 227] width 55 height 14
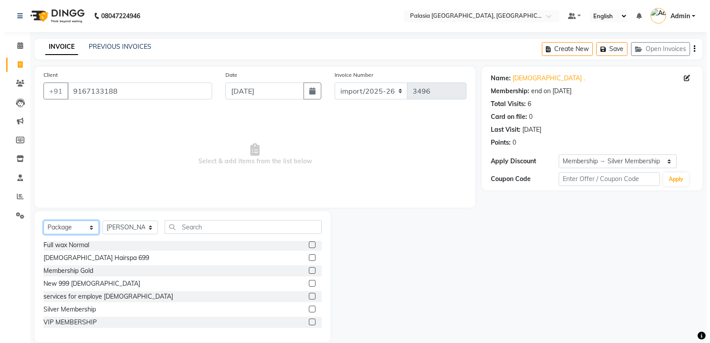
scroll to position [104, 0]
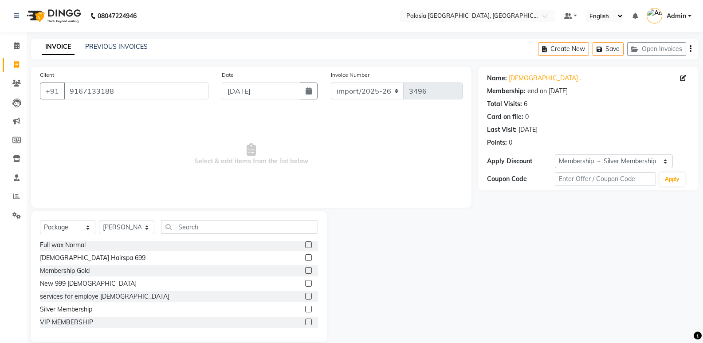
click at [305, 312] on label at bounding box center [308, 309] width 7 height 7
click at [305, 312] on input "checkbox" at bounding box center [308, 309] width 6 height 6
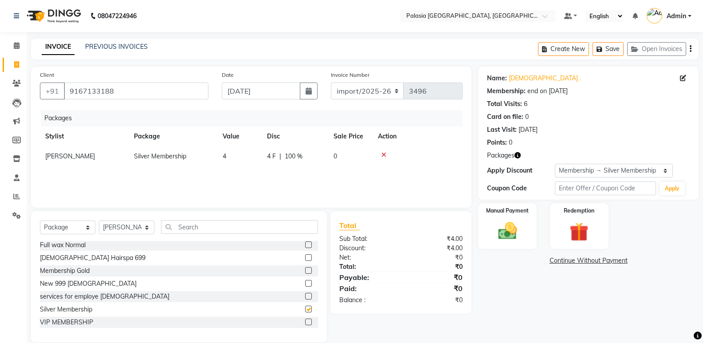
checkbox input "false"
click at [383, 156] on icon at bounding box center [383, 155] width 5 height 6
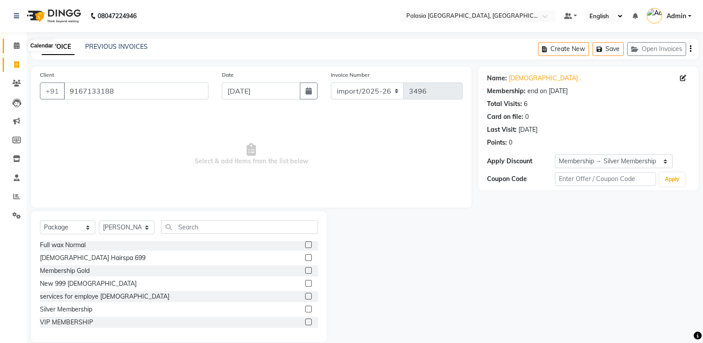
click at [20, 45] on icon at bounding box center [17, 45] width 6 height 7
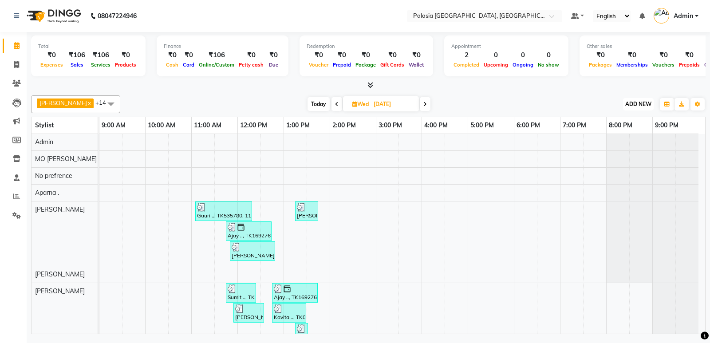
click at [642, 105] on span "ADD NEW" at bounding box center [638, 104] width 26 height 7
click at [626, 135] on link "Add Invoice" at bounding box center [618, 133] width 70 height 12
select select "6009"
select select "service"
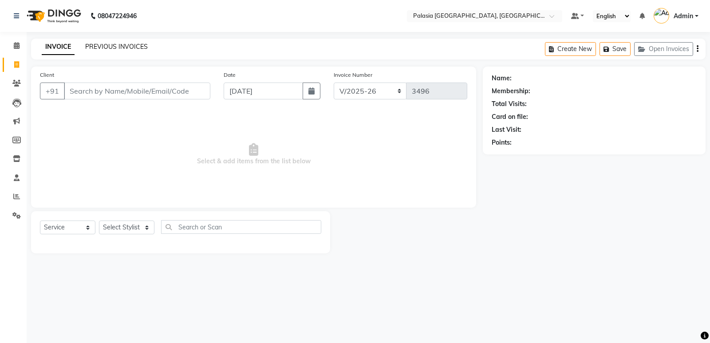
click at [122, 46] on link "PREVIOUS INVOICES" at bounding box center [116, 47] width 63 height 8
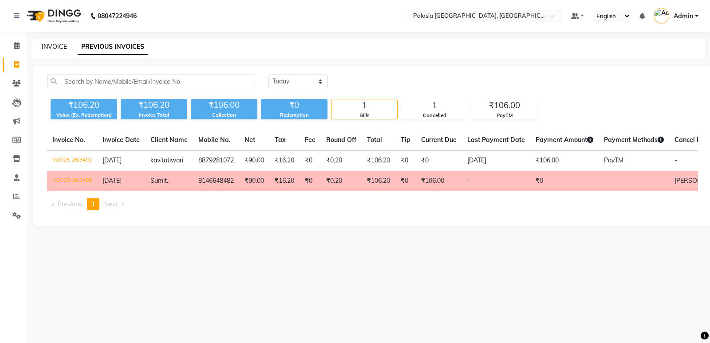
click at [58, 47] on link "INVOICE" at bounding box center [54, 47] width 25 height 8
select select "6009"
select select "service"
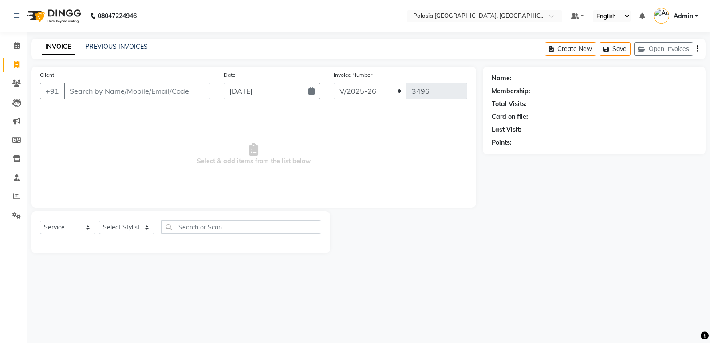
click at [47, 52] on link "INVOICE" at bounding box center [58, 47] width 33 height 16
click at [15, 43] on icon at bounding box center [17, 45] width 6 height 7
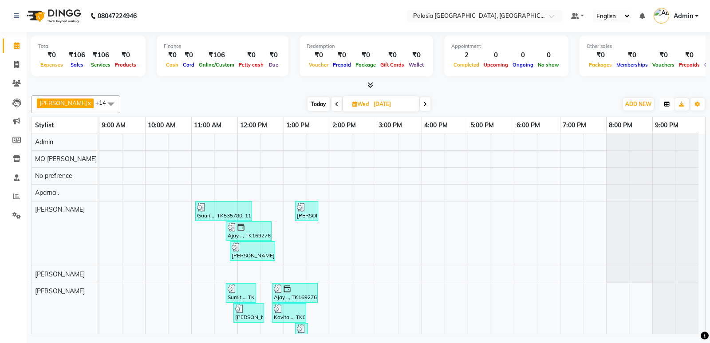
click at [670, 106] on button "button" at bounding box center [666, 104] width 14 height 12
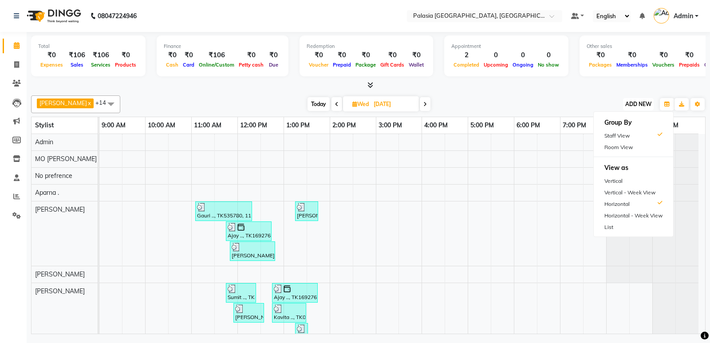
click at [639, 110] on button "ADD NEW Toggle Dropdown" at bounding box center [638, 104] width 31 height 12
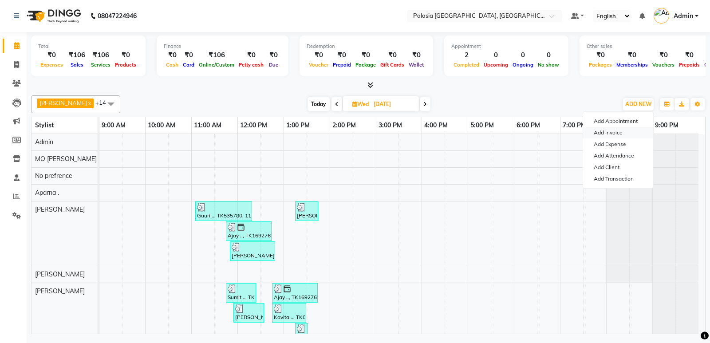
click at [622, 131] on link "Add Invoice" at bounding box center [618, 133] width 70 height 12
select select "6009"
select select "service"
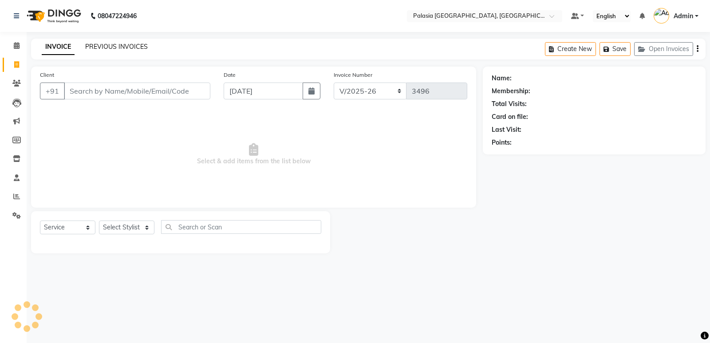
click at [102, 46] on link "PREVIOUS INVOICES" at bounding box center [116, 47] width 63 height 8
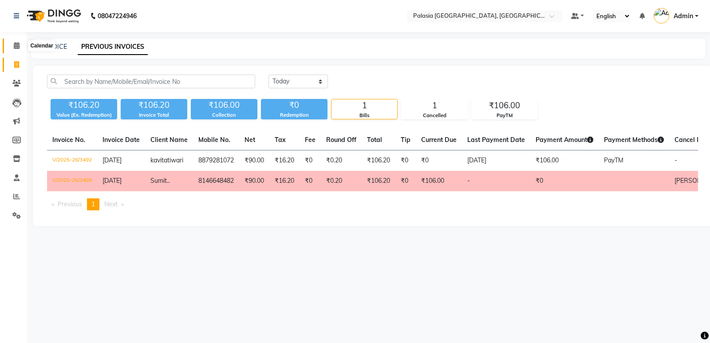
click at [17, 47] on icon at bounding box center [17, 45] width 6 height 7
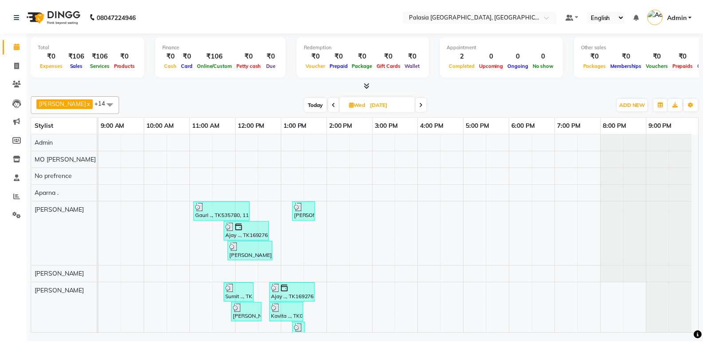
scroll to position [89, 0]
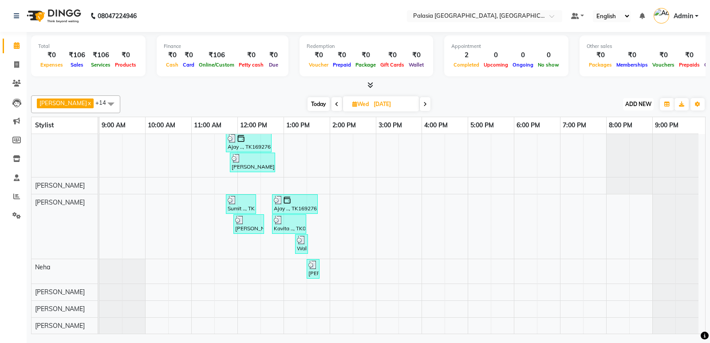
click at [638, 106] on span "ADD NEW" at bounding box center [638, 104] width 26 height 7
click at [629, 128] on link "Add Invoice" at bounding box center [618, 133] width 70 height 12
select select "6009"
select select "service"
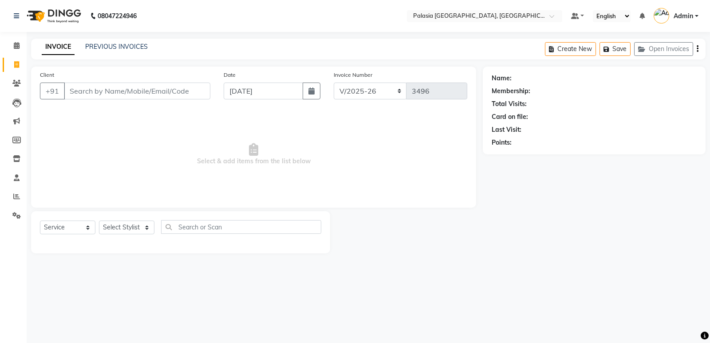
click at [130, 86] on input "Client" at bounding box center [137, 90] width 146 height 17
click at [314, 93] on icon "button" at bounding box center [311, 90] width 6 height 7
select select "9"
select select "2025"
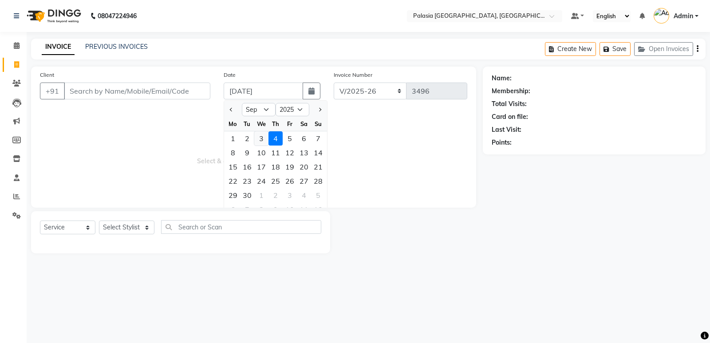
click at [257, 140] on div "3" at bounding box center [261, 138] width 14 height 14
type input "[DATE]"
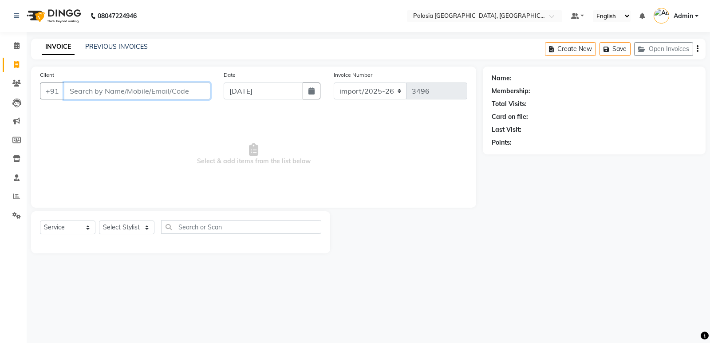
click at [115, 95] on input "Client" at bounding box center [137, 90] width 146 height 17
click at [137, 88] on input "Client" at bounding box center [137, 90] width 146 height 17
click at [137, 92] on input "Client" at bounding box center [137, 90] width 146 height 17
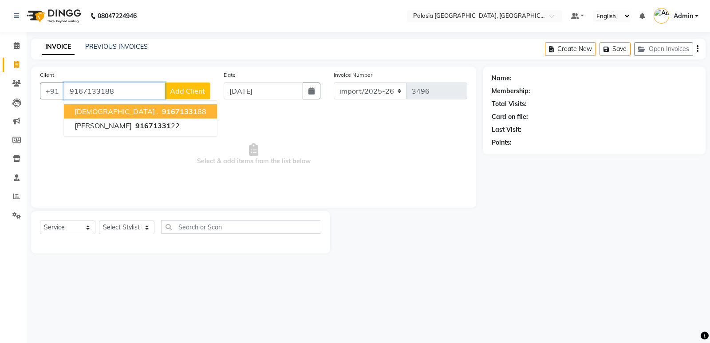
type input "9167133188"
select select "1: Object"
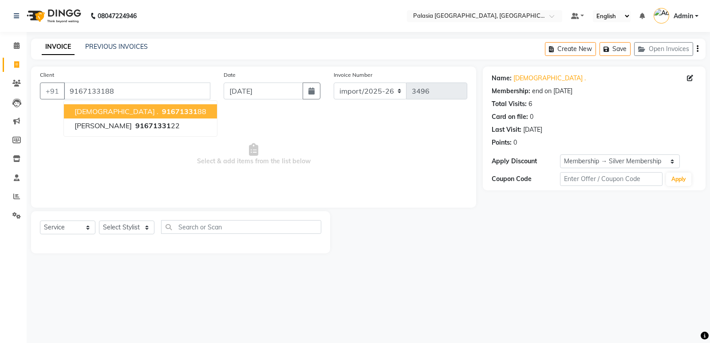
click at [162, 107] on span "91671331" at bounding box center [179, 111] width 35 height 9
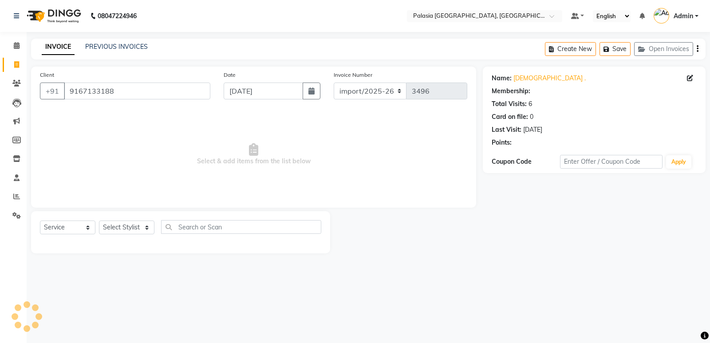
select select "1: Object"
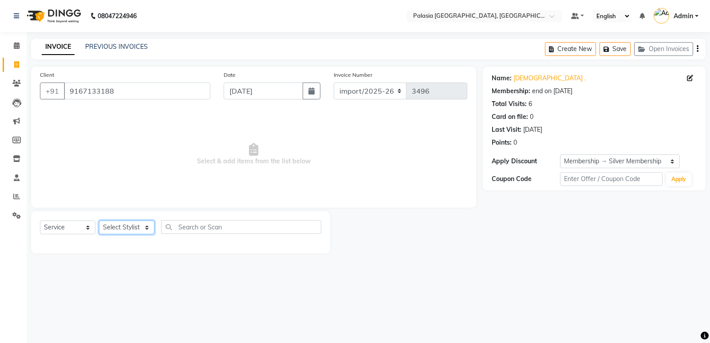
click at [118, 229] on select "Select Stylist Aarti wankhede Admin Aparna . farhan siddiqui JD Kaif Salmani MO…" at bounding box center [126, 227] width 55 height 14
click at [171, 95] on input "9167133188" at bounding box center [137, 90] width 146 height 17
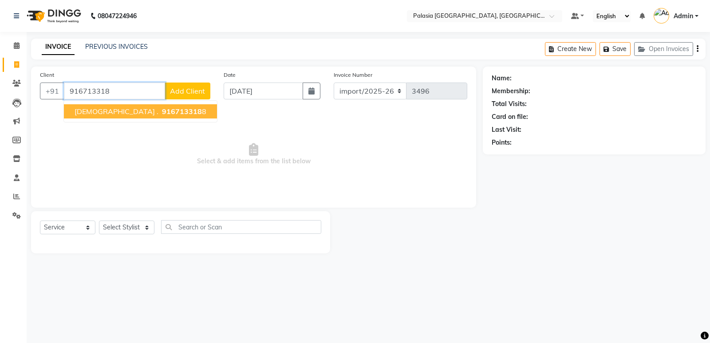
click at [162, 111] on span "916713318" at bounding box center [182, 111] width 40 height 9
type input "9167133188"
select select "1: Object"
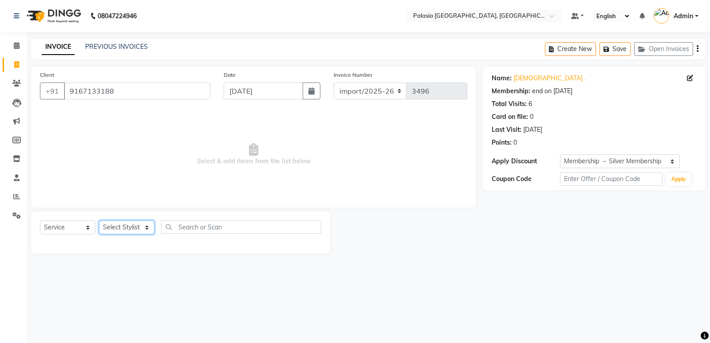
click at [148, 228] on select "Select Stylist Aarti wankhede Admin Aparna . farhan siddiqui JD Kaif Salmani MO…" at bounding box center [126, 227] width 55 height 14
select select "46251"
click at [99, 220] on select "Select Stylist Aarti wankhede Admin Aparna . farhan siddiqui JD Kaif Salmani MO…" at bounding box center [126, 227] width 55 height 14
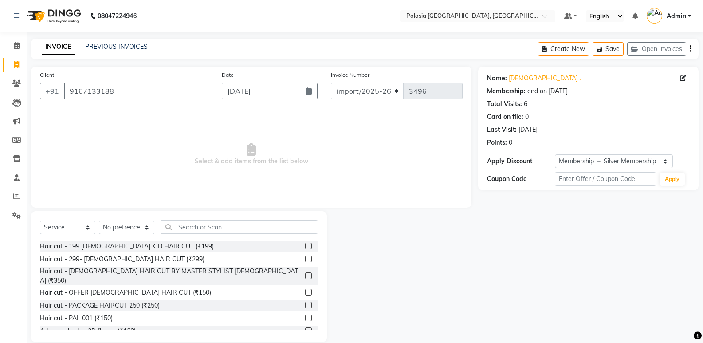
click at [378, 166] on span "Select & add items from the list below" at bounding box center [251, 154] width 423 height 89
click at [13, 45] on span at bounding box center [17, 46] width 16 height 10
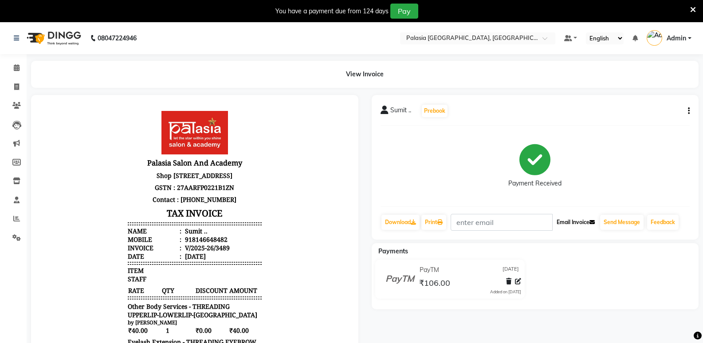
click at [591, 225] on button "Email Invoice" at bounding box center [575, 222] width 45 height 15
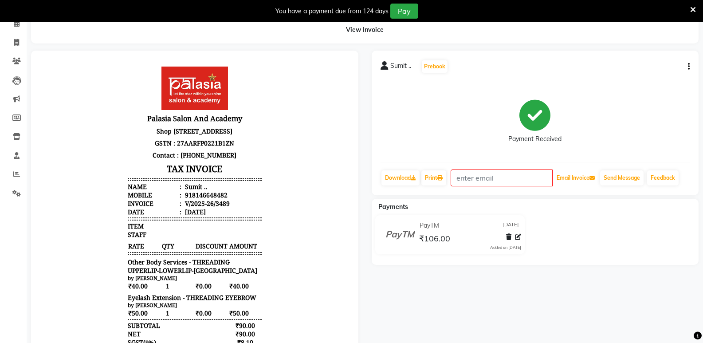
scroll to position [89, 0]
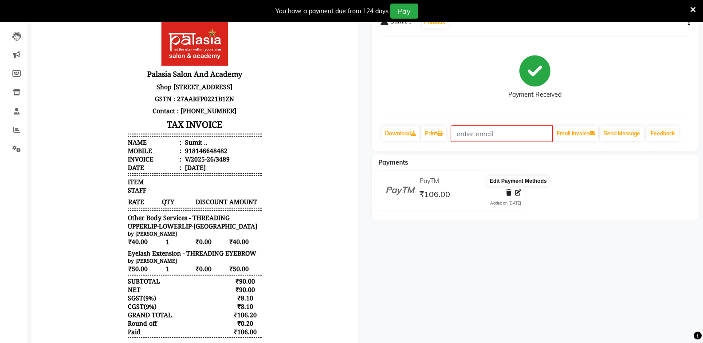
click at [518, 193] on icon at bounding box center [518, 192] width 6 height 6
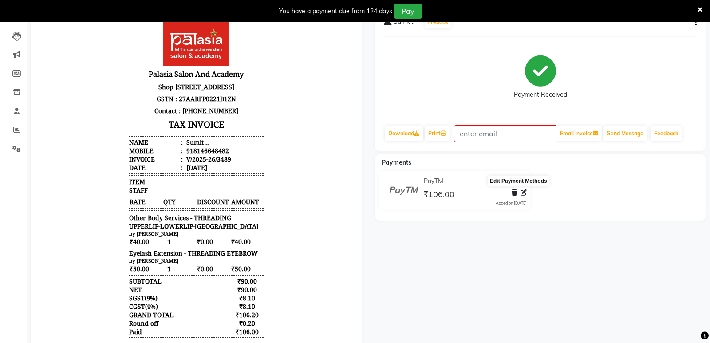
select select "6"
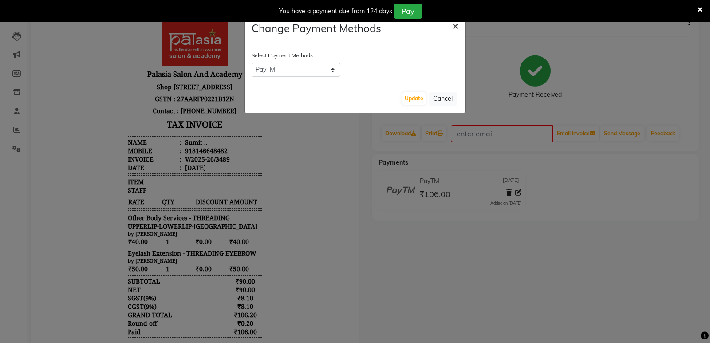
click at [455, 26] on span "×" at bounding box center [455, 25] width 6 height 13
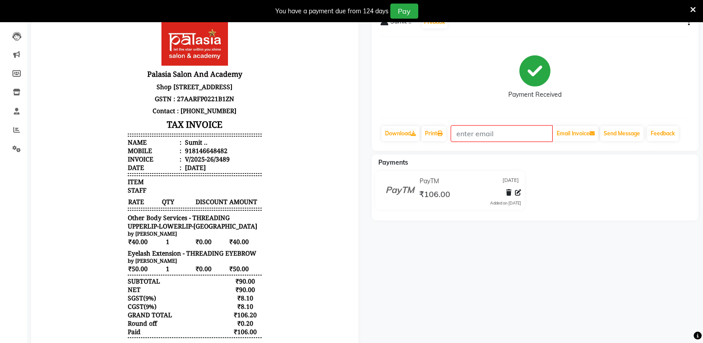
scroll to position [0, 0]
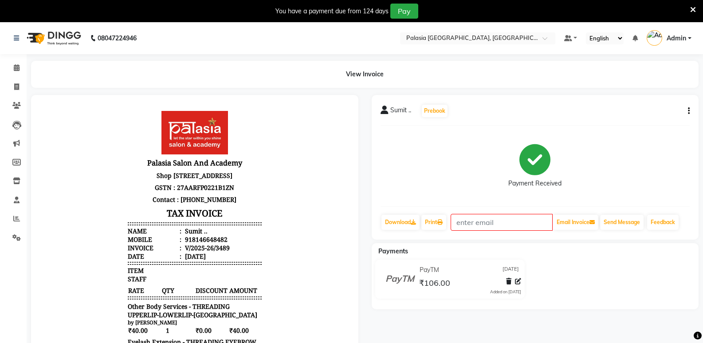
click at [687, 106] on button "button" at bounding box center [686, 110] width 5 height 9
click at [642, 117] on div "Edit Invoice" at bounding box center [644, 122] width 61 height 11
select select "service"
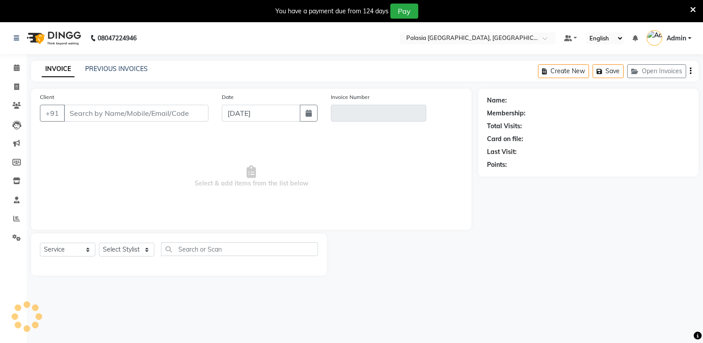
scroll to position [22, 0]
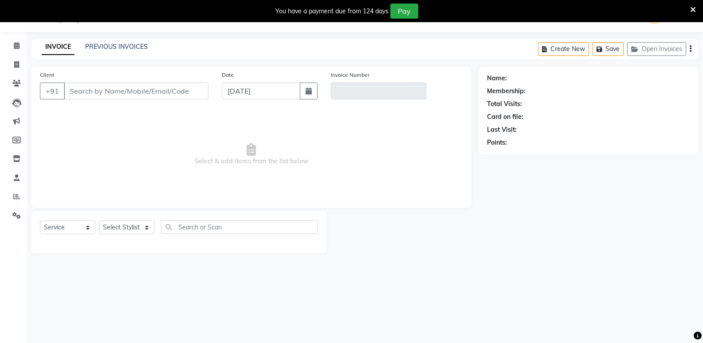
type input "8146648482"
type input "V/2025-26/3489"
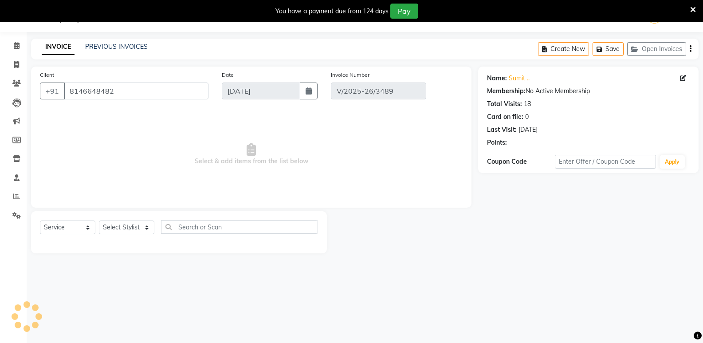
select select "select"
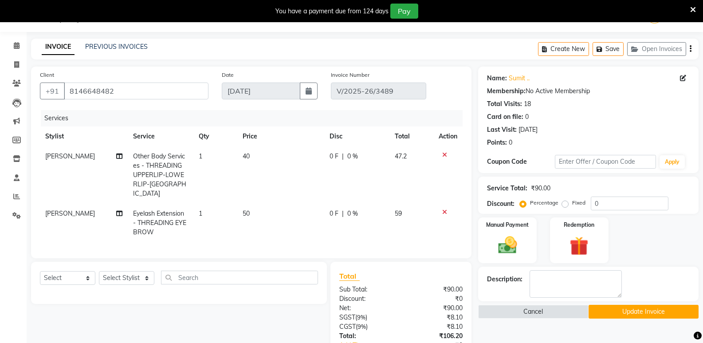
drag, startPoint x: 304, startPoint y: 93, endPoint x: 298, endPoint y: 99, distance: 8.5
click at [305, 93] on button "button" at bounding box center [309, 90] width 18 height 17
select select "9"
select select "2025"
click at [259, 138] on div "1 2 3 4 5 6 7" at bounding box center [273, 138] width 103 height 14
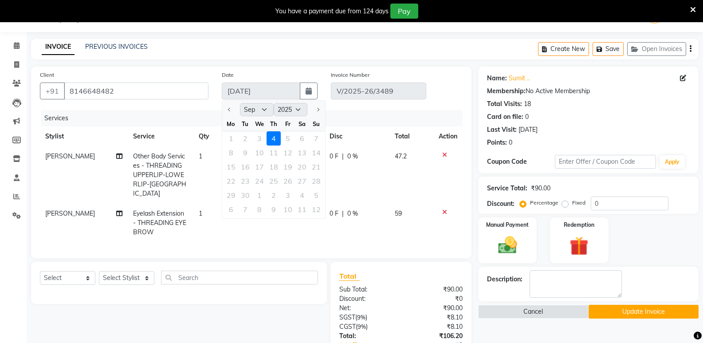
click at [228, 108] on div at bounding box center [231, 109] width 18 height 14
click at [228, 110] on div at bounding box center [231, 109] width 18 height 14
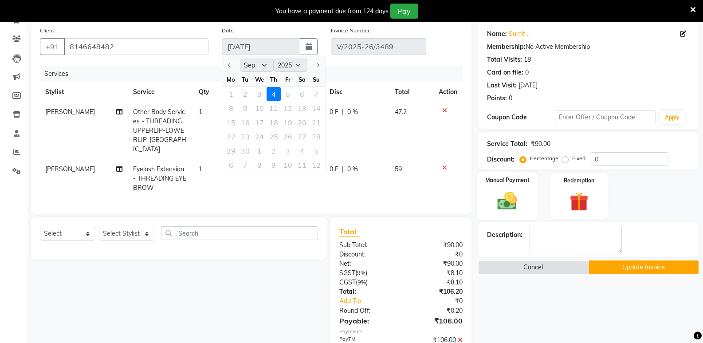
scroll to position [110, 0]
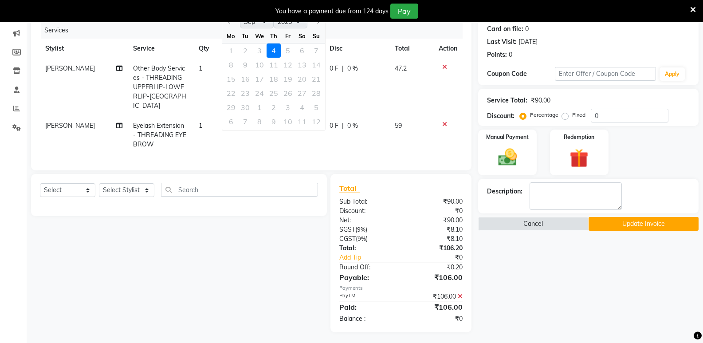
click at [567, 269] on div "Name: Sumit .. Membership: No Active Membership Total Visits: 18 Card on file: …" at bounding box center [591, 155] width 227 height 353
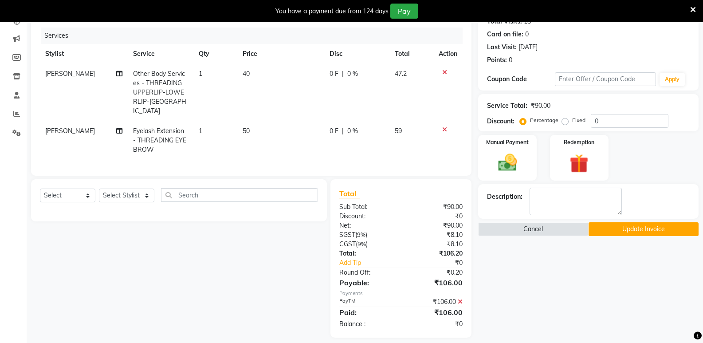
click at [637, 231] on button "Update Invoice" at bounding box center [643, 229] width 110 height 14
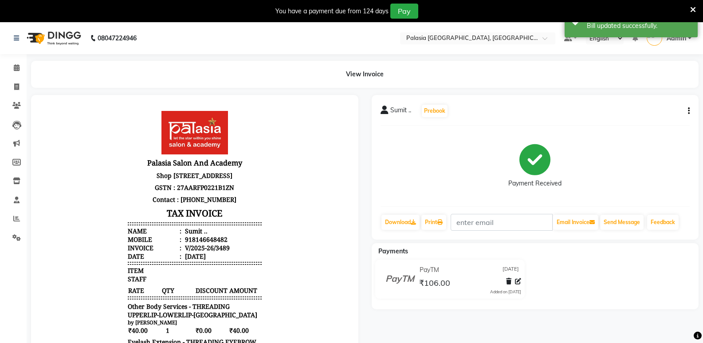
click at [688, 111] on icon "button" at bounding box center [689, 111] width 2 height 0
click at [643, 127] on div "Edit Invoice" at bounding box center [644, 122] width 61 height 11
select select "service"
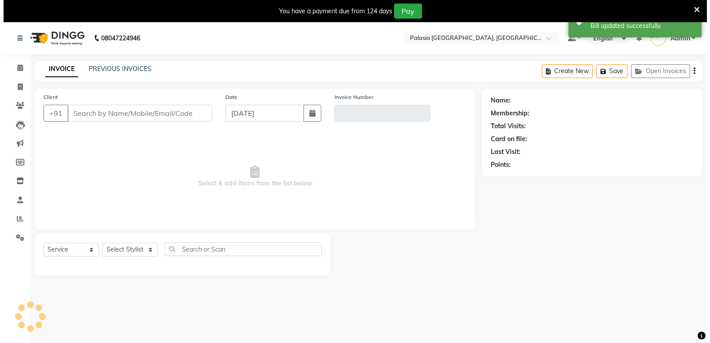
scroll to position [22, 0]
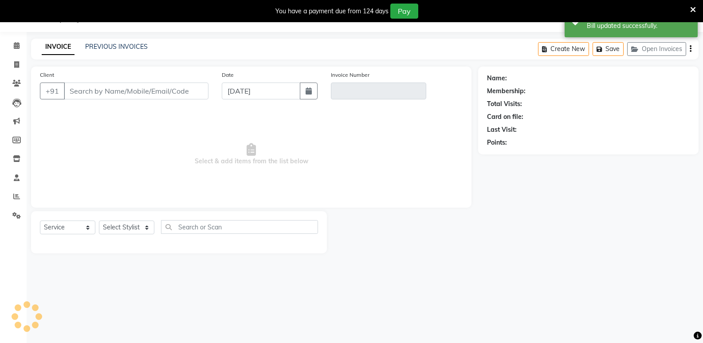
type input "8146648482"
type input "V/2025-26/3489"
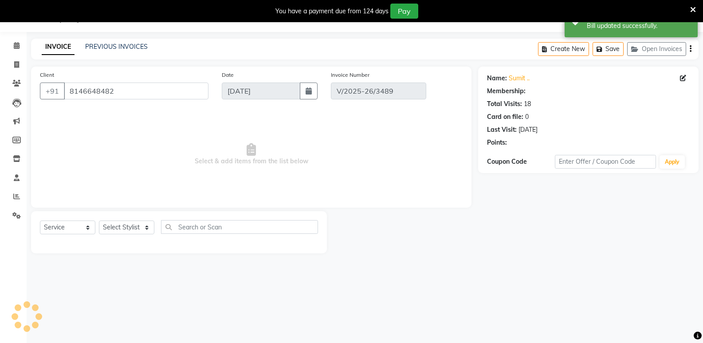
select select "select"
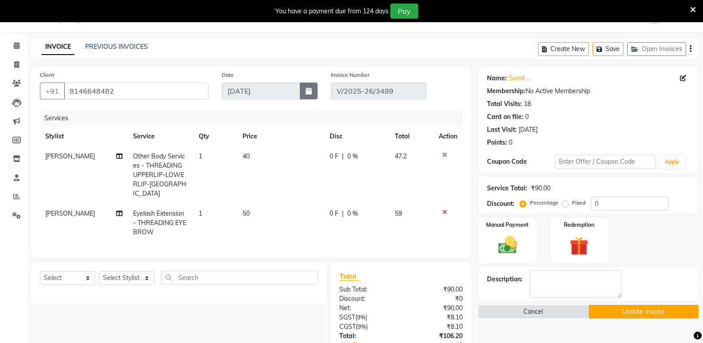
click at [312, 93] on button "button" at bounding box center [309, 90] width 18 height 17
select select "9"
select select "2025"
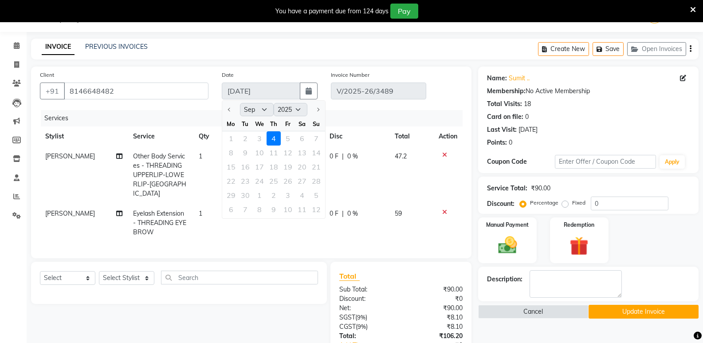
click at [259, 138] on div "1 2 3 4 5 6 7" at bounding box center [273, 138] width 103 height 14
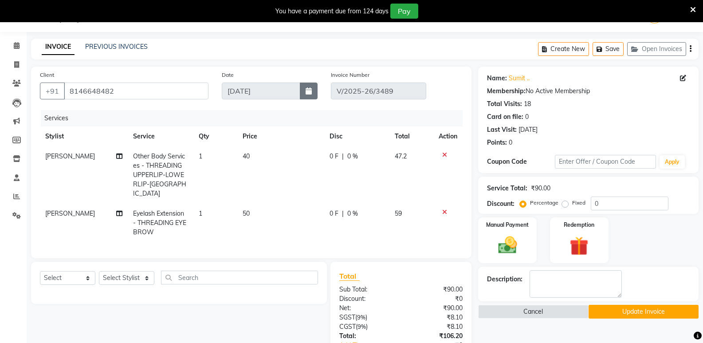
click at [306, 93] on icon "button" at bounding box center [309, 90] width 6 height 7
select select "9"
select select "2025"
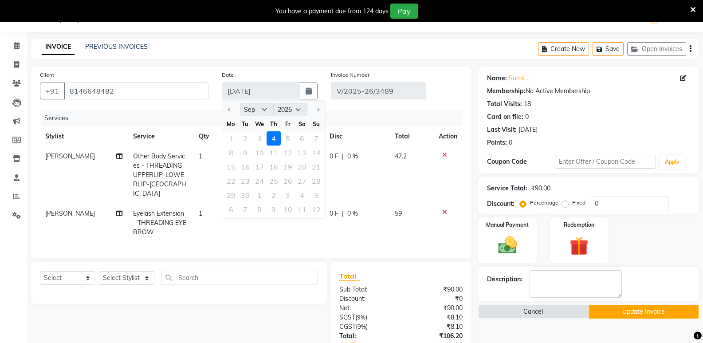
click at [262, 140] on div "1 2 3 4 5 6 7" at bounding box center [273, 138] width 103 height 14
click at [231, 112] on div at bounding box center [231, 109] width 18 height 14
click at [229, 111] on div at bounding box center [231, 109] width 18 height 14
click at [398, 117] on div "Services" at bounding box center [255, 118] width 428 height 16
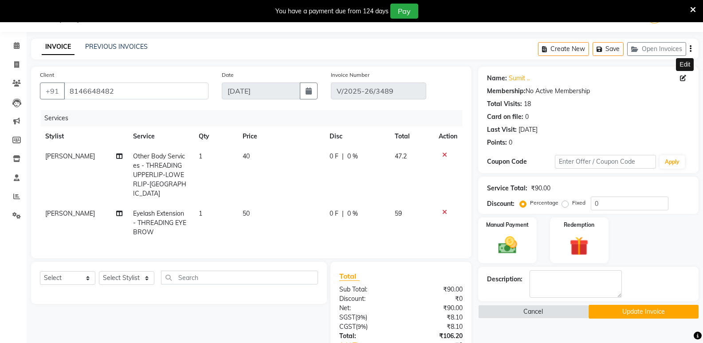
click at [683, 77] on icon at bounding box center [683, 78] width 6 height 6
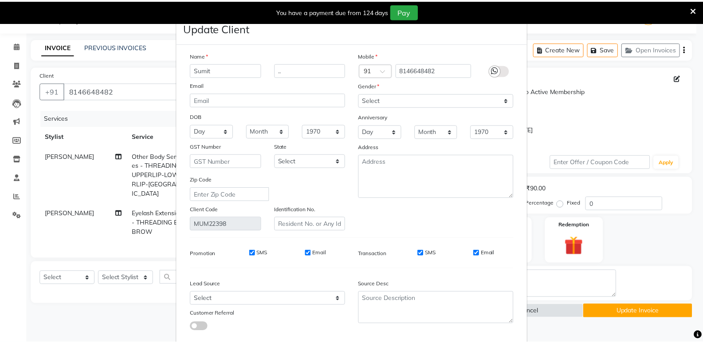
scroll to position [51, 0]
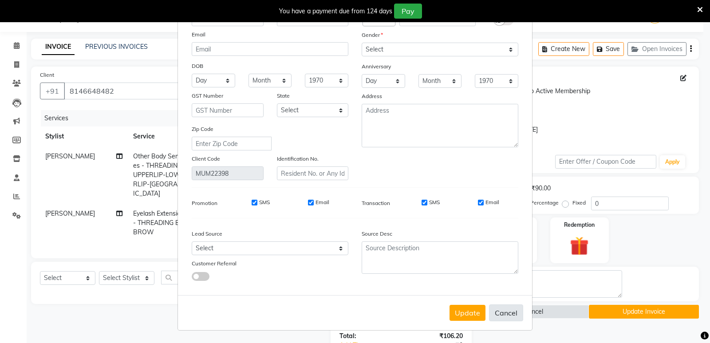
click at [499, 316] on button "Cancel" at bounding box center [506, 312] width 34 height 17
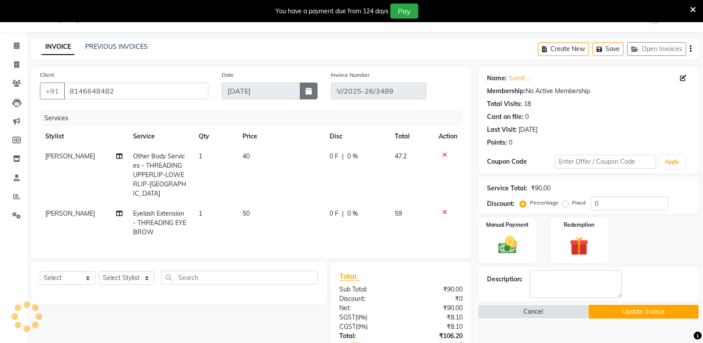
click at [312, 91] on button "button" at bounding box center [309, 90] width 18 height 17
select select "9"
select select "2025"
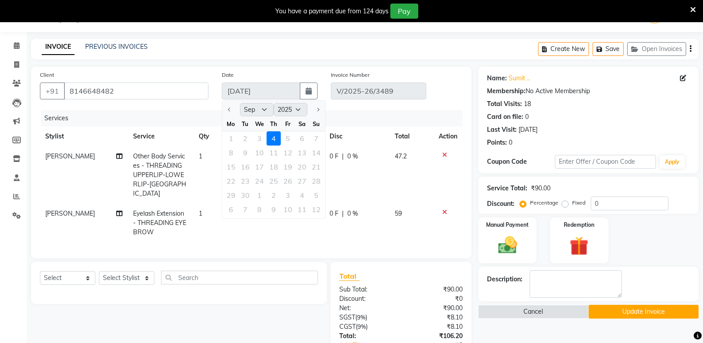
click at [258, 142] on div "1 2 3 4 5 6 7" at bounding box center [273, 138] width 103 height 14
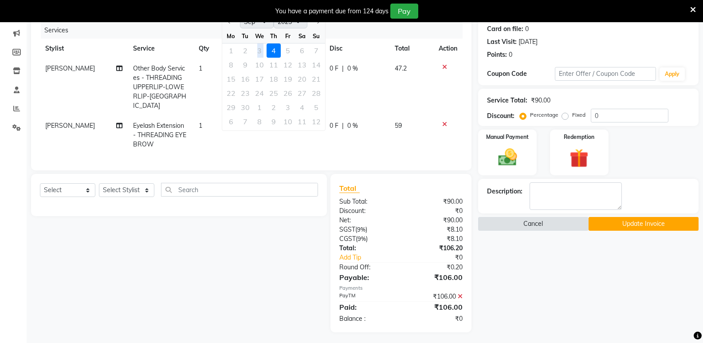
click at [534, 221] on button "Cancel" at bounding box center [533, 224] width 110 height 14
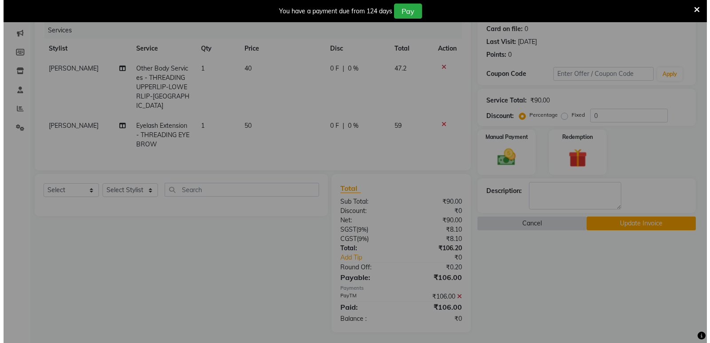
scroll to position [105, 0]
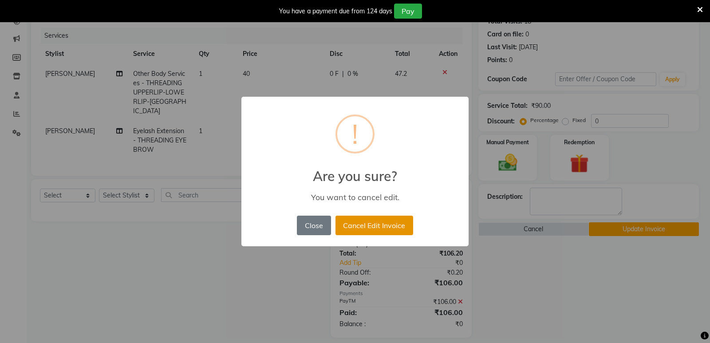
click at [345, 225] on button "Cancel Edit Invoice" at bounding box center [374, 226] width 78 height 20
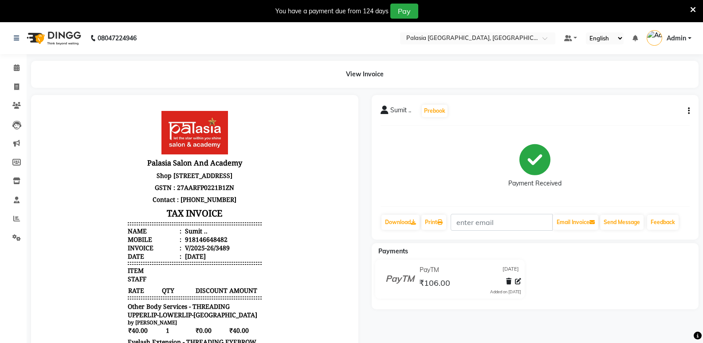
scroll to position [44, 0]
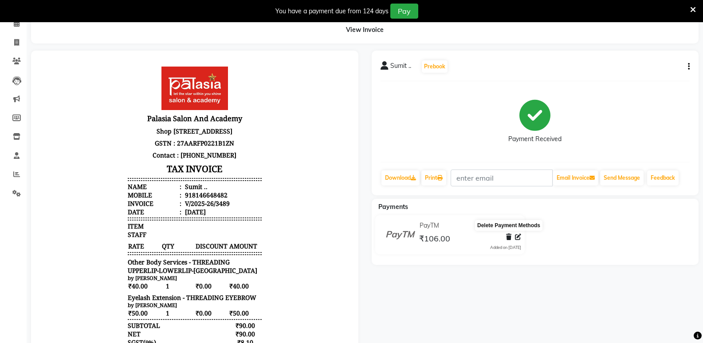
click at [508, 239] on icon at bounding box center [508, 237] width 5 height 6
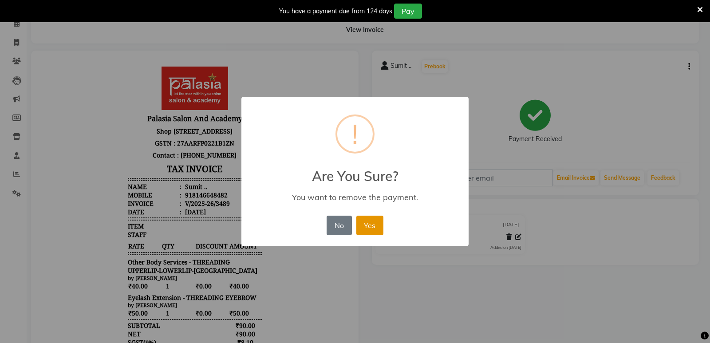
click at [366, 230] on button "Yes" at bounding box center [369, 226] width 27 height 20
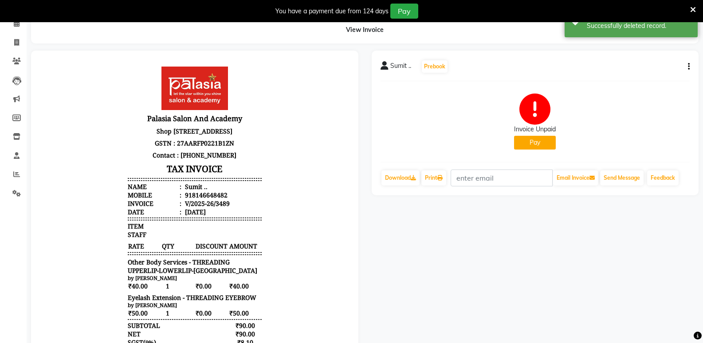
click at [687, 65] on button "button" at bounding box center [686, 66] width 5 height 9
click at [657, 82] on div "Edit Invoice" at bounding box center [644, 77] width 61 height 11
select select "service"
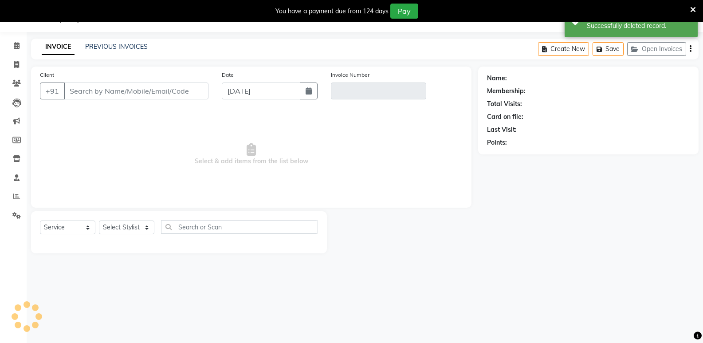
scroll to position [22, 0]
type input "8146648482"
type input "V/2025-26/3489"
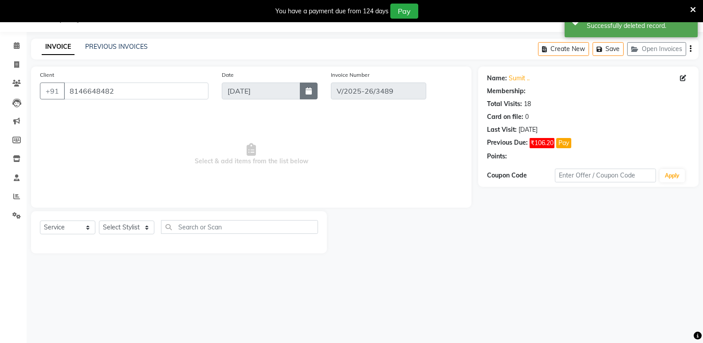
click at [307, 93] on icon "button" at bounding box center [309, 90] width 6 height 7
select select "select"
select select "9"
select select "2025"
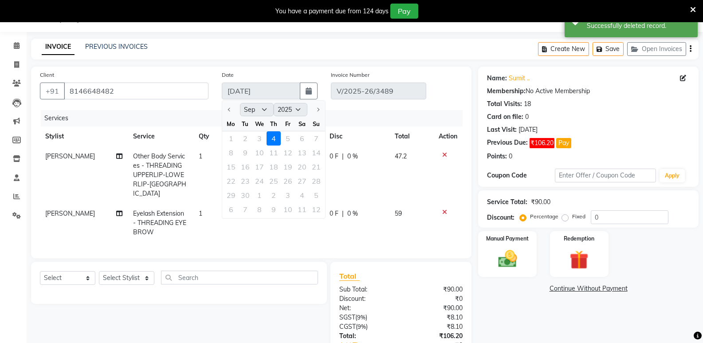
click at [260, 140] on div "1 2 3 4 5 6 7" at bounding box center [273, 138] width 103 height 14
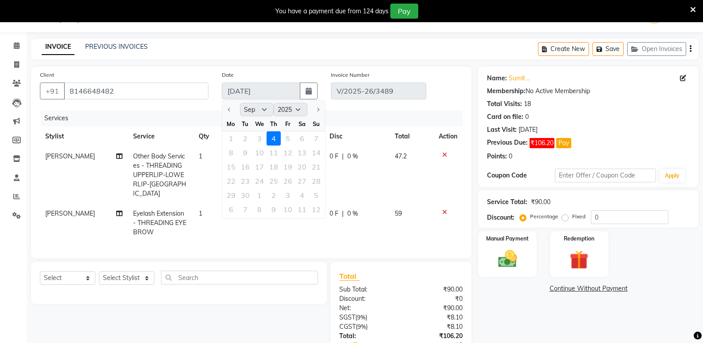
click at [641, 150] on div "Name: Sumit .. Membership: No Active Membership Total Visits: 18 Card on file: …" at bounding box center [588, 115] width 203 height 91
click at [690, 49] on icon "button" at bounding box center [691, 49] width 2 height 0
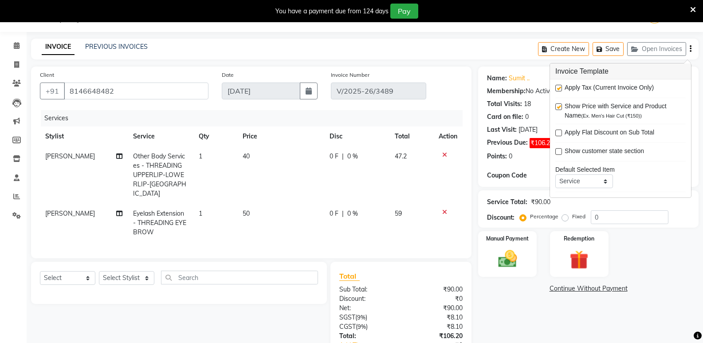
click at [348, 54] on div "INVOICE PREVIOUS INVOICES Create New Save Open Invoices" at bounding box center [364, 49] width 667 height 21
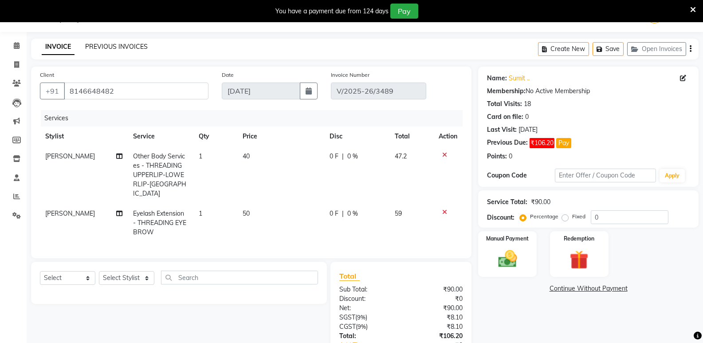
click at [97, 46] on link "PREVIOUS INVOICES" at bounding box center [116, 47] width 63 height 8
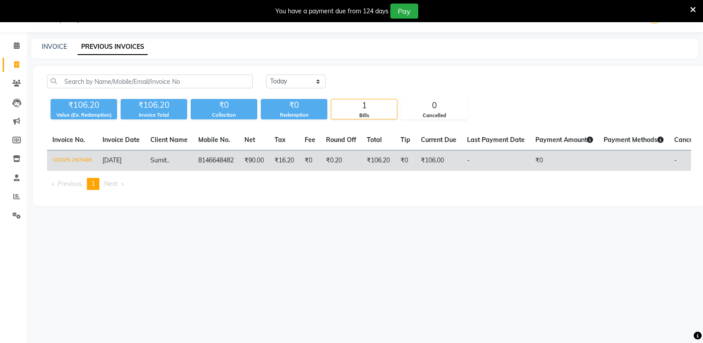
click at [71, 157] on td "V/2025-26/3489" at bounding box center [72, 160] width 50 height 21
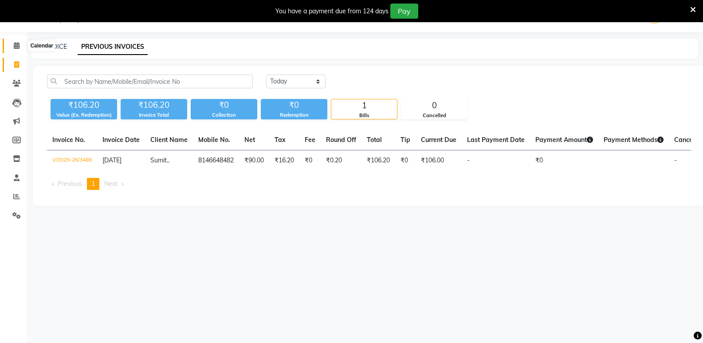
click at [19, 48] on icon at bounding box center [17, 45] width 6 height 7
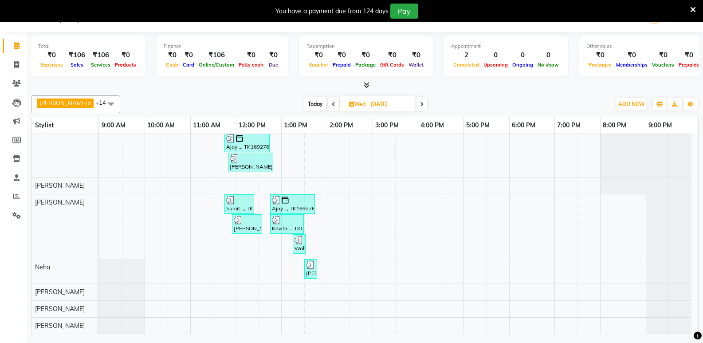
scroll to position [44, 0]
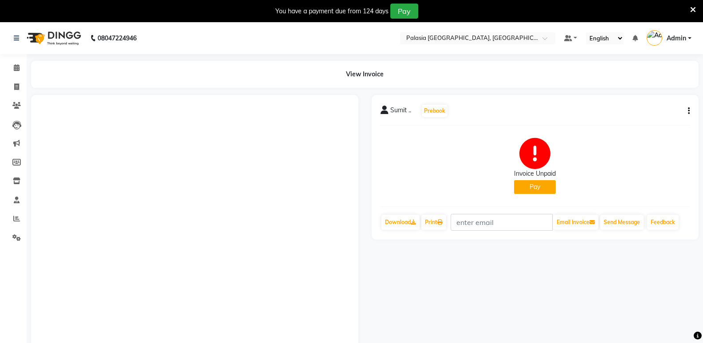
click at [689, 111] on icon "button" at bounding box center [689, 111] width 2 height 0
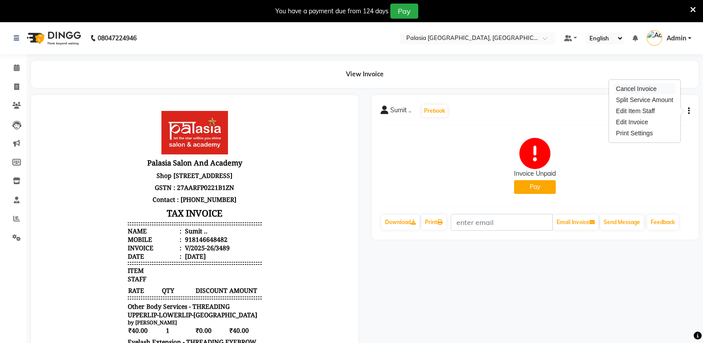
click at [647, 92] on div "Cancel Invoice" at bounding box center [644, 88] width 61 height 11
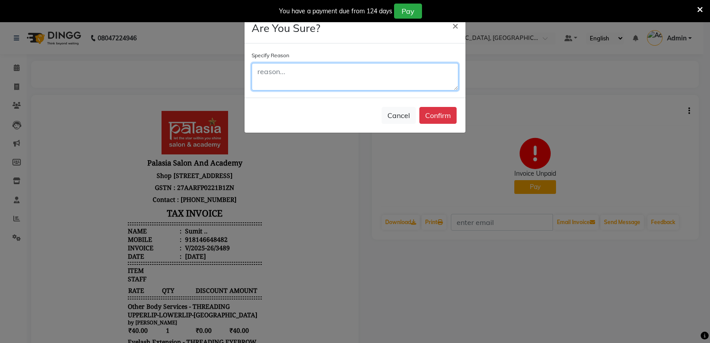
click at [296, 76] on textarea at bounding box center [354, 76] width 207 height 27
type textarea "[PERSON_NAME]"
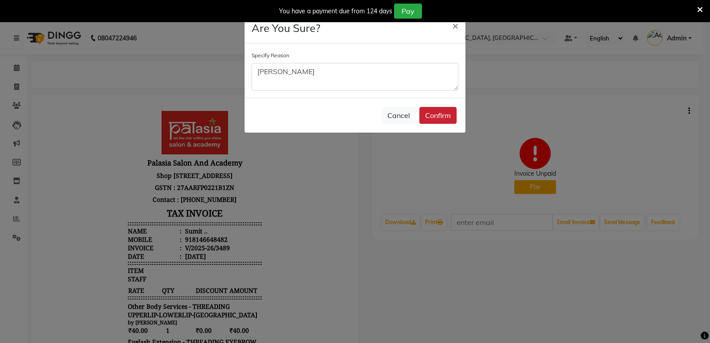
click at [430, 116] on button "Confirm" at bounding box center [437, 115] width 37 height 17
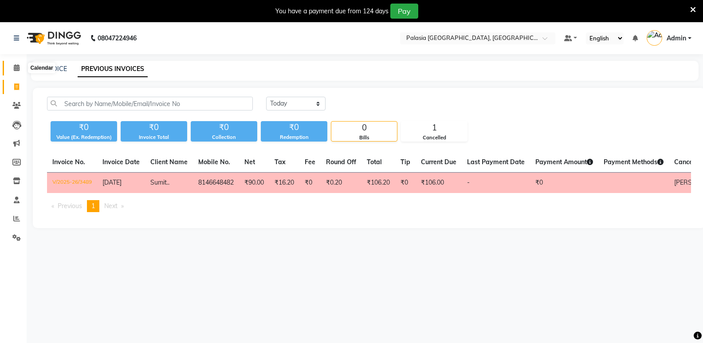
click at [12, 65] on span at bounding box center [17, 68] width 16 height 10
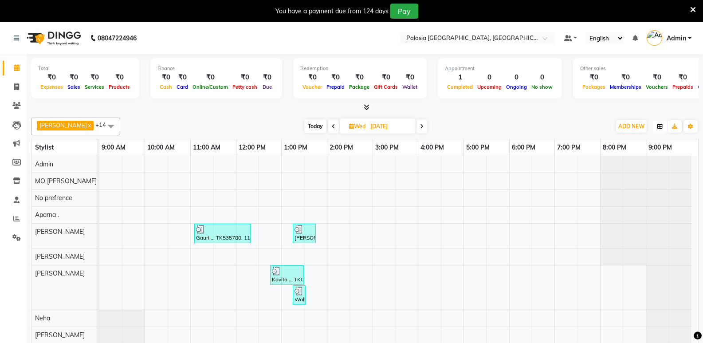
click at [661, 126] on icon "button" at bounding box center [659, 126] width 5 height 5
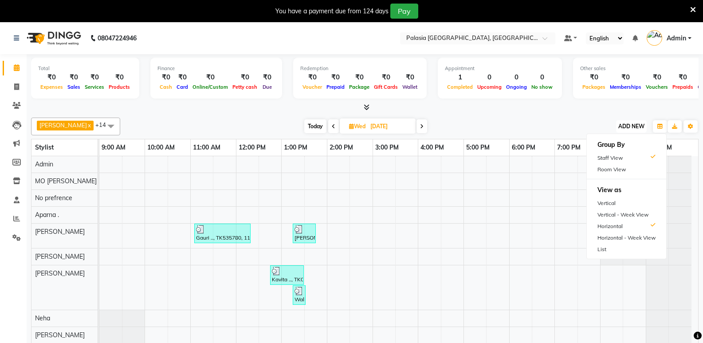
click at [624, 124] on span "ADD NEW" at bounding box center [631, 126] width 26 height 7
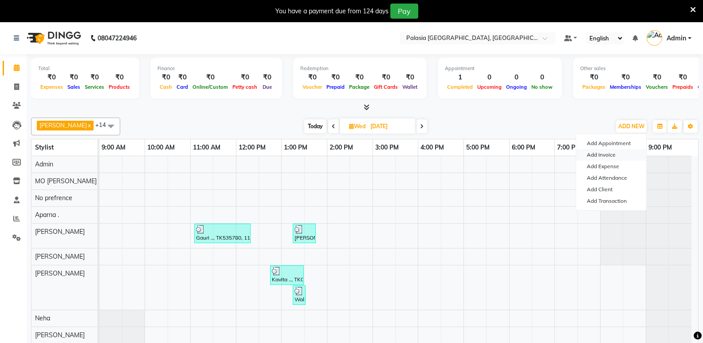
click at [613, 155] on link "Add Invoice" at bounding box center [611, 155] width 70 height 12
select select "6009"
select select "service"
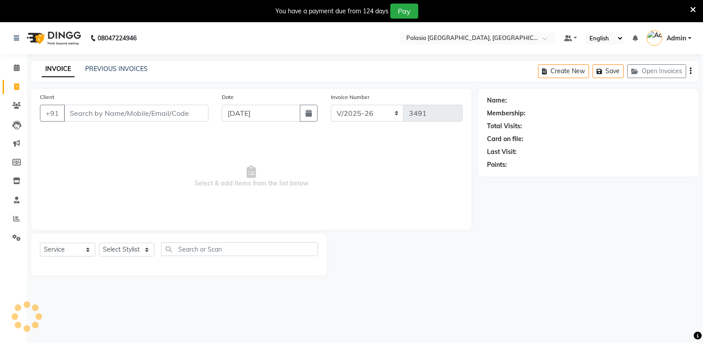
click at [86, 114] on input "Client" at bounding box center [136, 113] width 145 height 17
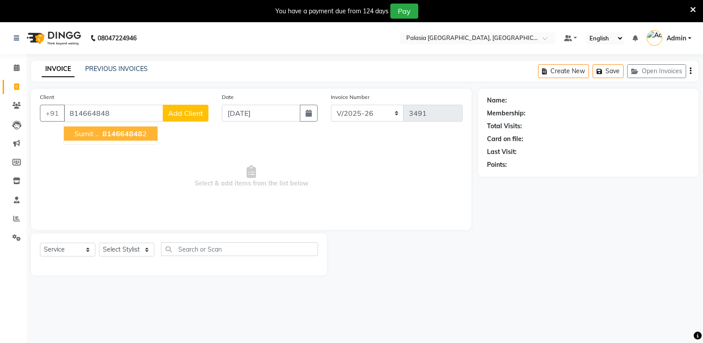
click at [89, 129] on span "Sumit .." at bounding box center [87, 133] width 24 height 9
type input "8146648482"
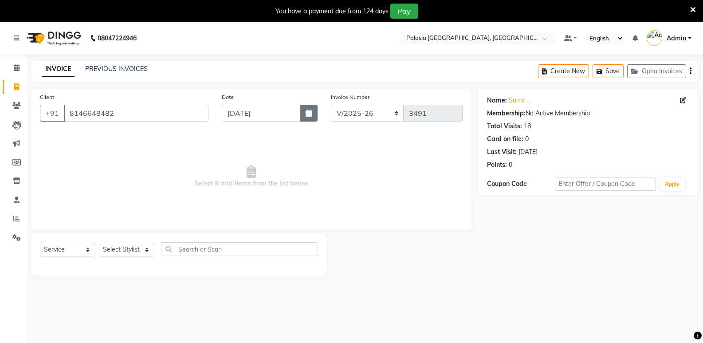
click at [308, 115] on icon "button" at bounding box center [309, 113] width 6 height 7
select select "9"
select select "2025"
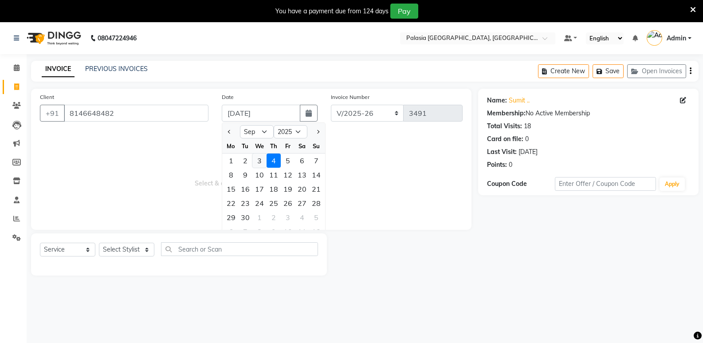
click at [261, 162] on div "3" at bounding box center [259, 160] width 14 height 14
type input "[DATE]"
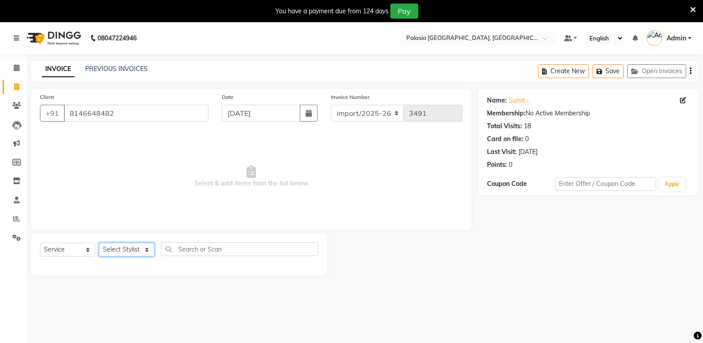
click at [121, 251] on select "Select Stylist [PERSON_NAME] Admin Aparna . [PERSON_NAME] [PERSON_NAME] Kaif [P…" at bounding box center [126, 250] width 55 height 14
select select "47232"
click at [99, 243] on select "Select Stylist [PERSON_NAME] Admin Aparna . [PERSON_NAME] [PERSON_NAME] Kaif [P…" at bounding box center [126, 250] width 55 height 14
click at [220, 244] on input "text" at bounding box center [239, 249] width 157 height 14
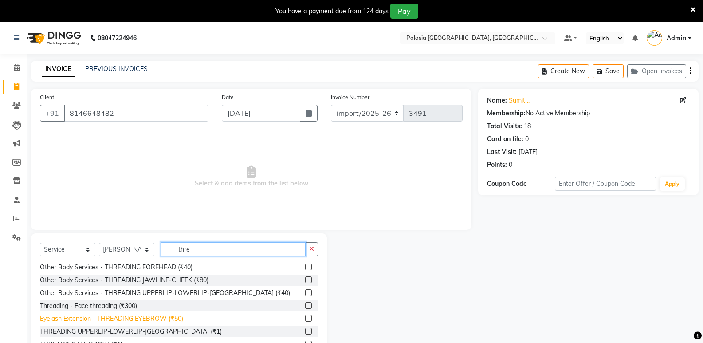
scroll to position [35, 0]
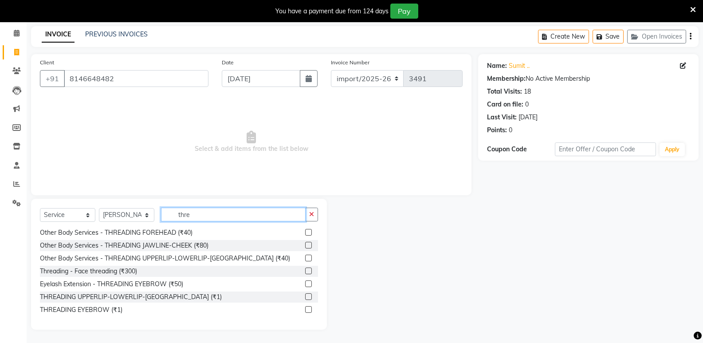
type input "thre"
click at [305, 298] on label at bounding box center [308, 296] width 7 height 7
click at [305, 298] on input "checkbox" at bounding box center [308, 297] width 6 height 6
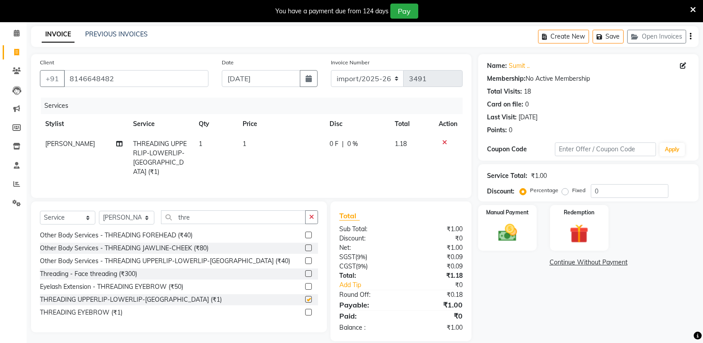
checkbox input "false"
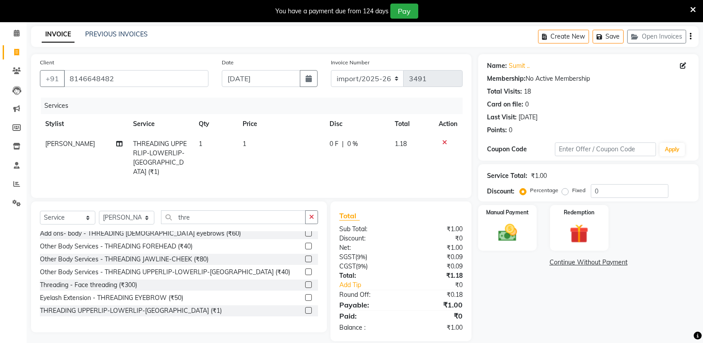
scroll to position [0, 0]
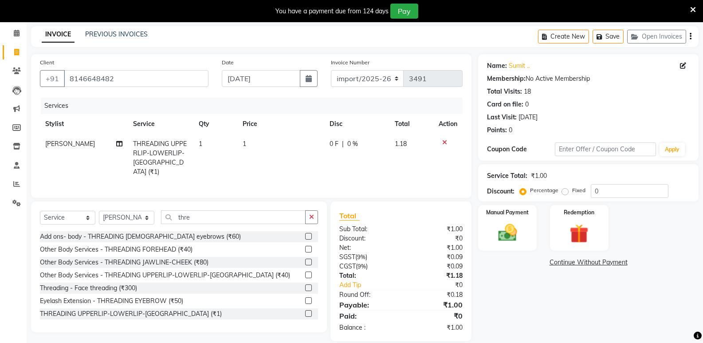
click at [305, 298] on label at bounding box center [308, 300] width 7 height 7
click at [305, 298] on input "checkbox" at bounding box center [308, 301] width 6 height 6
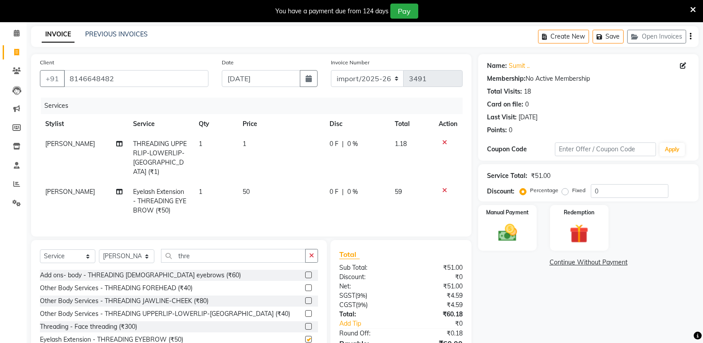
checkbox input "false"
click at [444, 139] on icon at bounding box center [444, 142] width 5 height 6
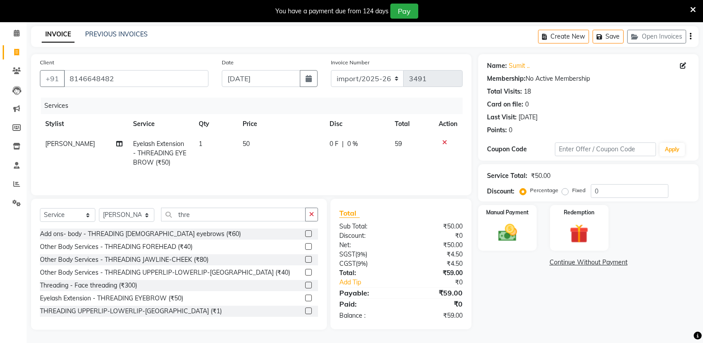
click at [305, 273] on label at bounding box center [308, 272] width 7 height 7
click at [305, 273] on input "checkbox" at bounding box center [308, 273] width 6 height 6
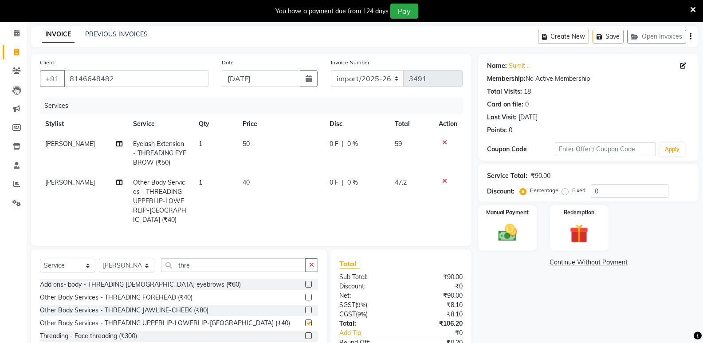
checkbox input "false"
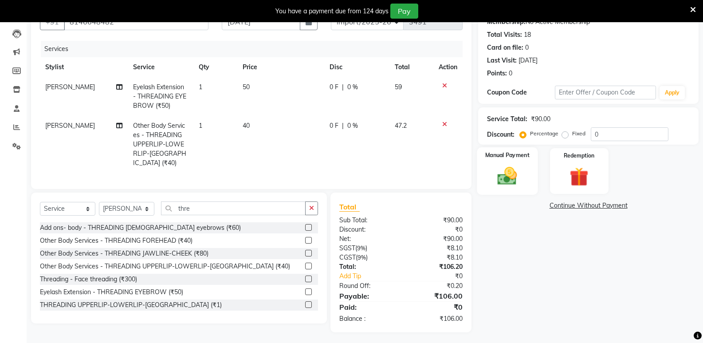
click at [503, 183] on img at bounding box center [506, 176] width 31 height 23
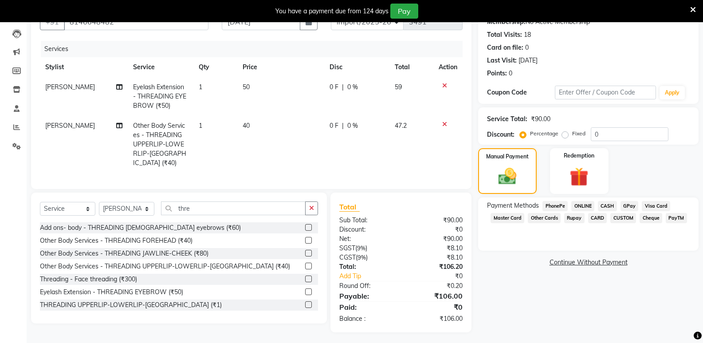
click at [668, 216] on span "PayTM" at bounding box center [676, 218] width 21 height 10
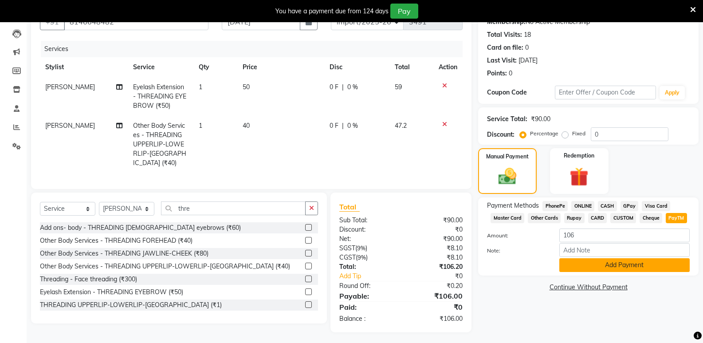
click at [620, 266] on button "Add Payment" at bounding box center [624, 265] width 130 height 14
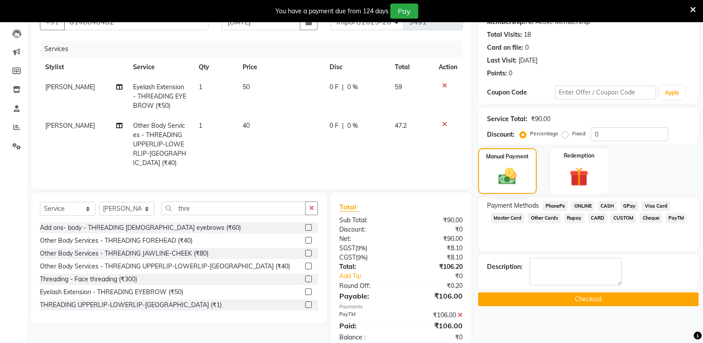
click at [545, 303] on button "Checkout" at bounding box center [588, 299] width 220 height 14
